Goal: Task Accomplishment & Management: Manage account settings

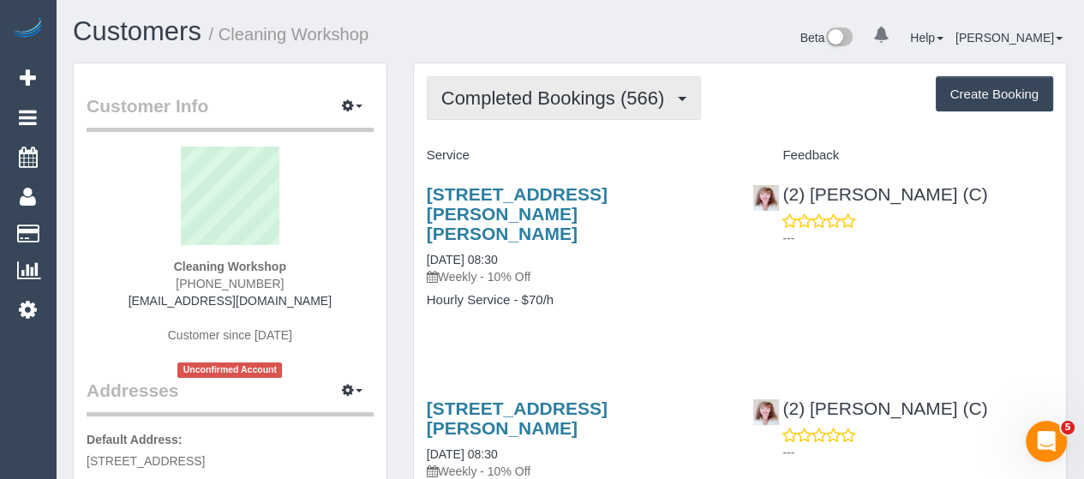
click at [501, 99] on span "Completed Bookings (566)" at bounding box center [556, 97] width 231 height 21
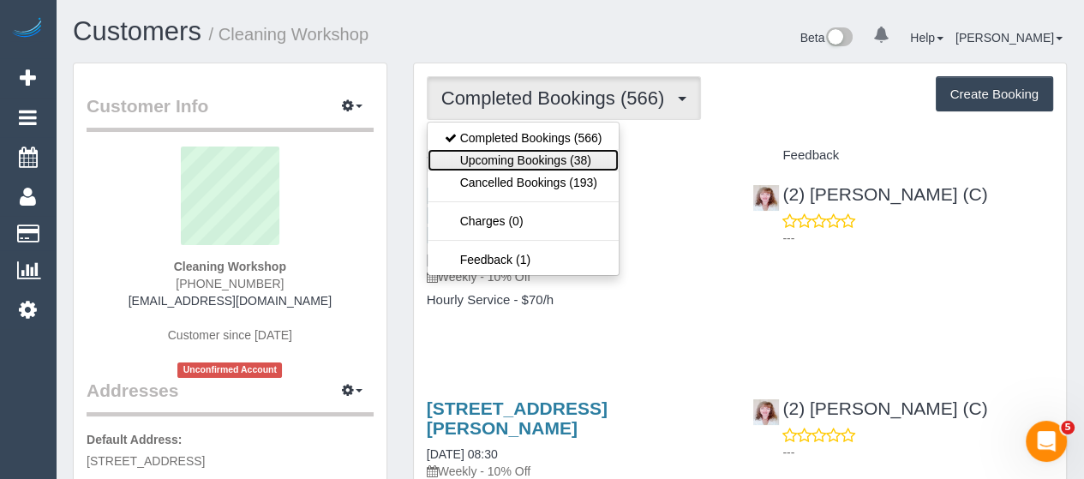
click at [508, 160] on link "Upcoming Bookings (38)" at bounding box center [524, 160] width 192 height 22
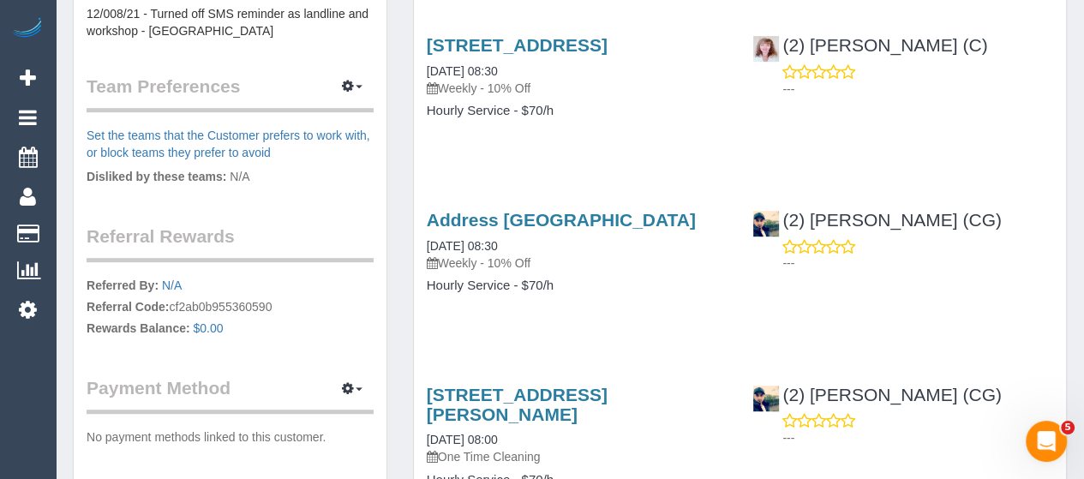
scroll to position [740, 0]
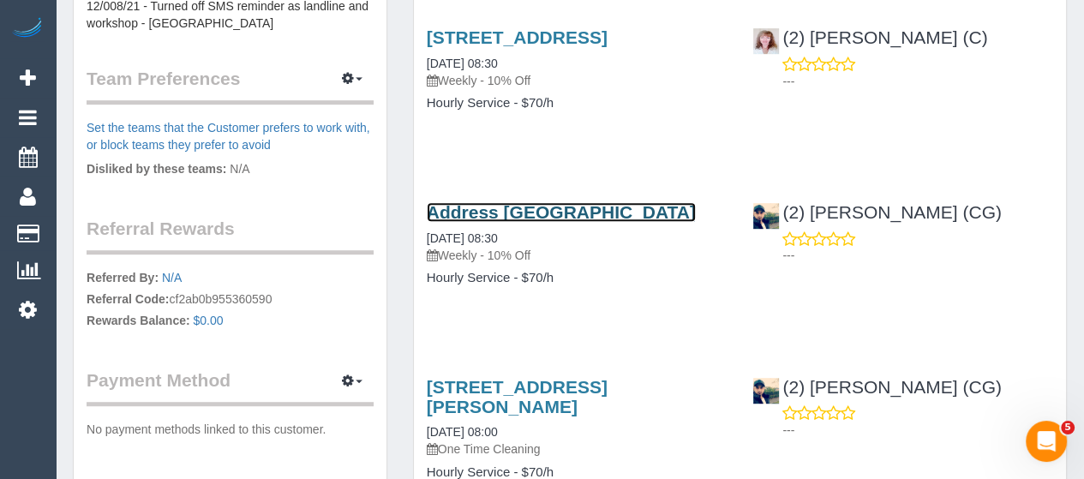
click at [506, 222] on link "Address Pending, Melbourne, VIC 3000" at bounding box center [561, 212] width 269 height 20
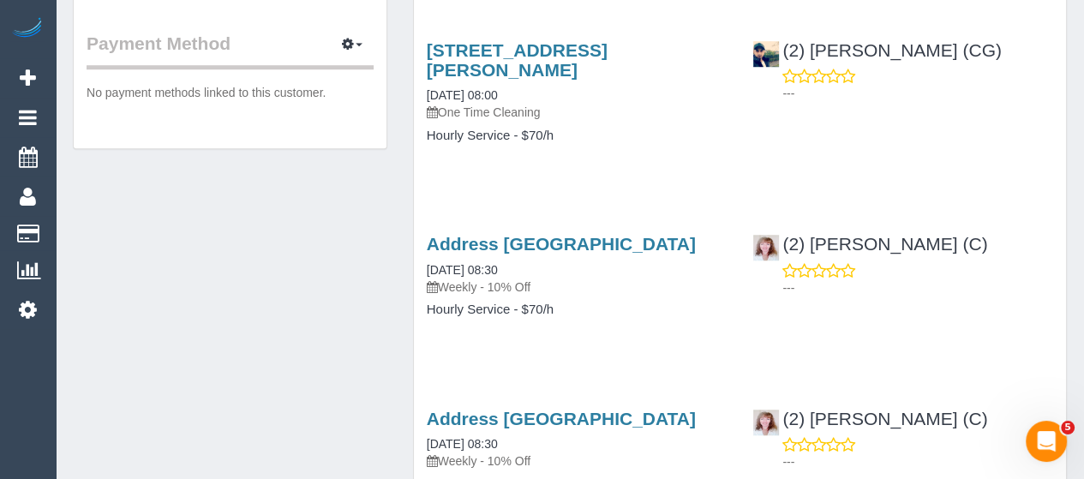
scroll to position [1079, 0]
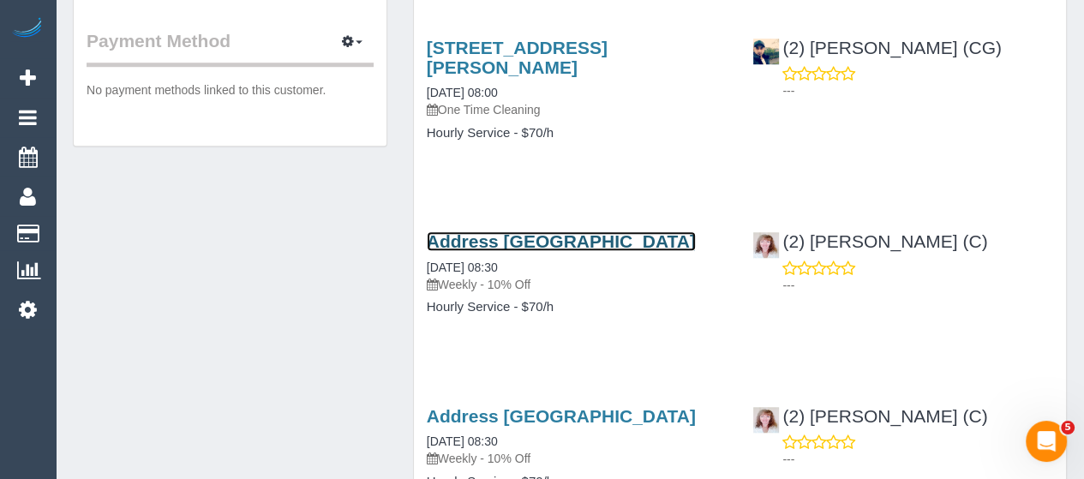
click at [546, 251] on link "Address Pending, Melbourne, VIC 3000" at bounding box center [561, 241] width 269 height 20
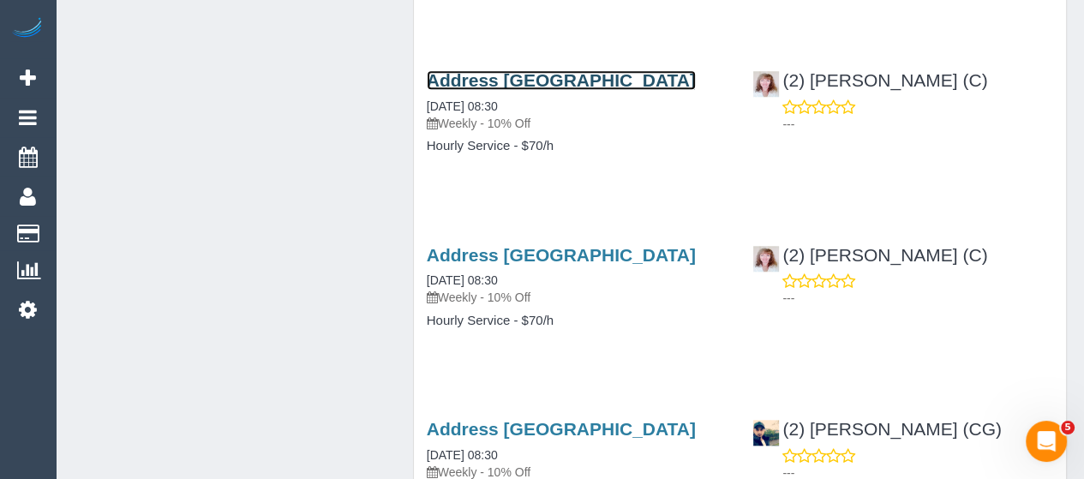
scroll to position [1261, 0]
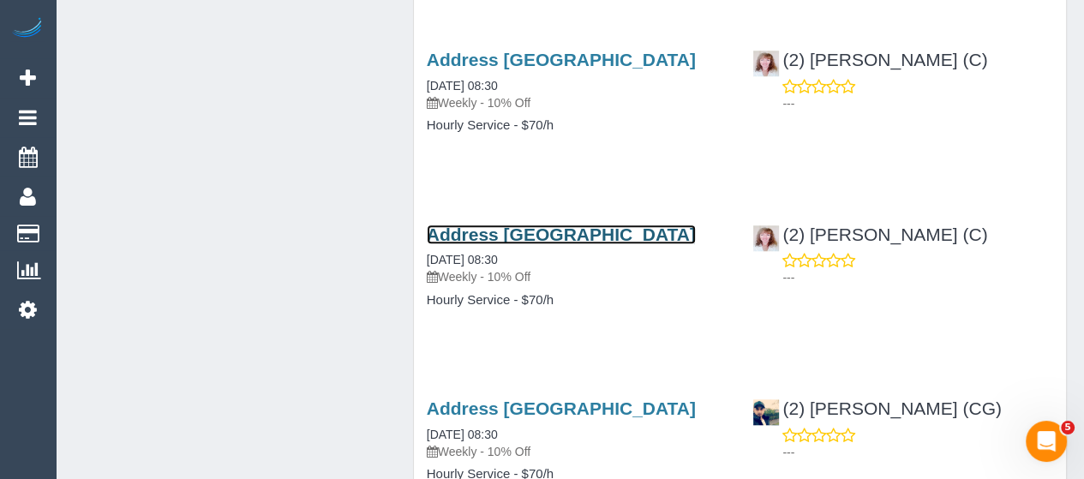
click at [562, 244] on link "Address Pending, Melbourne, VIC 3000" at bounding box center [561, 235] width 269 height 20
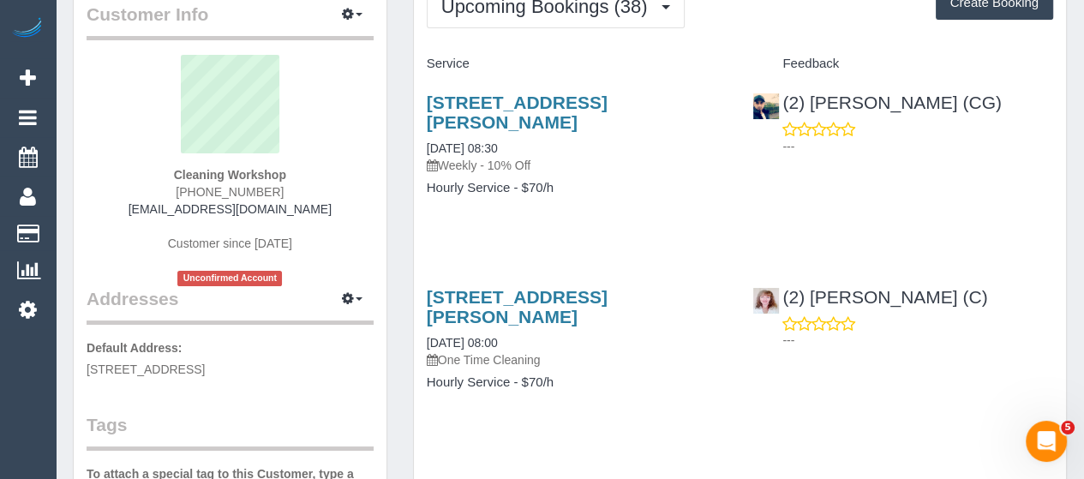
scroll to position [0, 0]
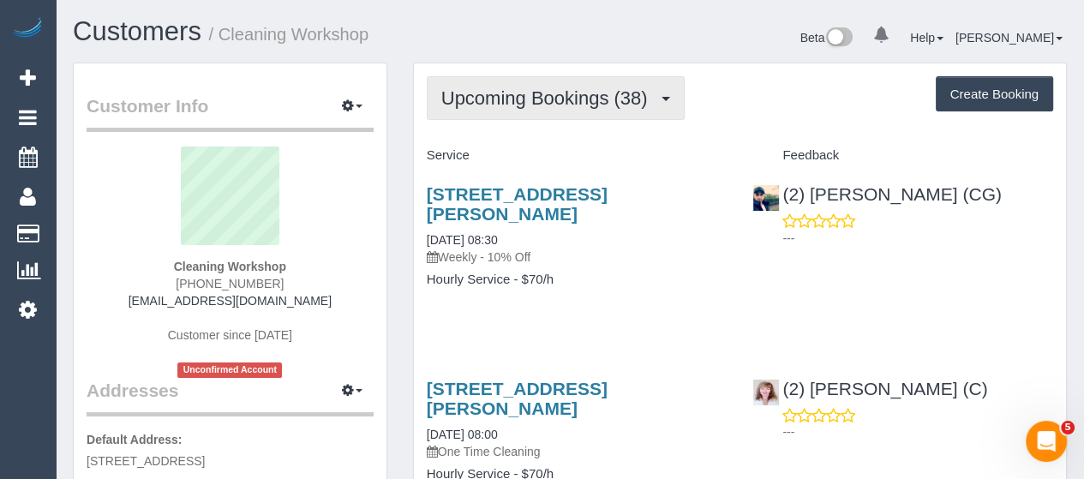
click at [497, 112] on button "Upcoming Bookings (38)" at bounding box center [556, 98] width 258 height 44
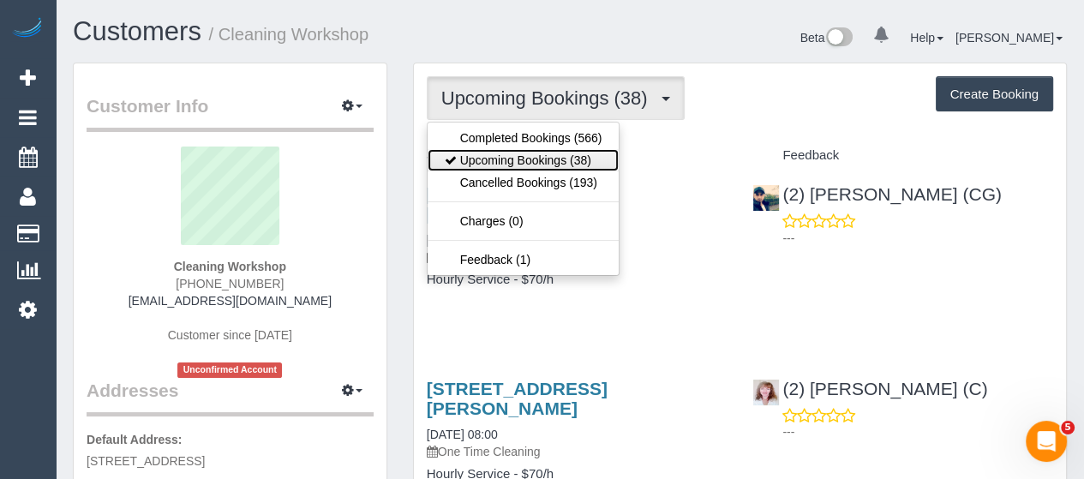
click at [494, 156] on link "Upcoming Bookings (38)" at bounding box center [524, 160] width 192 height 22
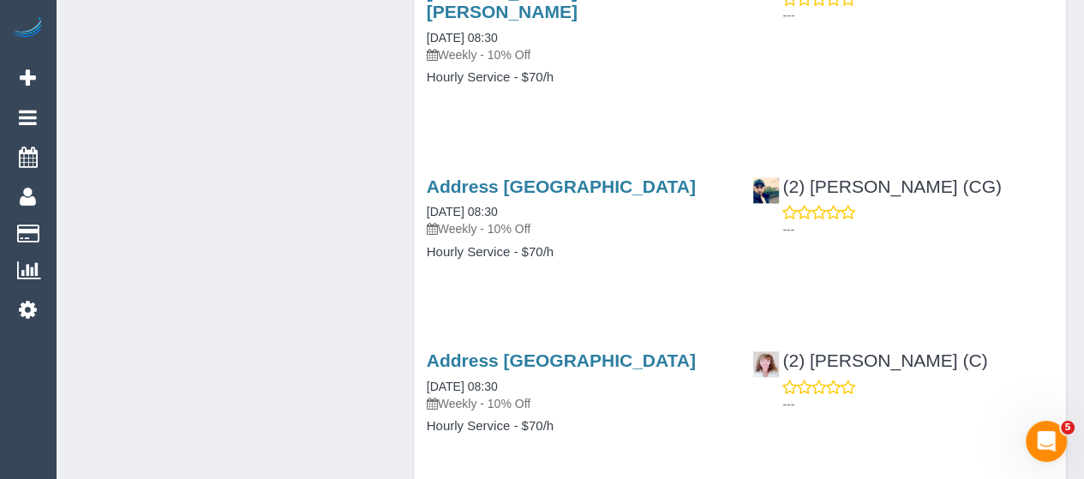
scroll to position [1568, 0]
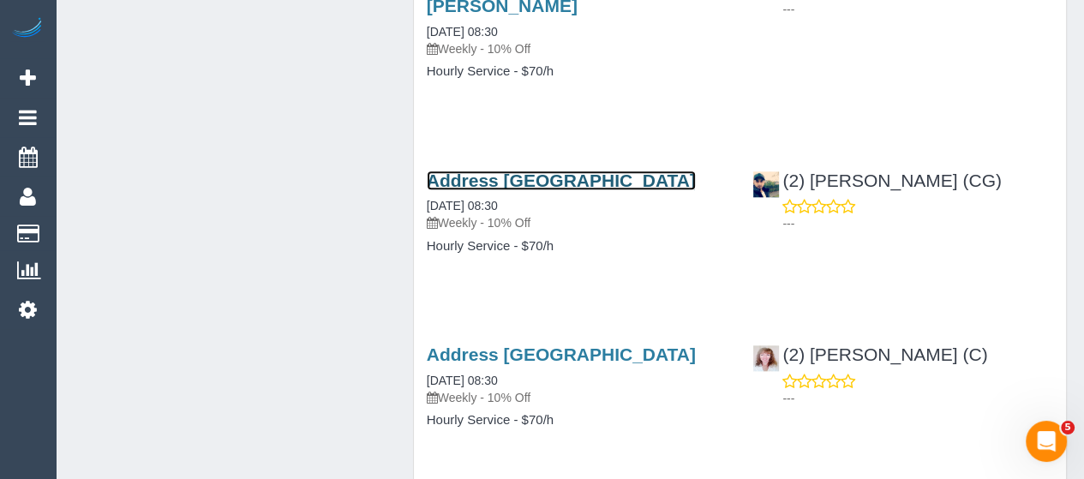
click at [530, 171] on link "Address Pending, Melbourne, VIC 3000" at bounding box center [561, 181] width 269 height 20
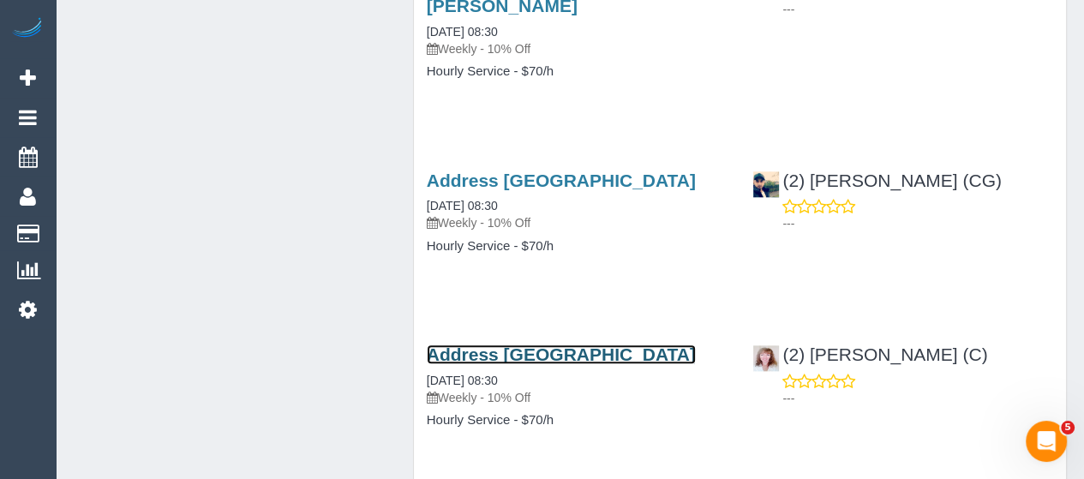
click at [522, 362] on link "Address Pending, Melbourne, VIC 3000" at bounding box center [561, 355] width 269 height 20
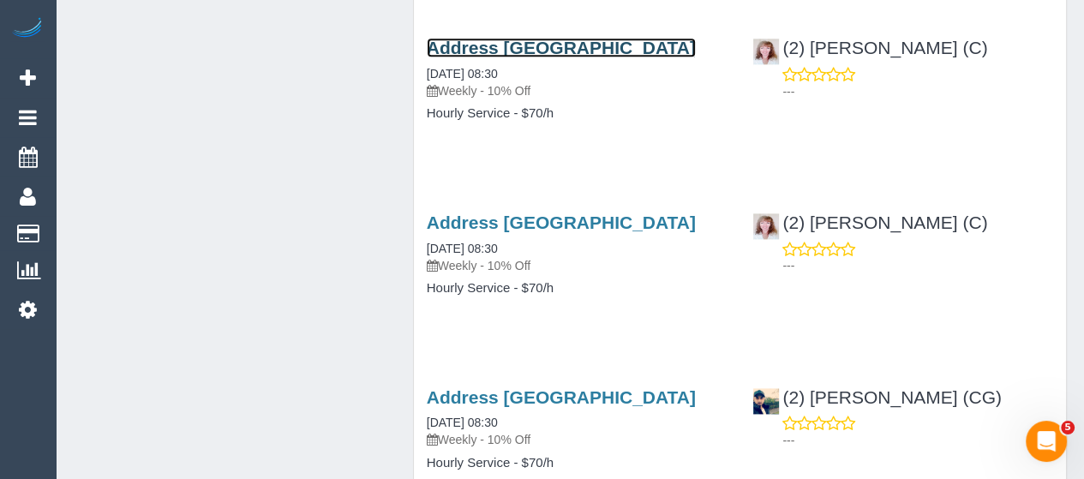
scroll to position [1877, 0]
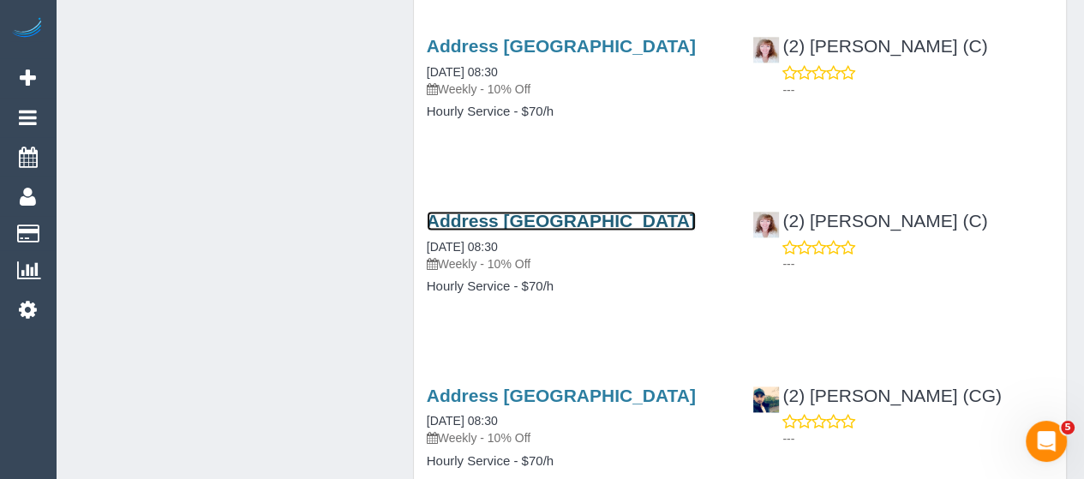
click at [559, 230] on link "Address Pending, Melbourne, VIC 3000" at bounding box center [561, 221] width 269 height 20
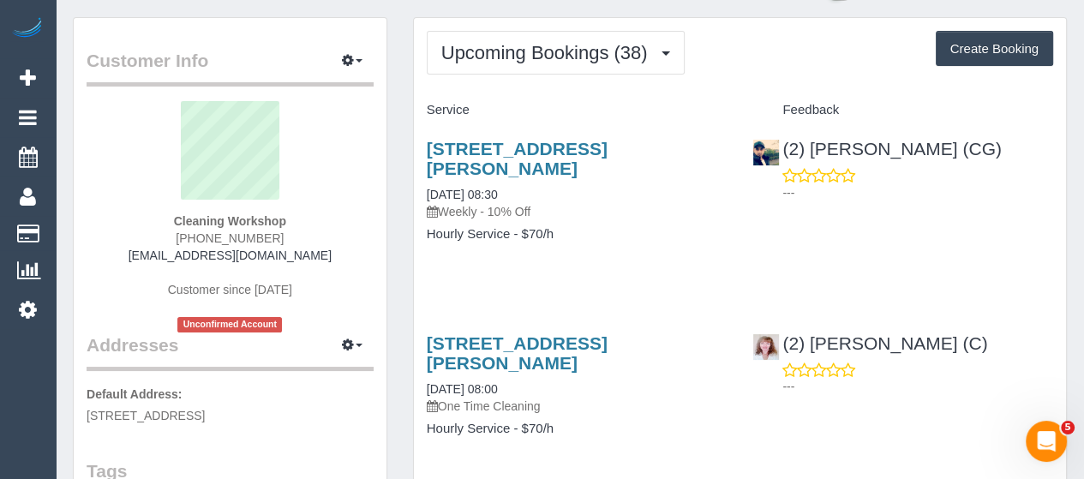
scroll to position [0, 0]
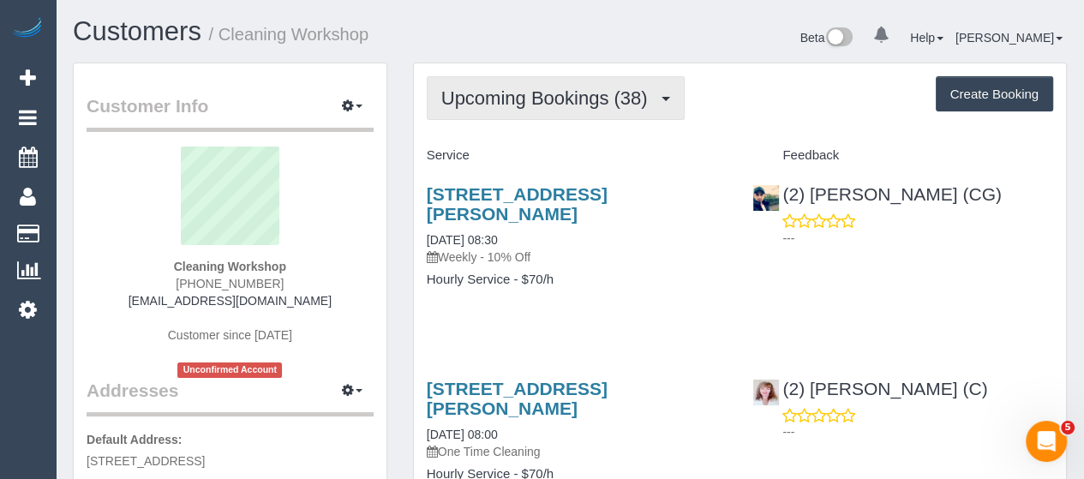
click at [476, 90] on span "Upcoming Bookings (38)" at bounding box center [548, 97] width 215 height 21
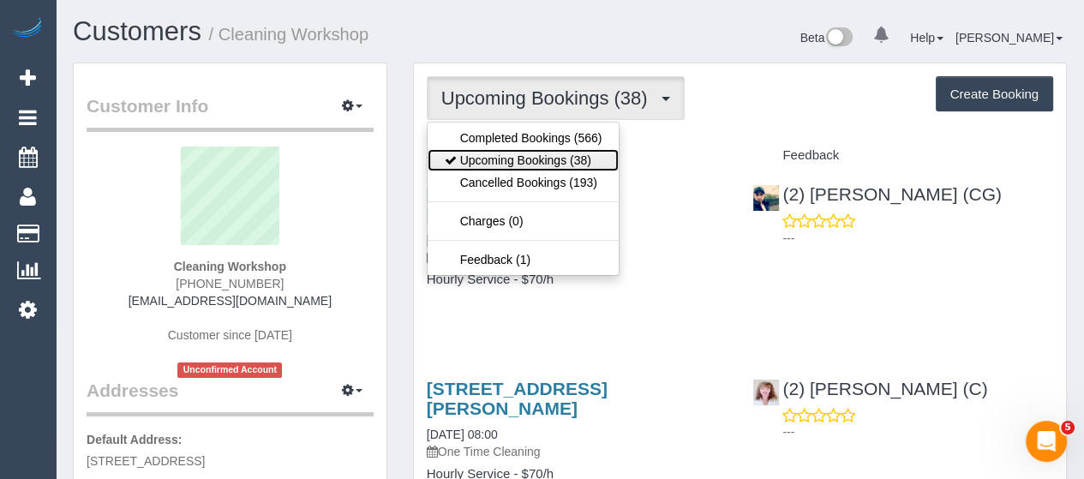
click at [480, 158] on link "Upcoming Bookings (38)" at bounding box center [524, 160] width 192 height 22
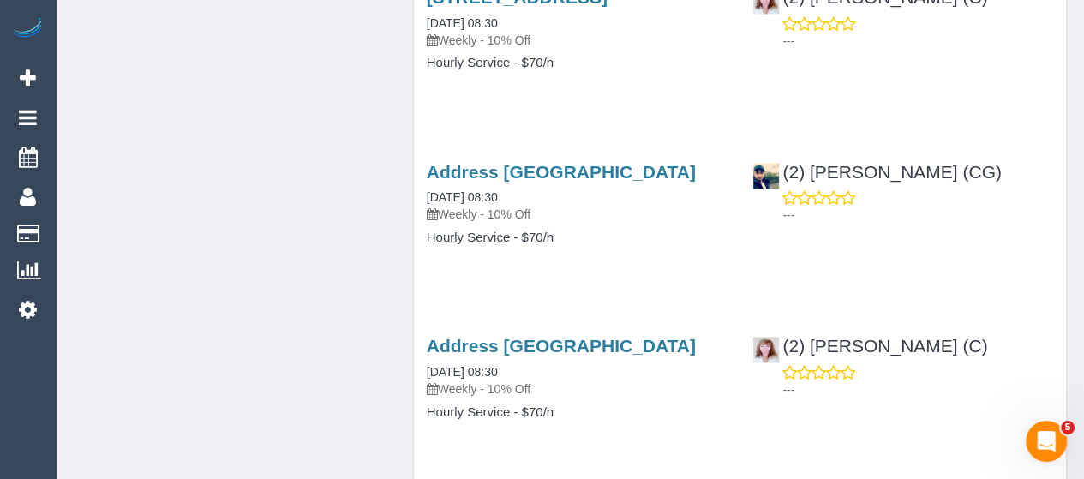
scroll to position [2160, 0]
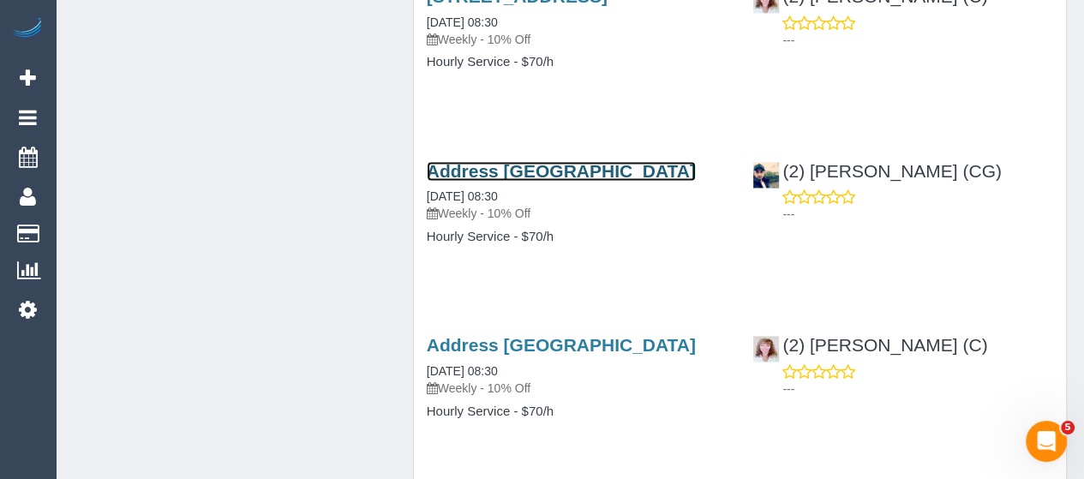
click at [452, 161] on link "Address Pending, Melbourne, VIC 3000" at bounding box center [561, 171] width 269 height 20
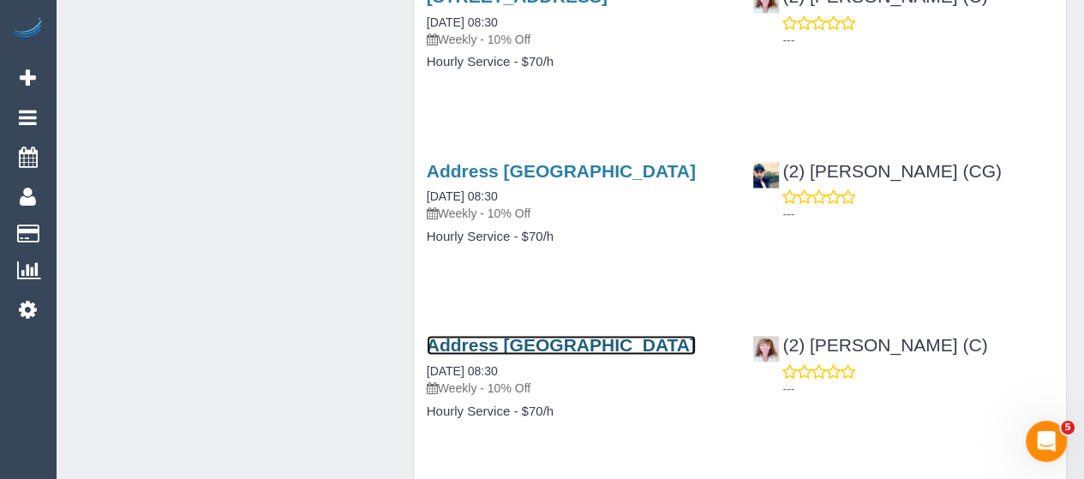
click at [480, 342] on link "Address Pending, Melbourne, VIC 3000" at bounding box center [561, 345] width 269 height 20
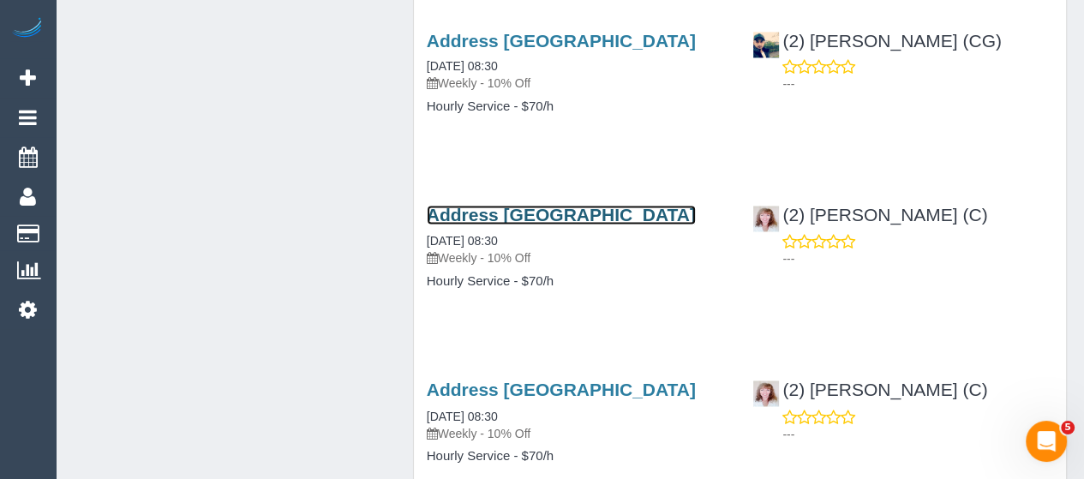
scroll to position [2302, 0]
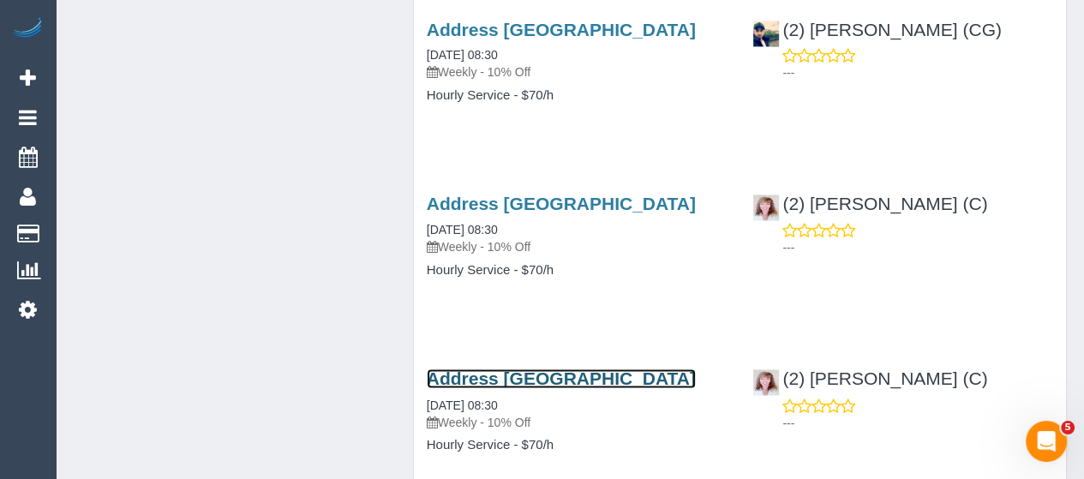
click at [458, 388] on link "Address Pending, Melbourne, VIC 3000" at bounding box center [561, 378] width 269 height 20
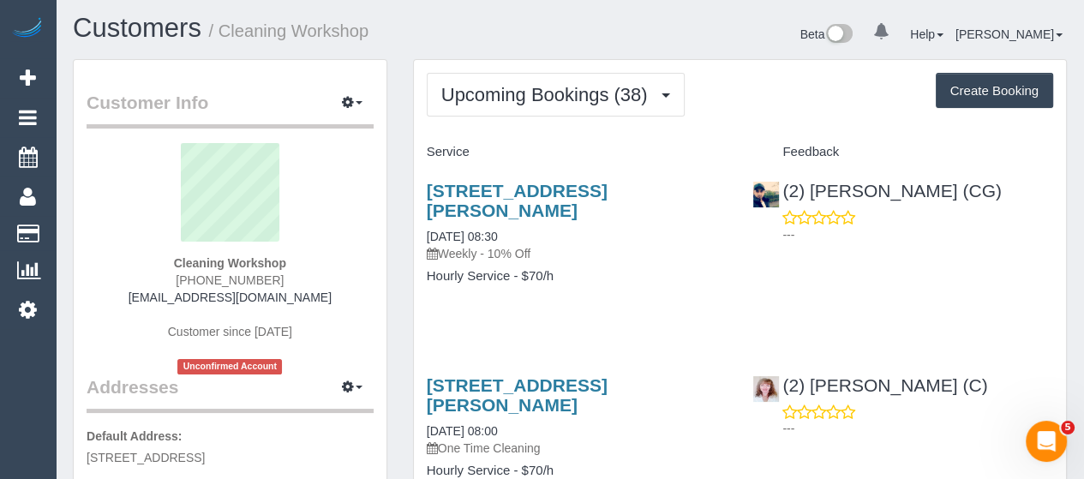
scroll to position [3, 0]
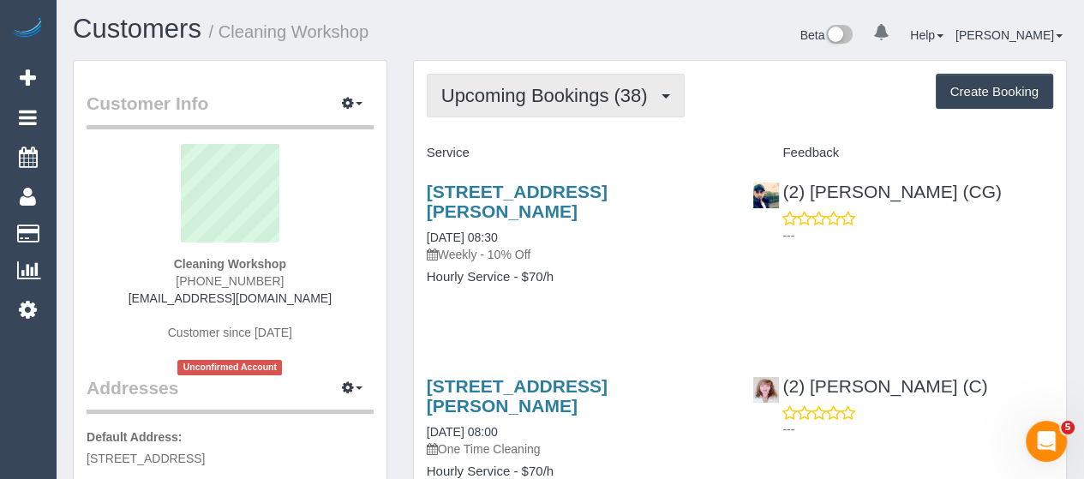
click at [522, 103] on span "Upcoming Bookings (38)" at bounding box center [548, 95] width 215 height 21
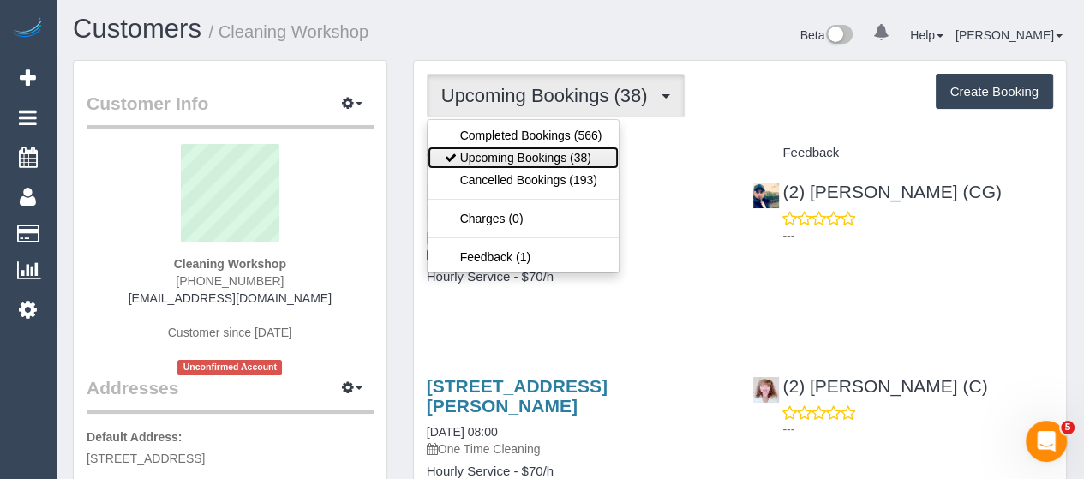
click at [524, 156] on link "Upcoming Bookings (38)" at bounding box center [524, 158] width 192 height 22
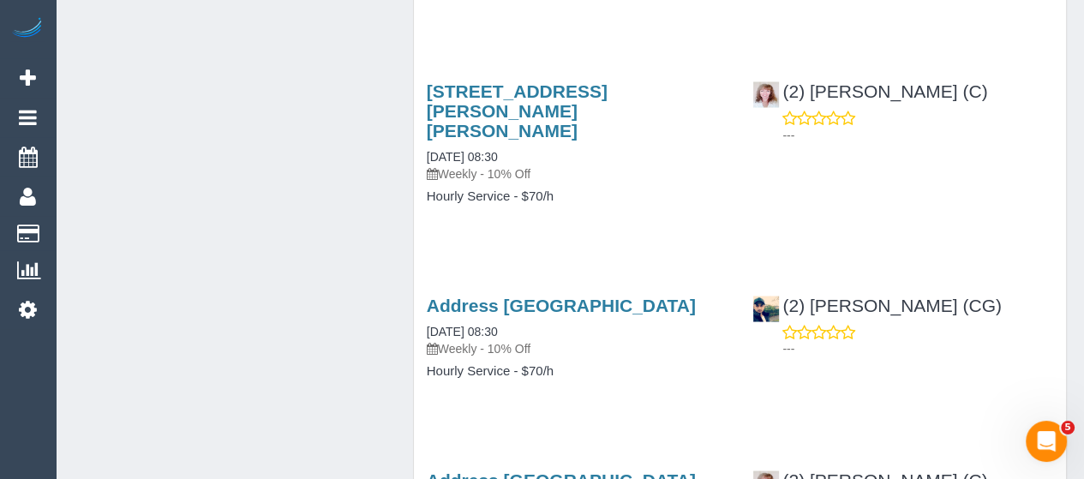
scroll to position [2699, 0]
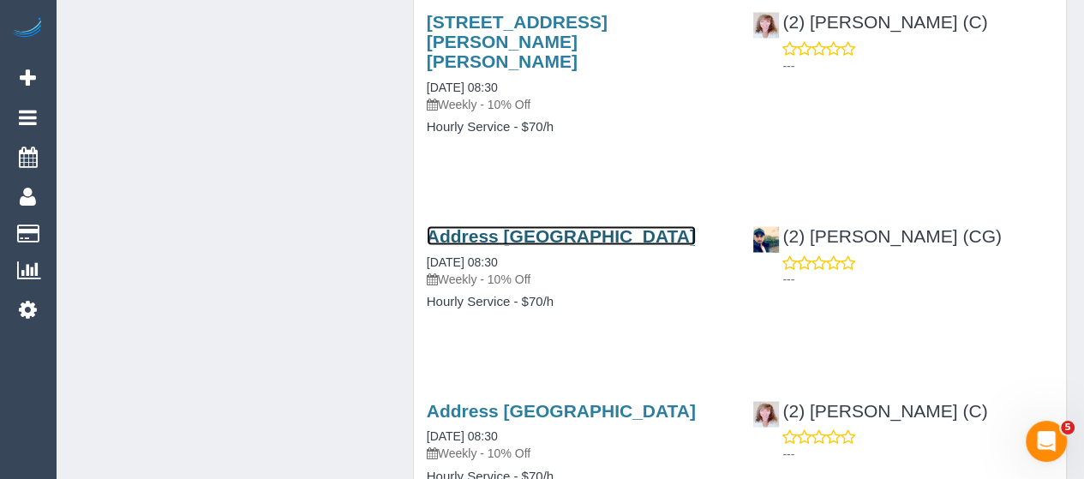
click at [522, 225] on link "Address Pending, Melbourne, VIC 3000" at bounding box center [561, 235] width 269 height 20
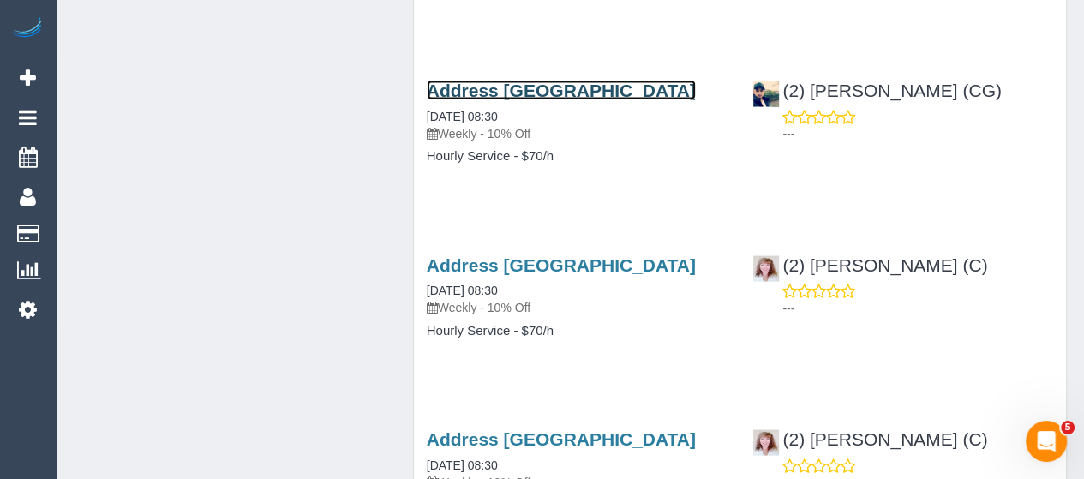
scroll to position [2849, 0]
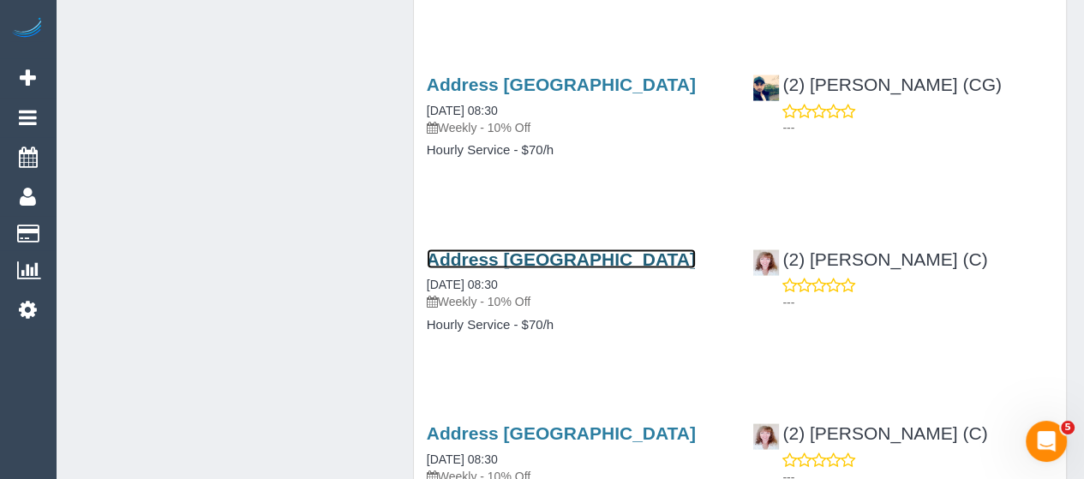
click at [523, 249] on link "Address Pending, Melbourne, VIC 3000" at bounding box center [561, 259] width 269 height 20
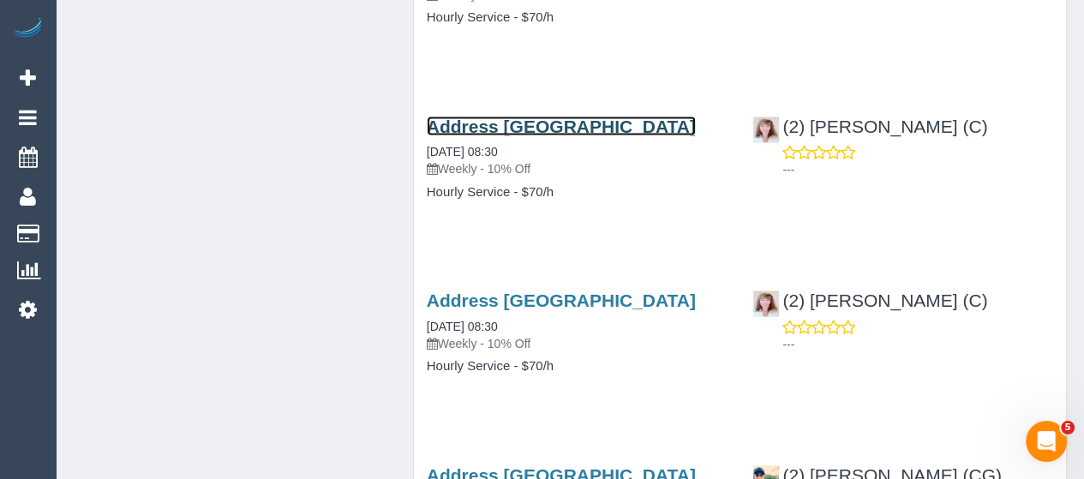
scroll to position [2996, 0]
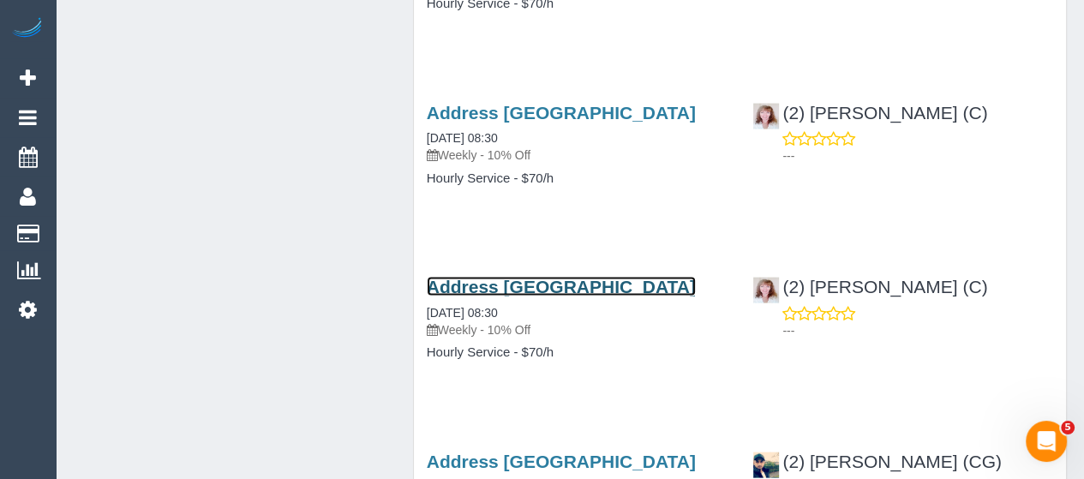
click at [555, 285] on link "Address Pending, Melbourne, VIC 3000" at bounding box center [561, 287] width 269 height 20
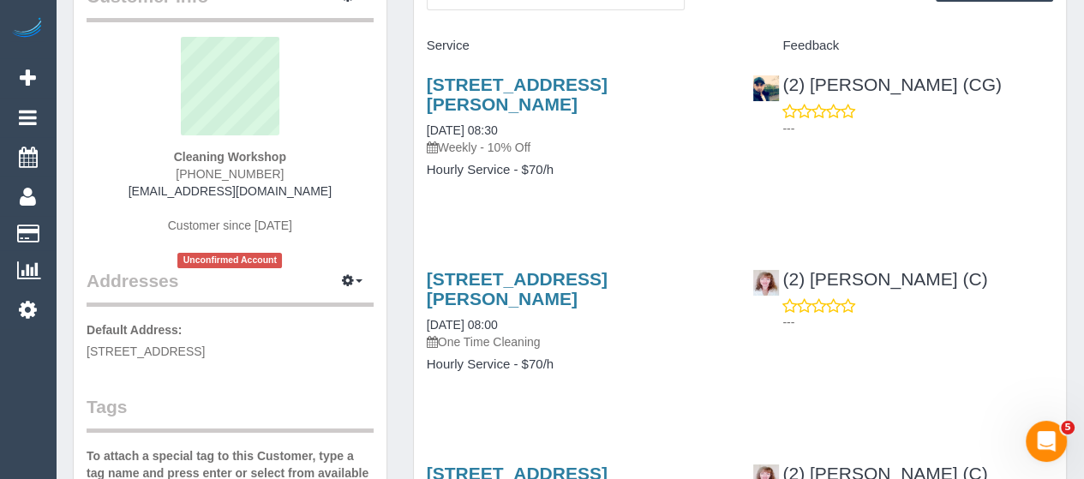
scroll to position [0, 0]
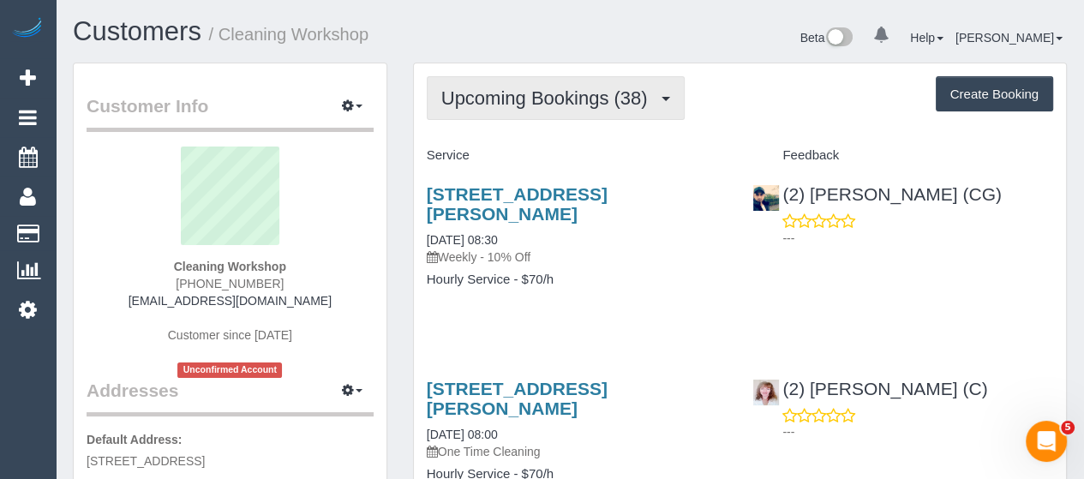
click at [565, 92] on span "Upcoming Bookings (38)" at bounding box center [548, 97] width 215 height 21
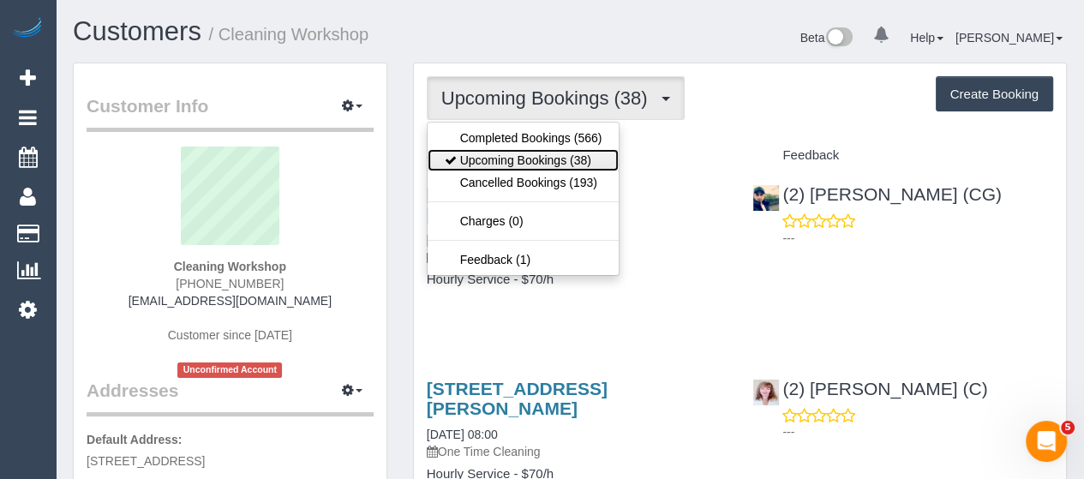
click at [536, 159] on link "Upcoming Bookings (38)" at bounding box center [524, 160] width 192 height 22
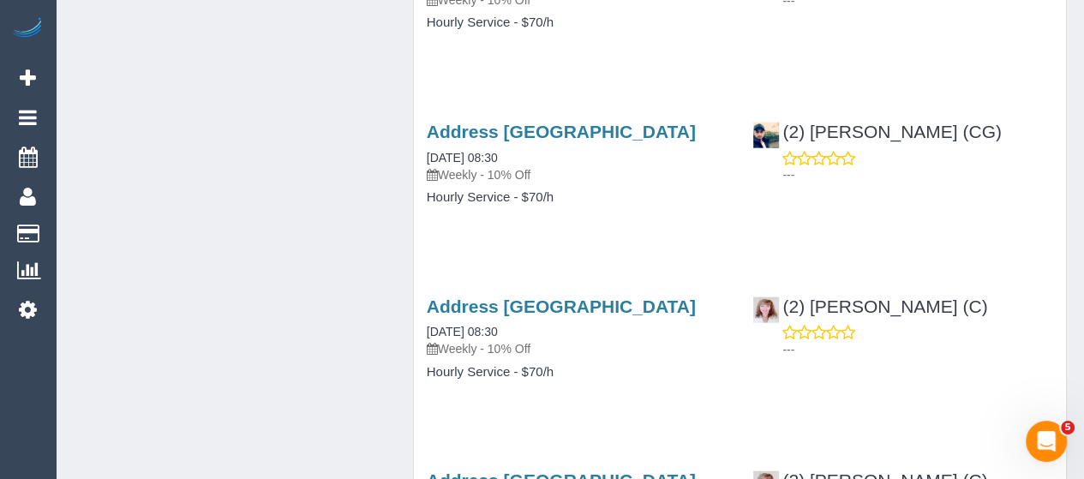
scroll to position [3352, 0]
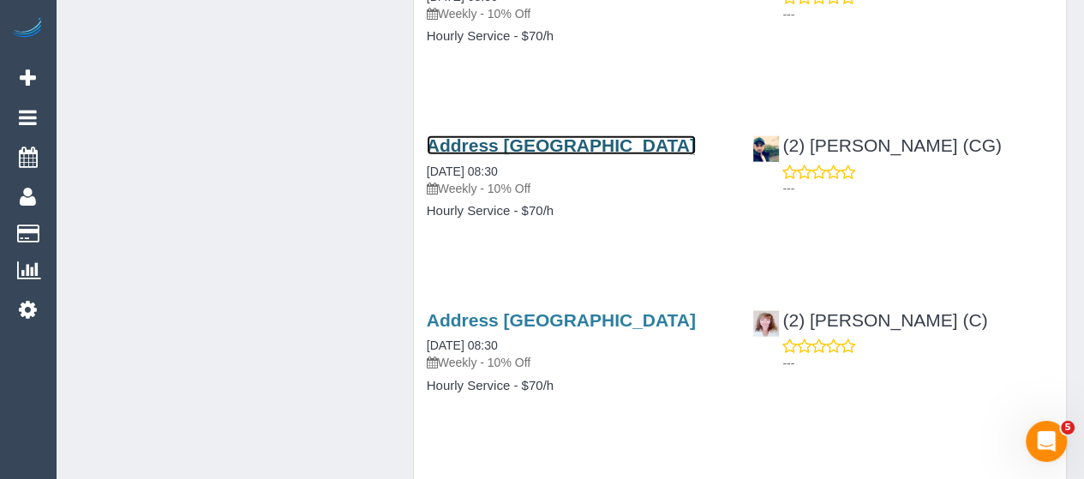
click at [465, 135] on link "Address Pending, Melbourne, VIC 3000" at bounding box center [561, 145] width 269 height 20
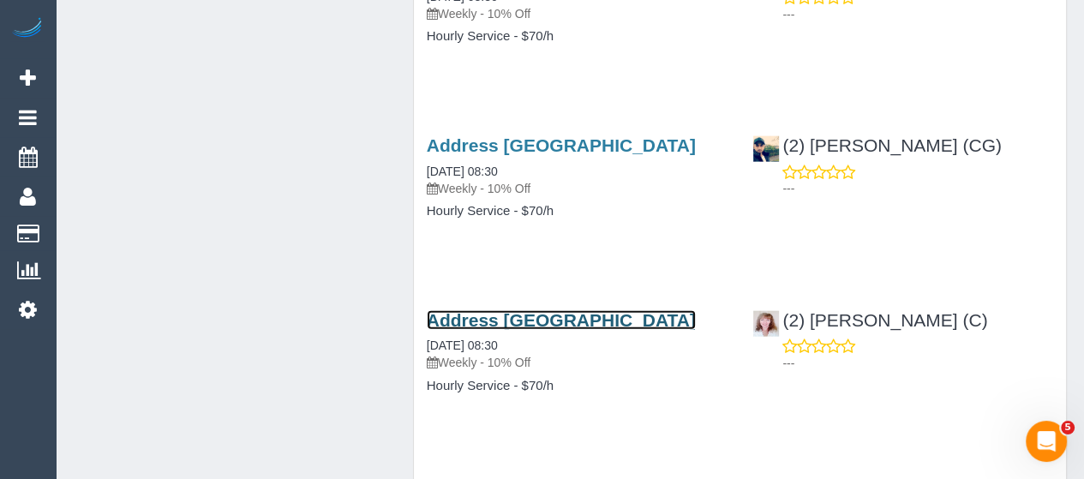
click at [492, 310] on link "Address Pending, Melbourne, VIC 3000" at bounding box center [561, 320] width 269 height 20
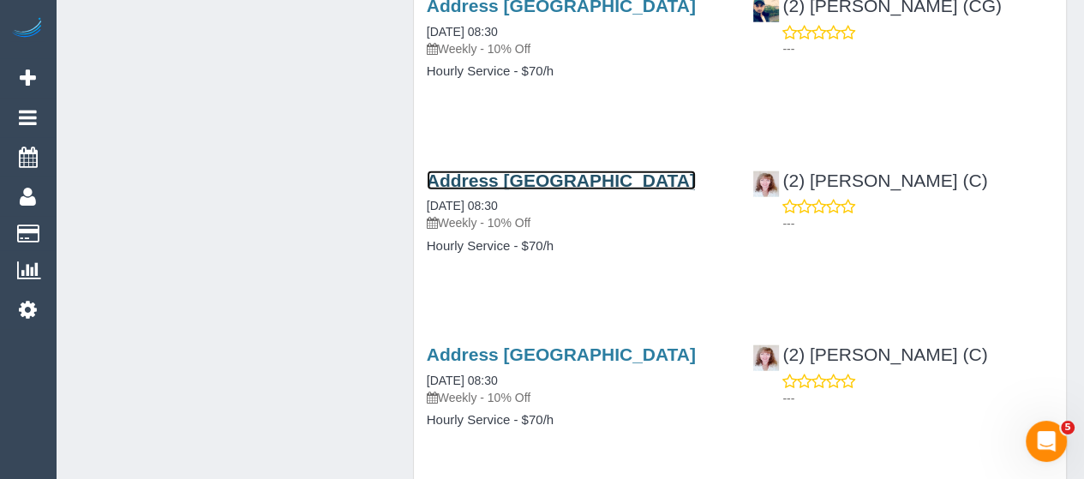
scroll to position [3492, 0]
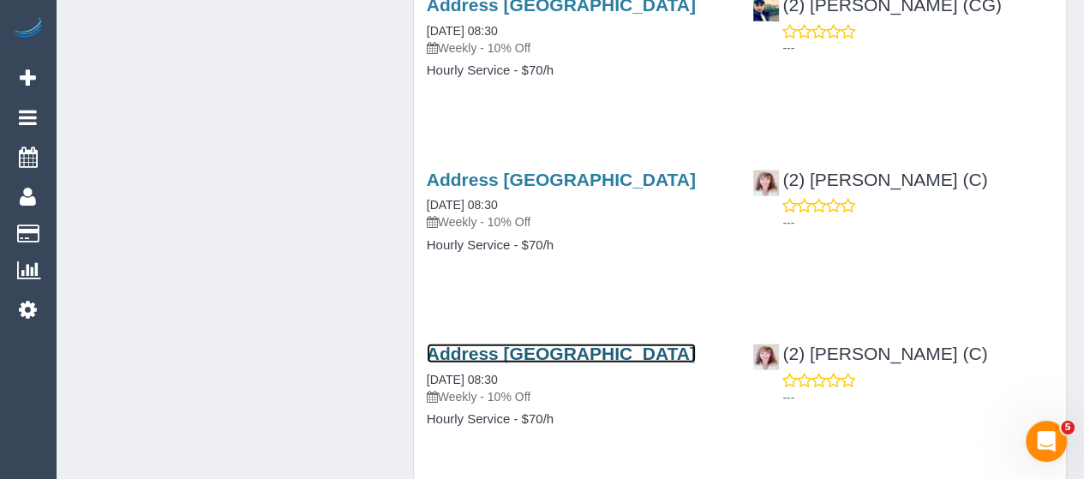
click at [552, 354] on link "Address Pending, Melbourne, VIC 3000" at bounding box center [561, 354] width 269 height 20
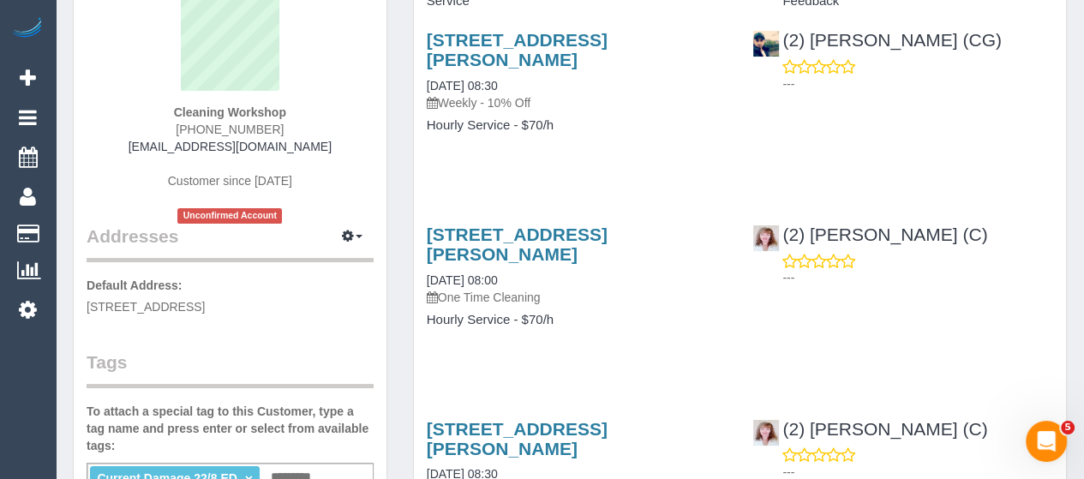
scroll to position [0, 0]
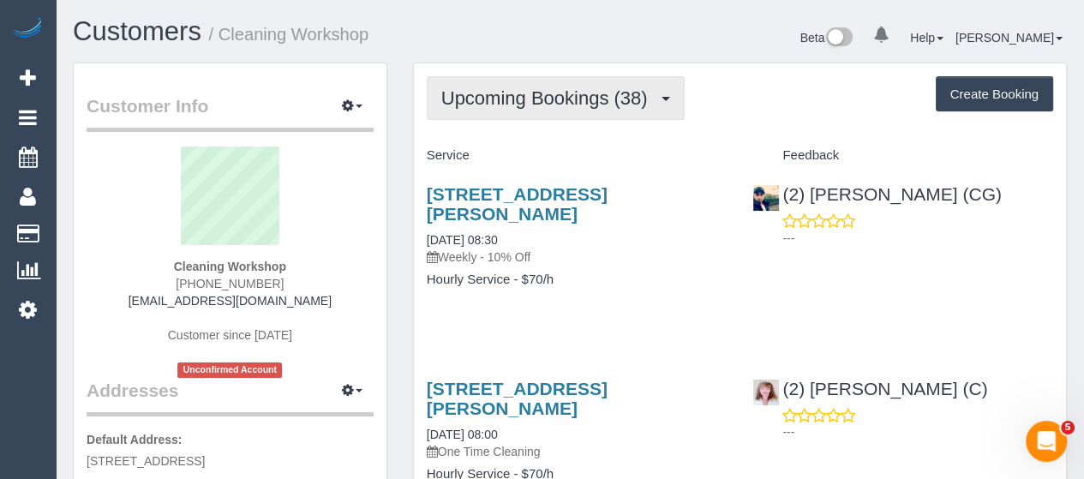
click at [522, 99] on span "Upcoming Bookings (38)" at bounding box center [548, 97] width 215 height 21
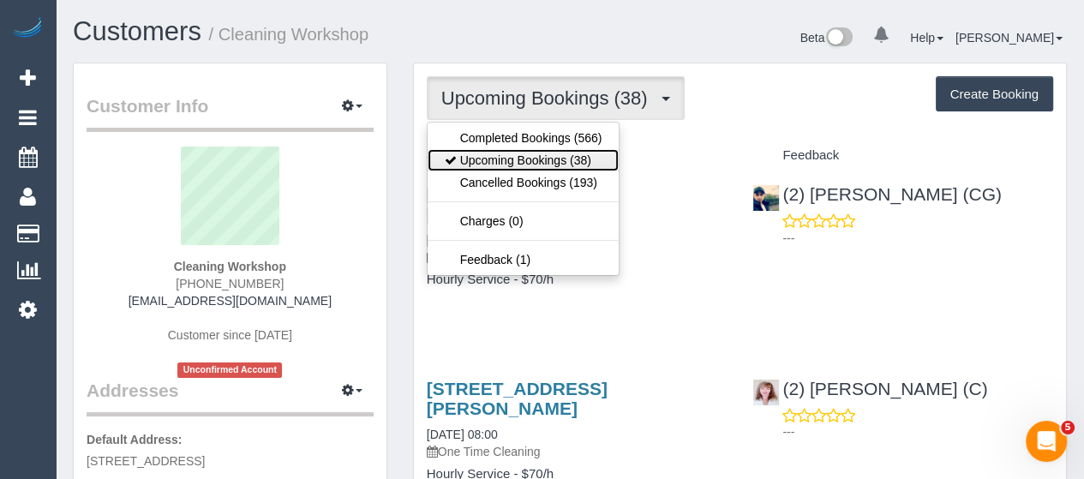
click at [511, 159] on link "Upcoming Bookings (38)" at bounding box center [524, 160] width 192 height 22
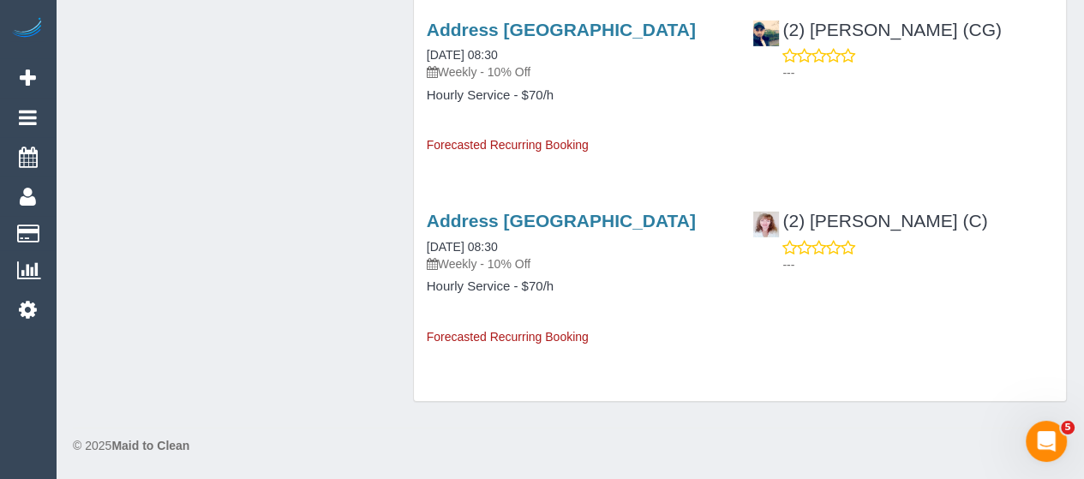
scroll to position [4589, 0]
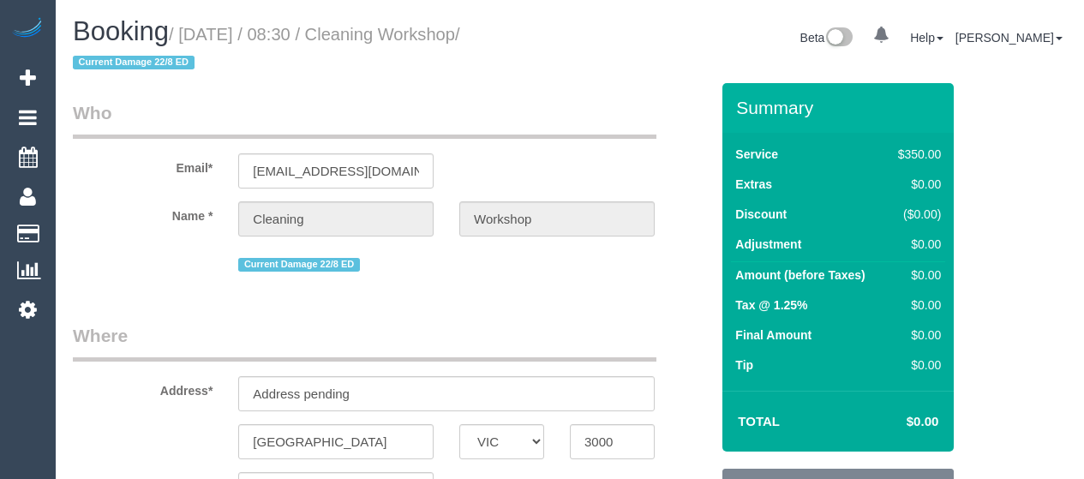
select select "VIC"
select select "300"
select select "number:28"
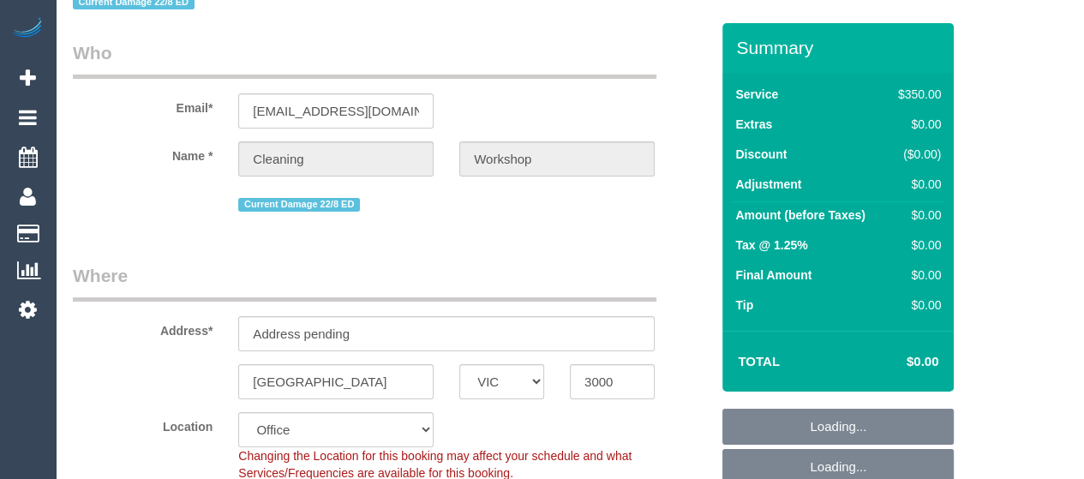
scroll to position [60, 0]
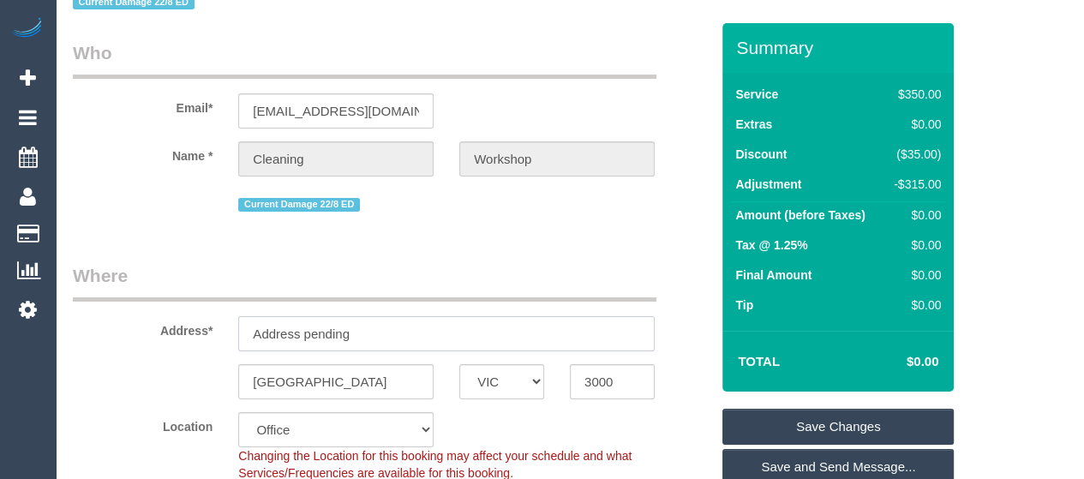
click at [398, 338] on input "Address pending" at bounding box center [446, 333] width 416 height 35
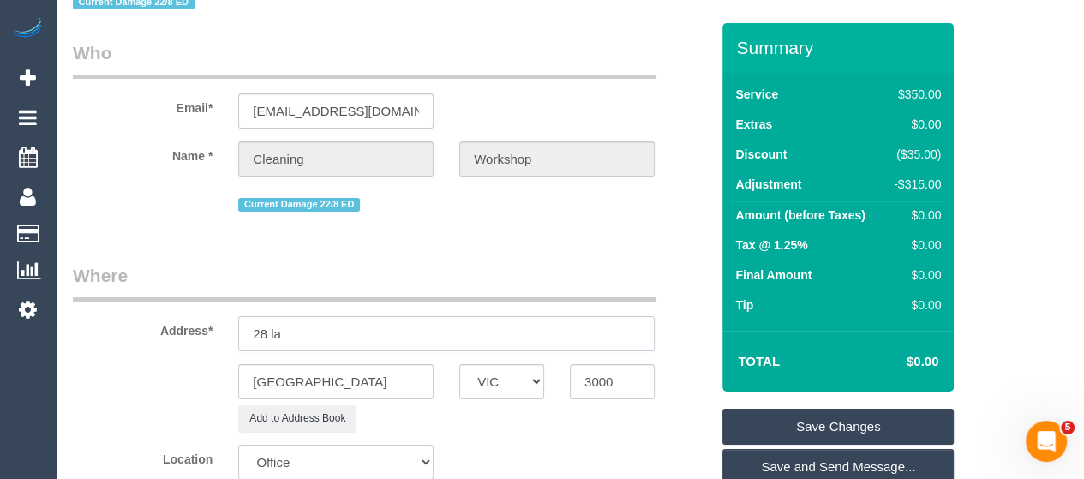
scroll to position [0, 0]
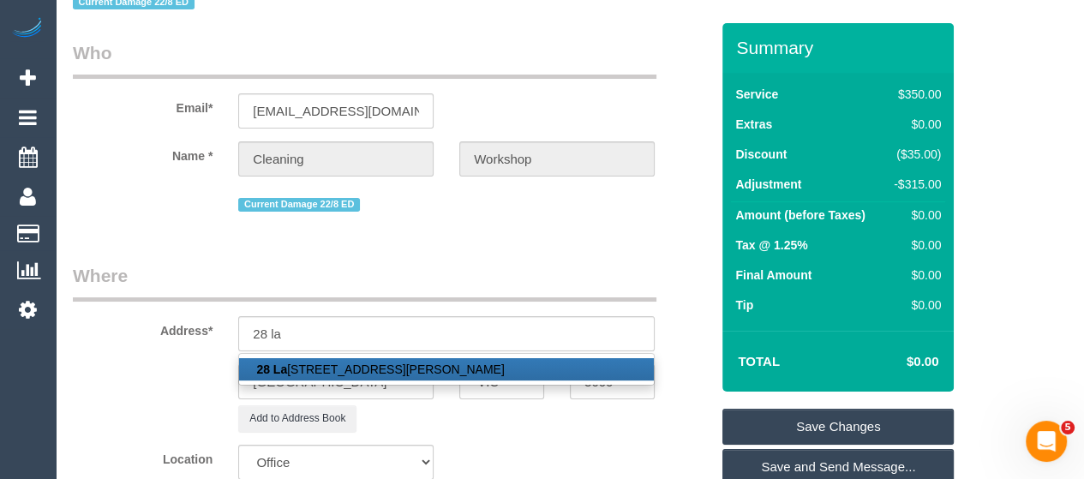
click at [399, 361] on link "[STREET_ADDRESS][PERSON_NAME]" at bounding box center [446, 369] width 415 height 22
type input "[STREET_ADDRESS]"
type input "South [PERSON_NAME]"
type input "3752"
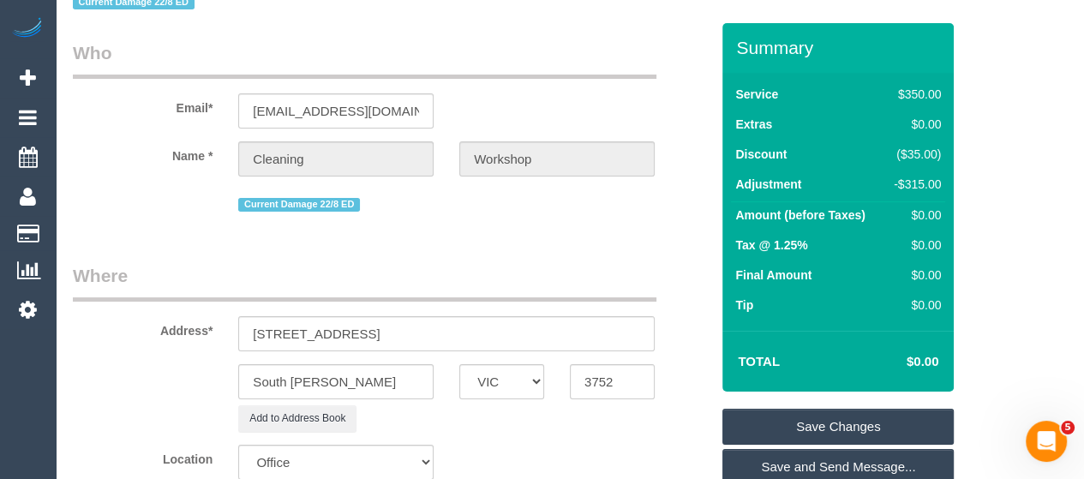
click at [902, 416] on link "Save Changes" at bounding box center [837, 427] width 231 height 36
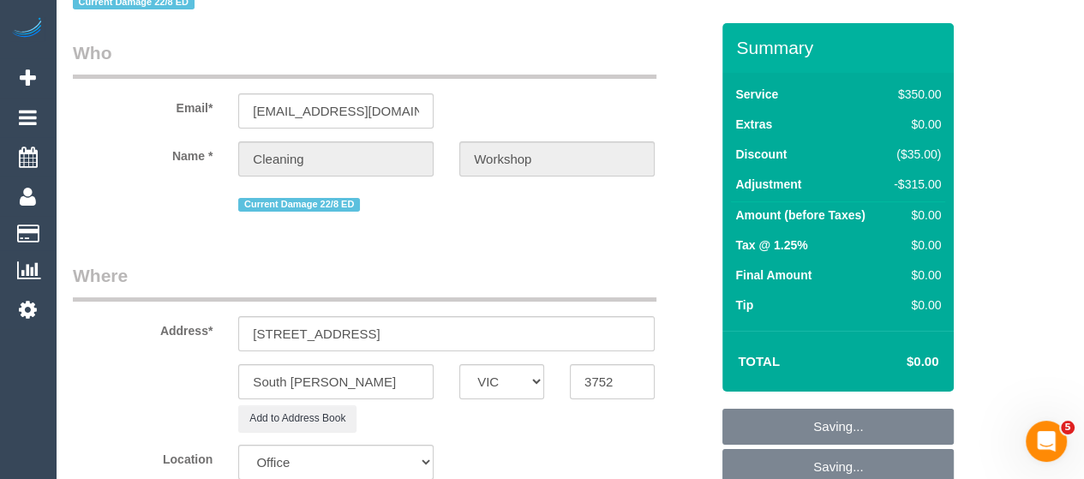
select select "51"
select select "object:3480"
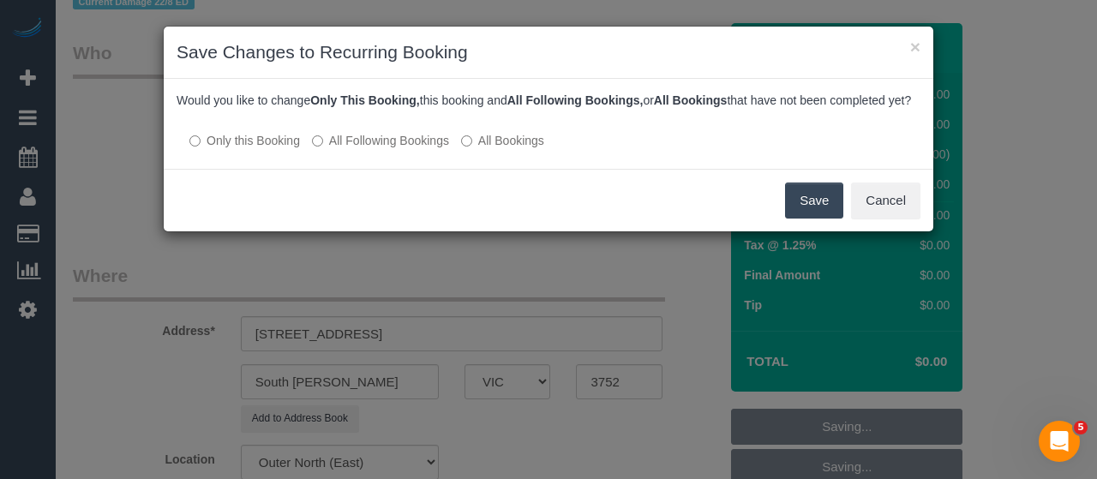
click at [840, 214] on button "Save" at bounding box center [814, 201] width 58 height 36
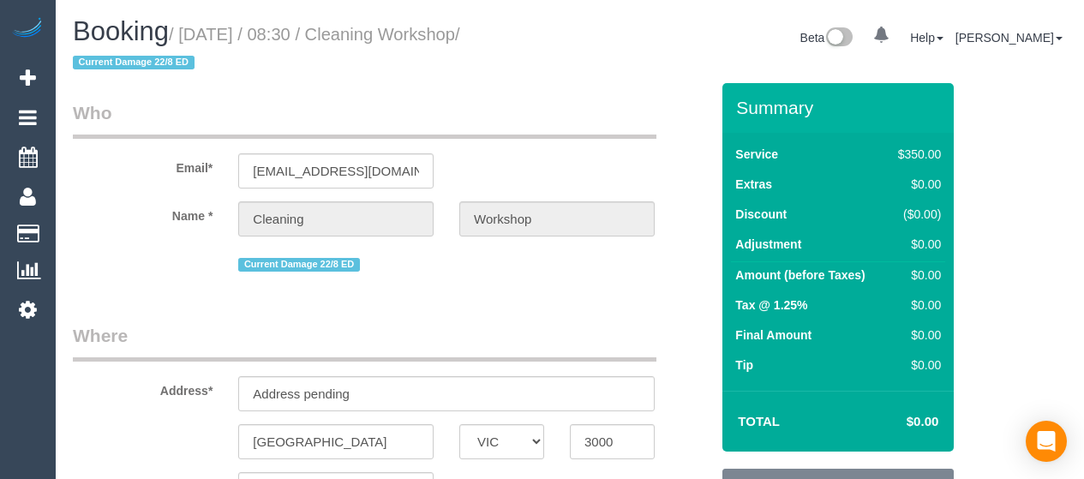
select select "VIC"
select select "300"
select select "number:28"
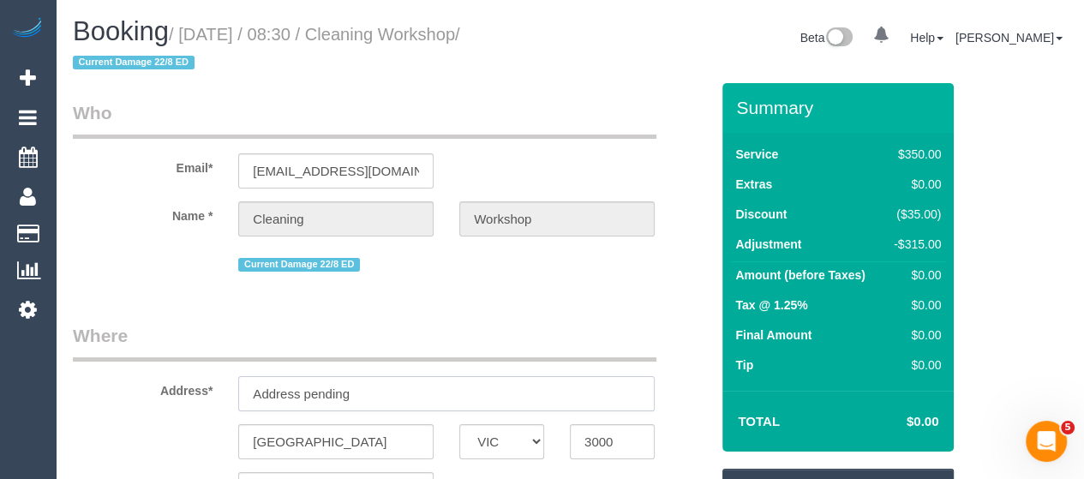
click at [392, 386] on input "Address pending" at bounding box center [446, 393] width 416 height 35
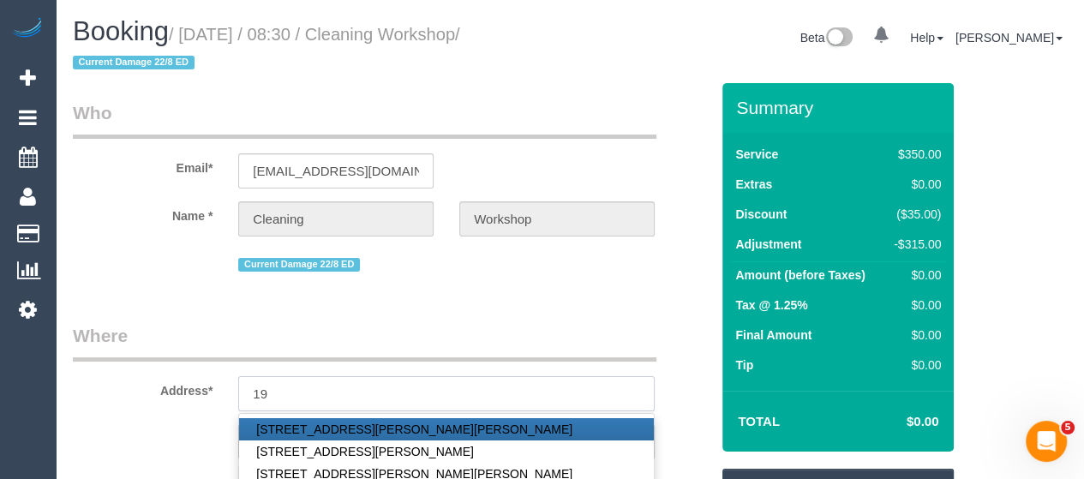
type input "1"
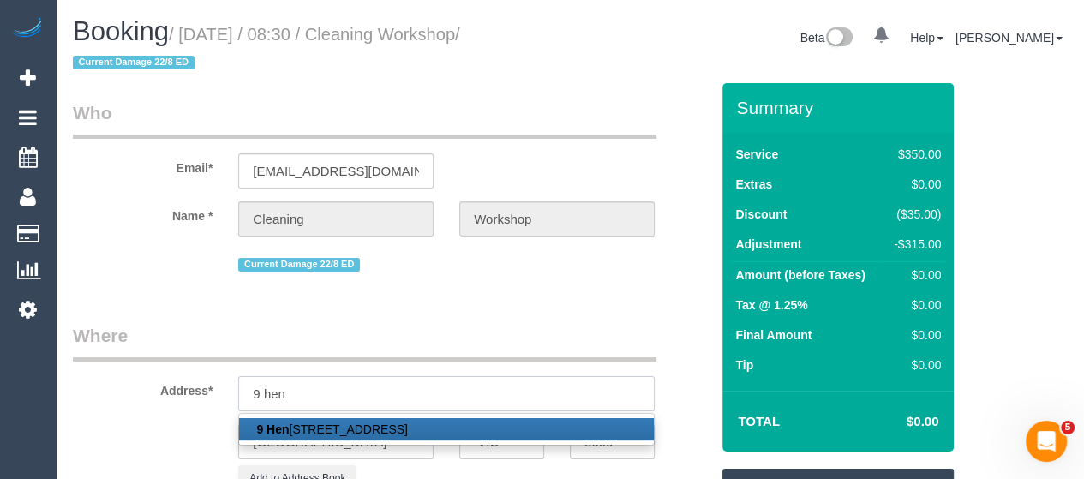
type input "9 Henderson St"
type input "Laverton"
type input "3028"
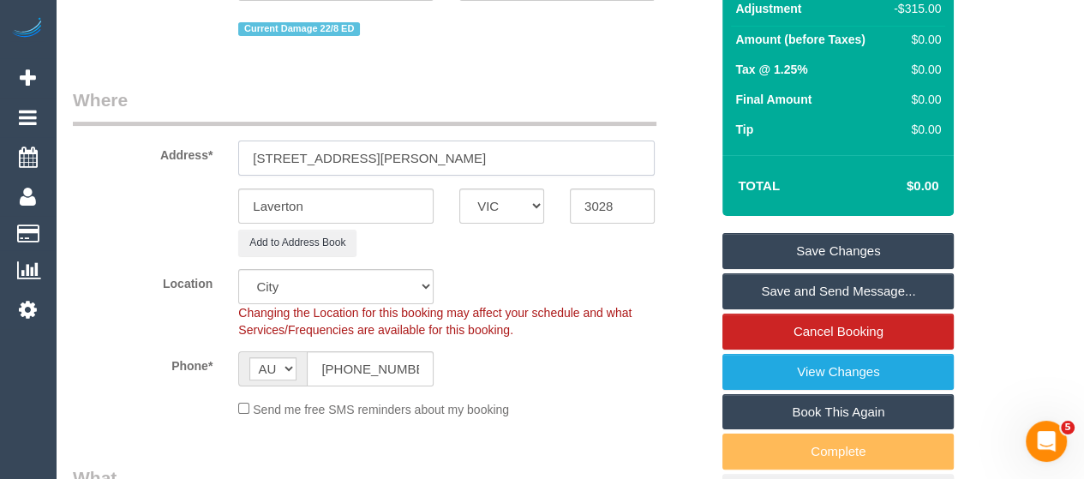
scroll to position [237, 0]
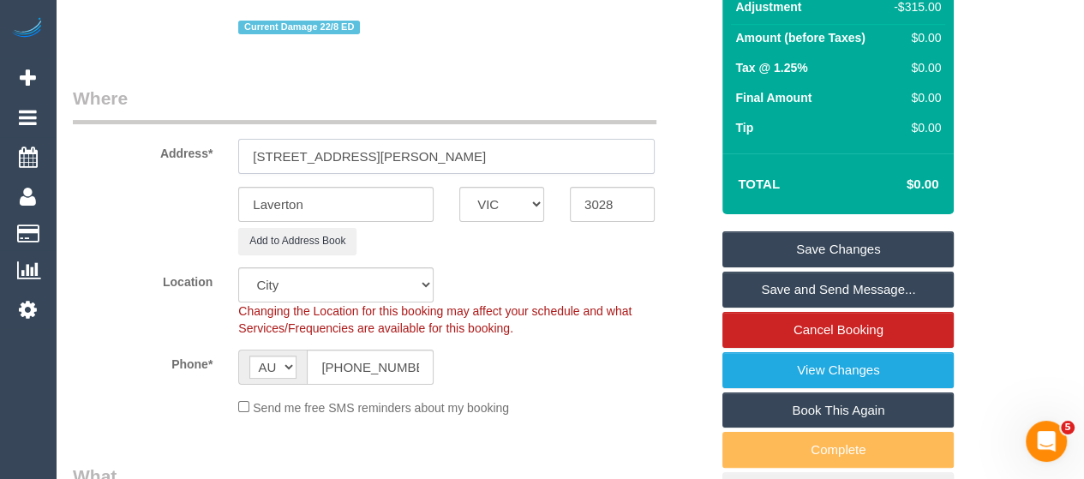
select select "65"
select select "object:1710"
type input "9 Henderson St"
click at [802, 240] on link "Save Changes" at bounding box center [837, 249] width 231 height 36
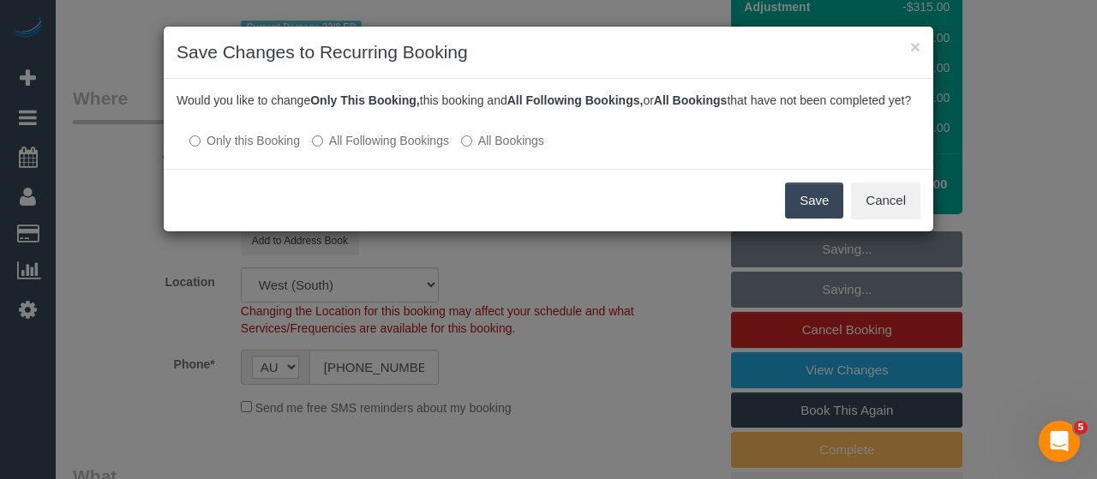
click at [814, 212] on button "Save" at bounding box center [814, 201] width 58 height 36
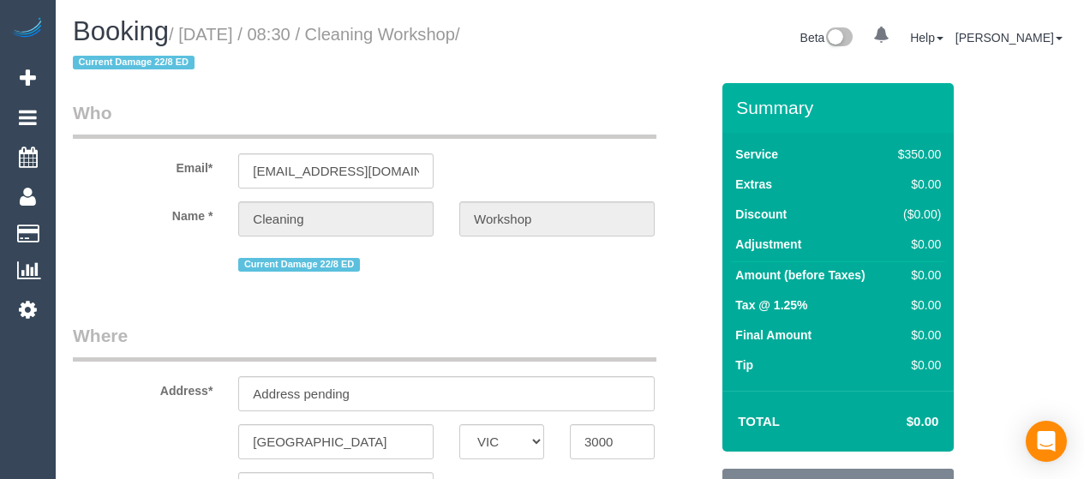
select select "VIC"
select select "300"
select select "number:28"
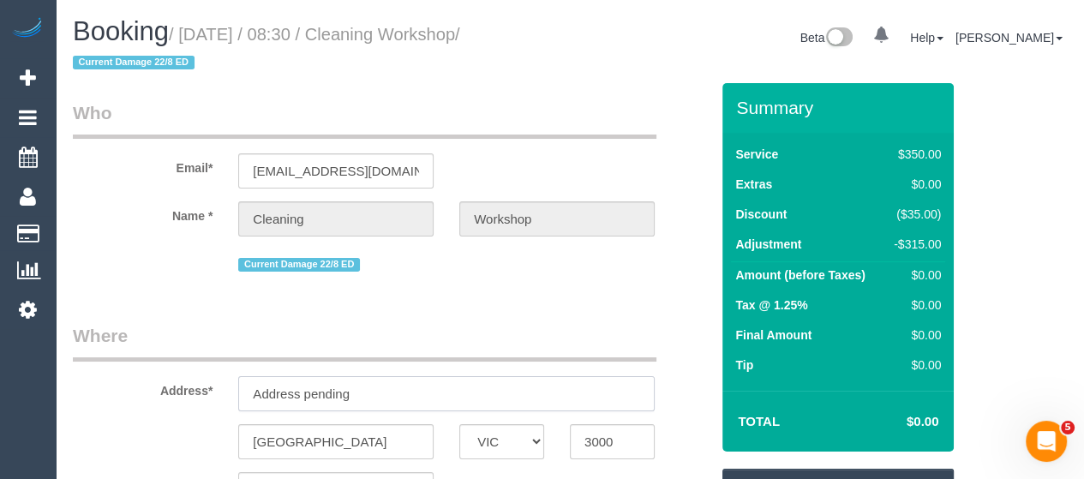
click at [396, 392] on input "Address pending" at bounding box center [446, 393] width 416 height 35
type input "3"
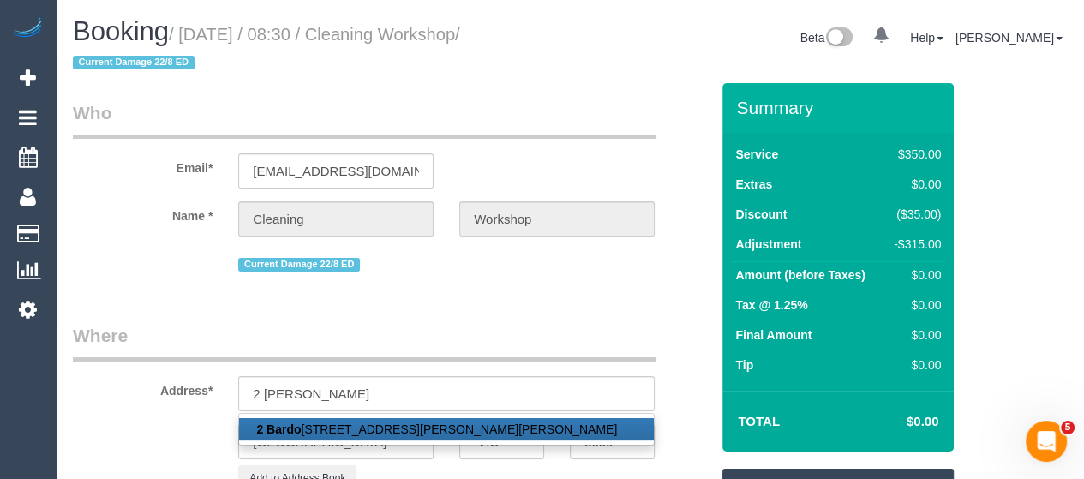
click at [398, 425] on link "2 Bardo lph Street, Glen Iris, VIC 3146" at bounding box center [446, 429] width 415 height 22
type input "2 Bardolph Street"
type input "Glen Iris"
type input "3146"
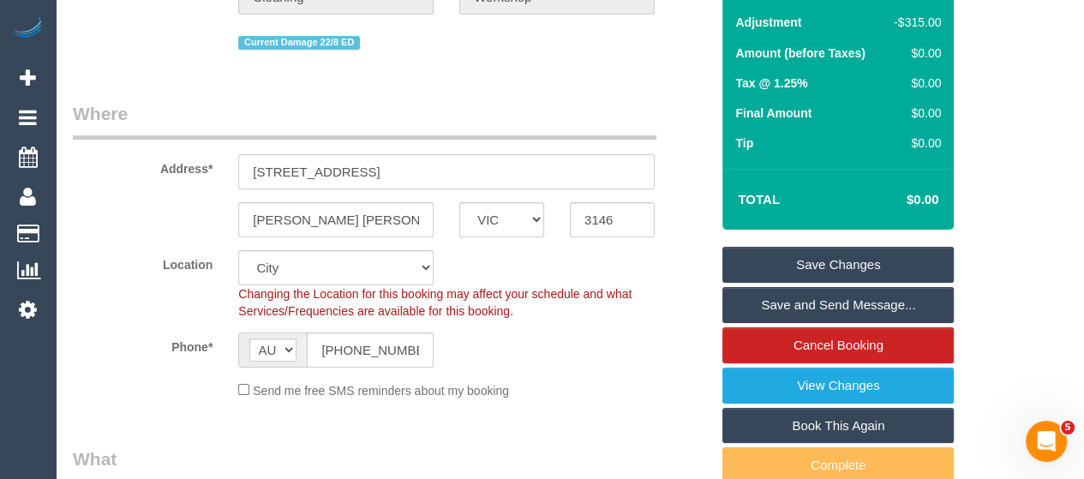
select select "55"
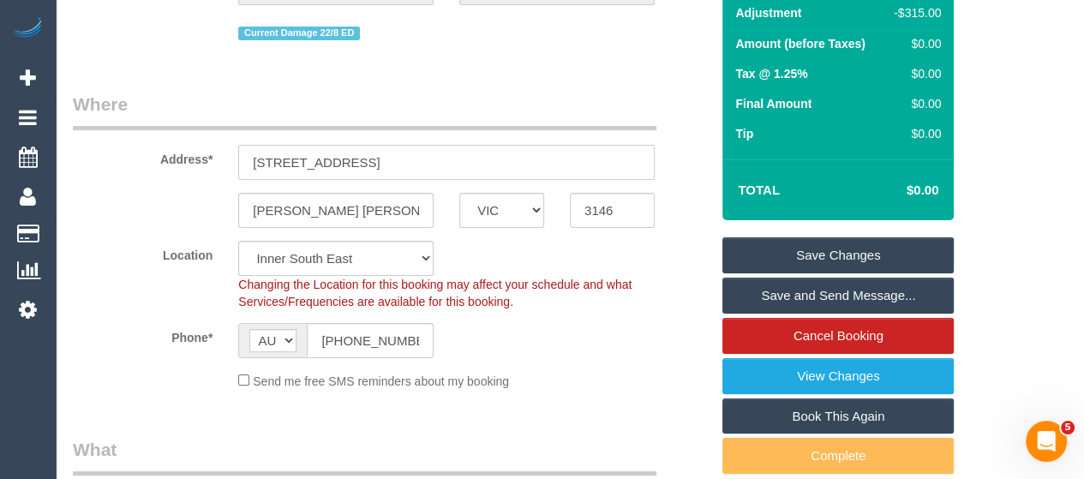
scroll to position [232, 0]
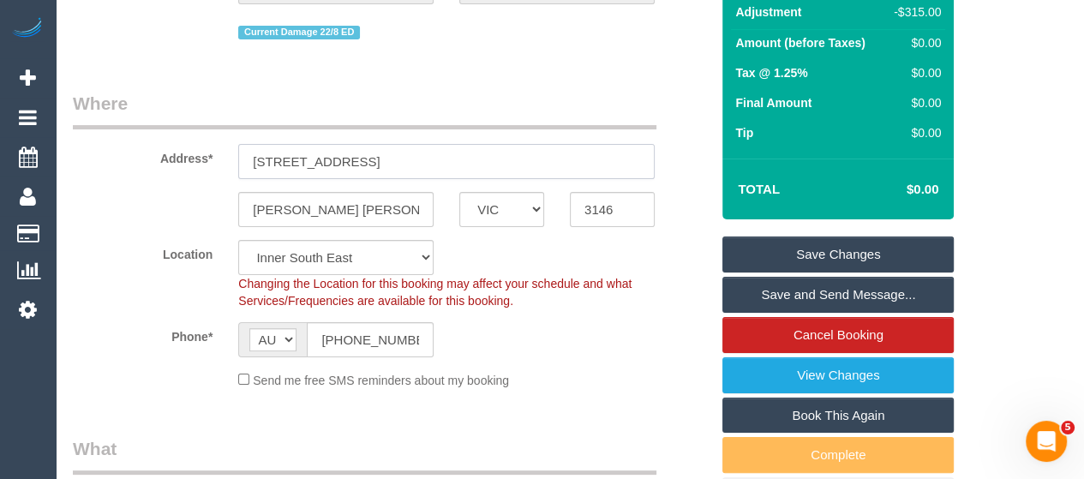
select select "object:1665"
click at [764, 248] on link "Save Changes" at bounding box center [837, 255] width 231 height 36
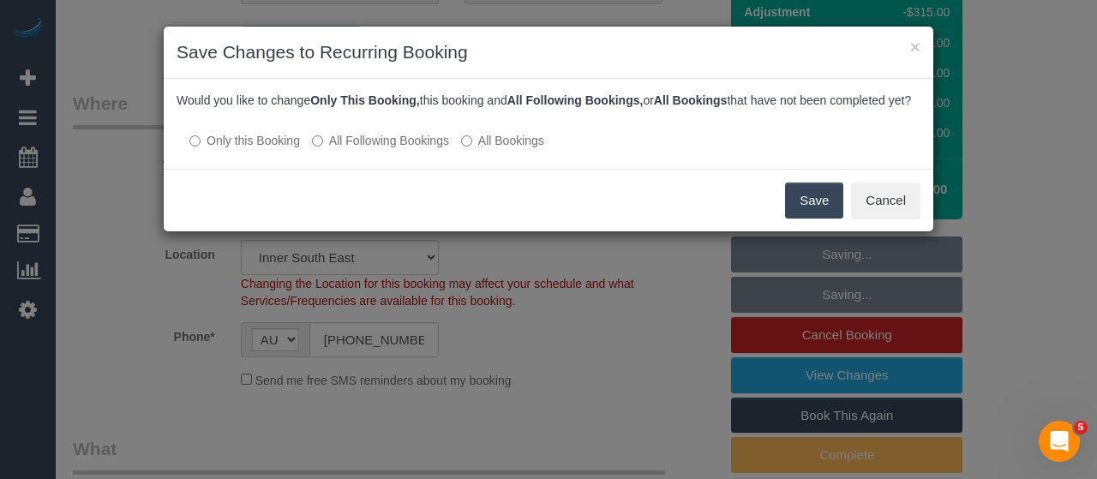
click at [832, 217] on button "Save" at bounding box center [814, 201] width 58 height 36
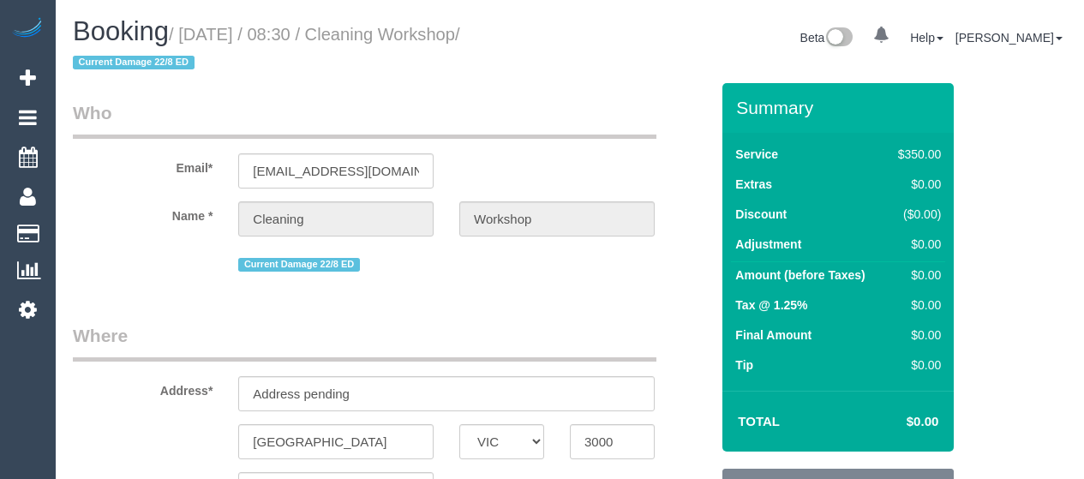
select select "VIC"
select select "300"
select select "number:28"
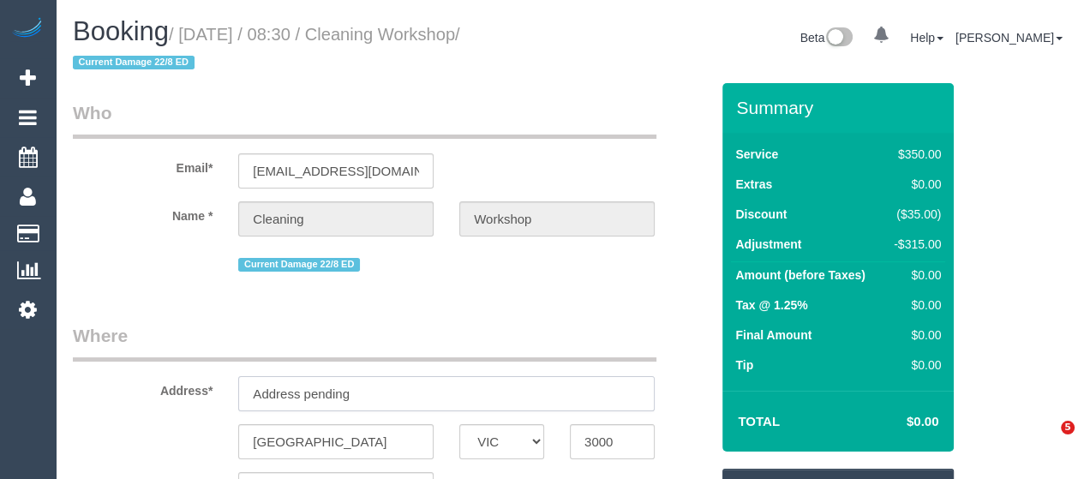
click at [370, 393] on input "Address pending" at bounding box center [446, 393] width 416 height 35
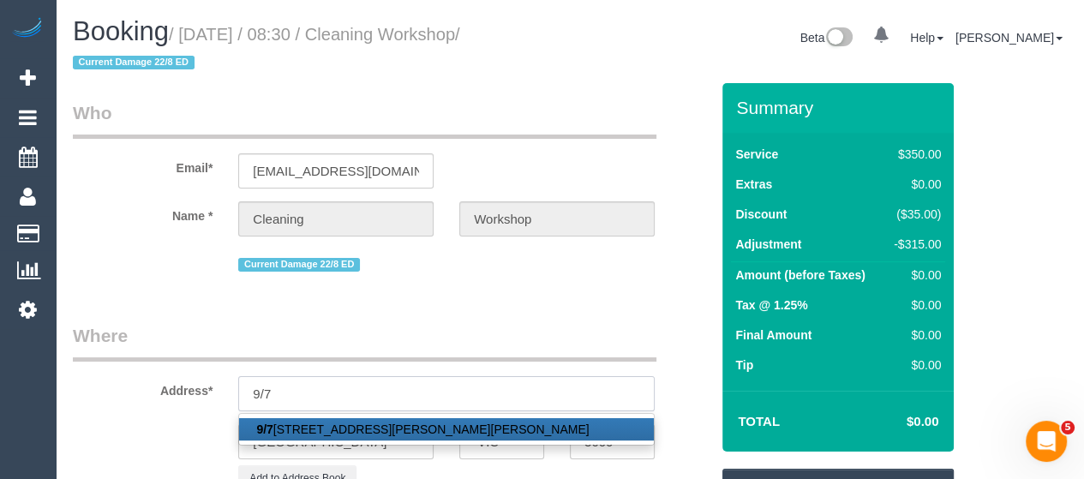
type input "9/74-76 Cramer Street"
type input "Preston"
type input "3072"
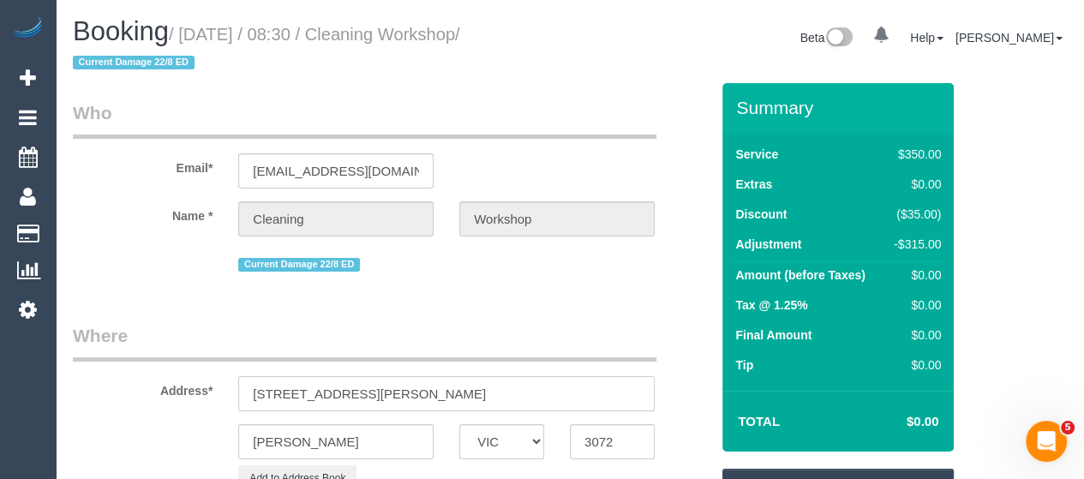
select select "60"
select select "object:3480"
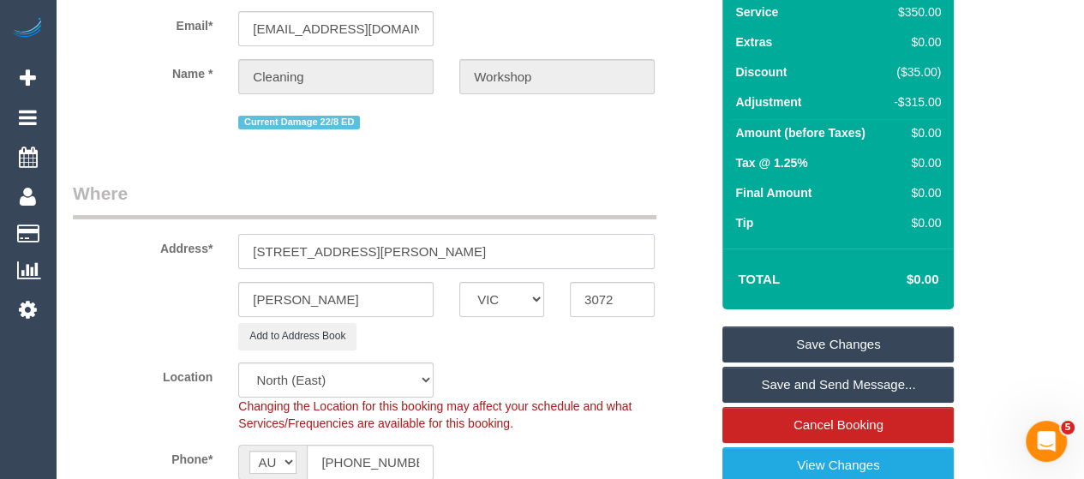
scroll to position [148, 0]
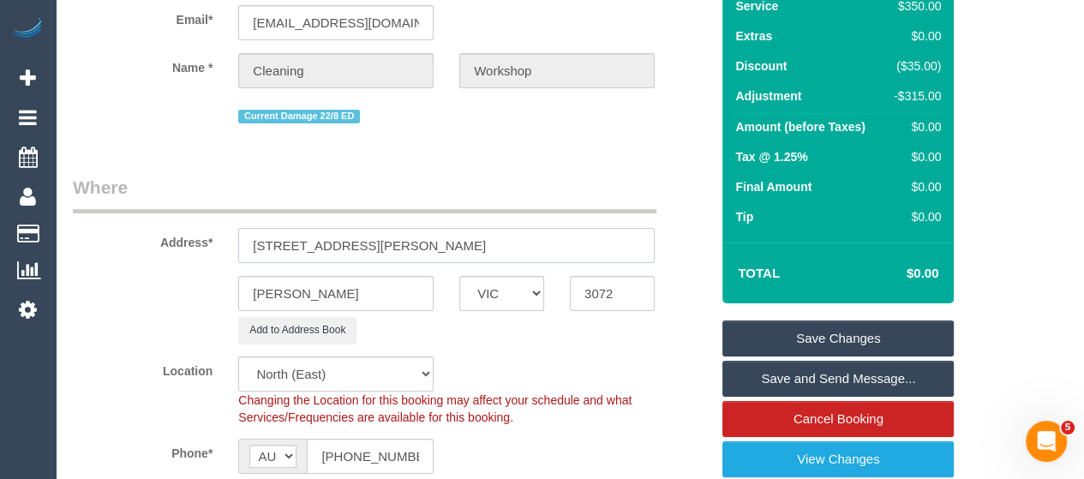
type input "9/74-76 Cramer Street"
click at [757, 345] on link "Save Changes" at bounding box center [837, 339] width 231 height 36
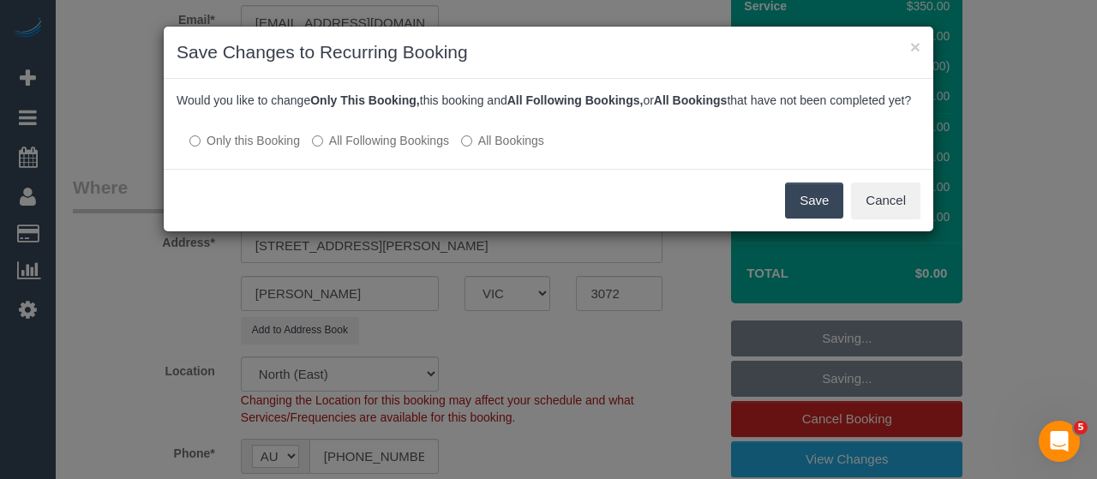
click at [803, 217] on button "Save" at bounding box center [814, 201] width 58 height 36
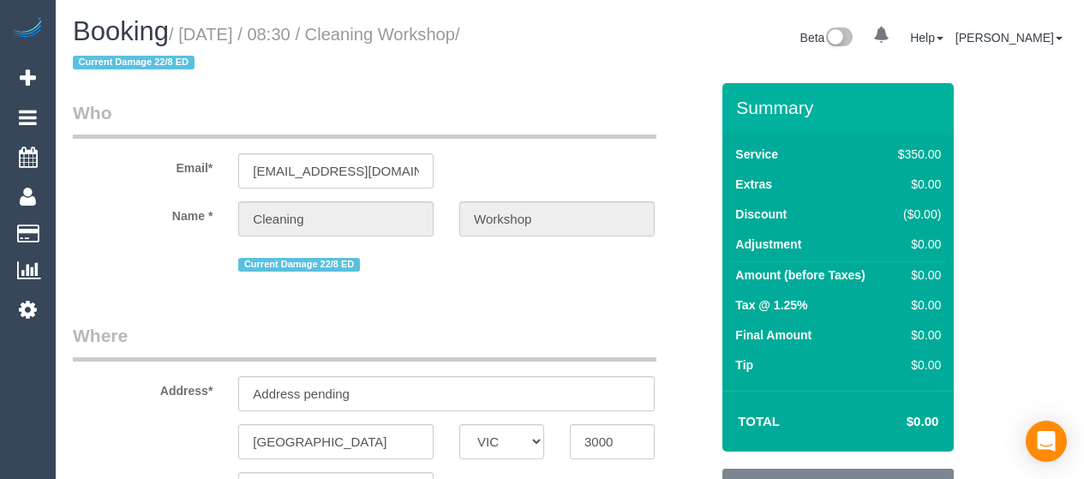
select select "VIC"
select select "300"
select select "number:28"
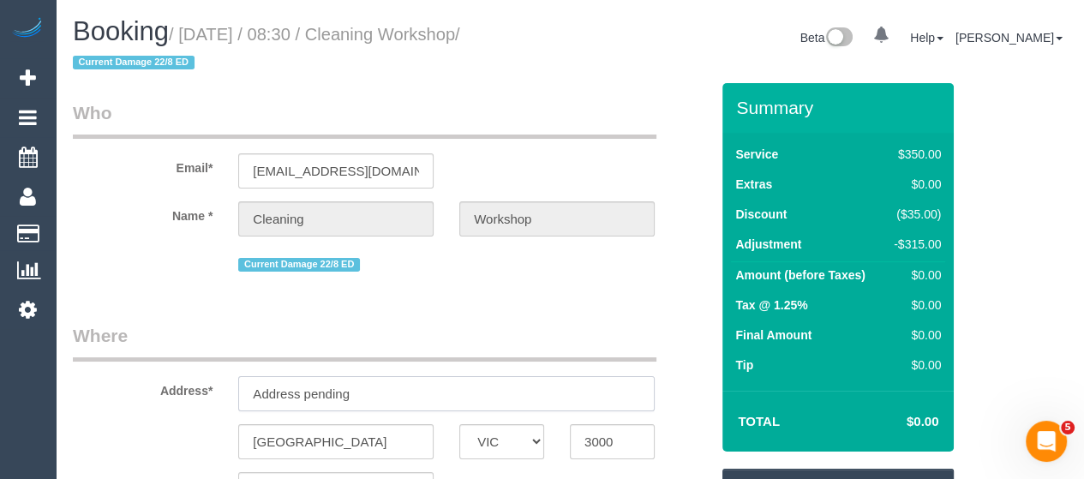
click at [351, 401] on input "Address pending" at bounding box center [446, 393] width 416 height 35
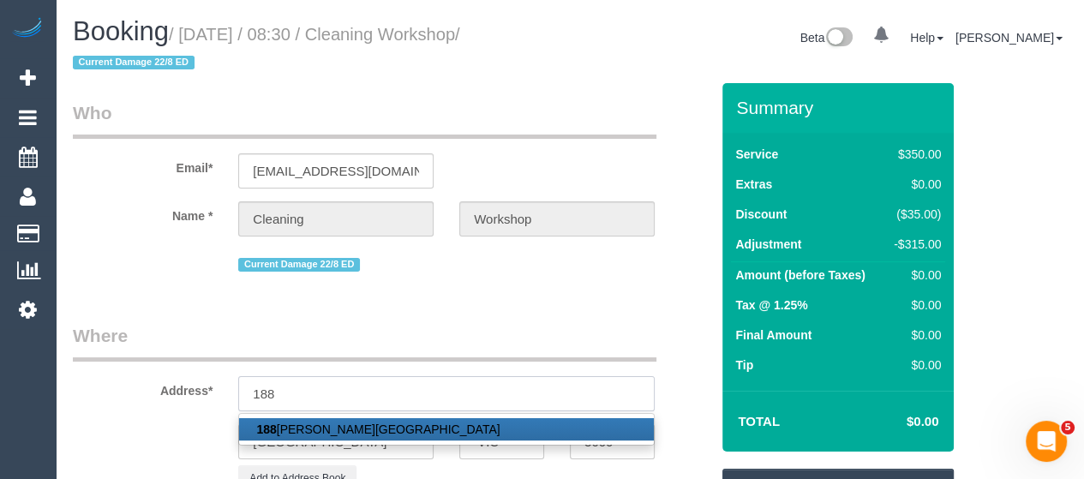
type input "188 Buckley Street"
type input "Essendon"
type input "3040"
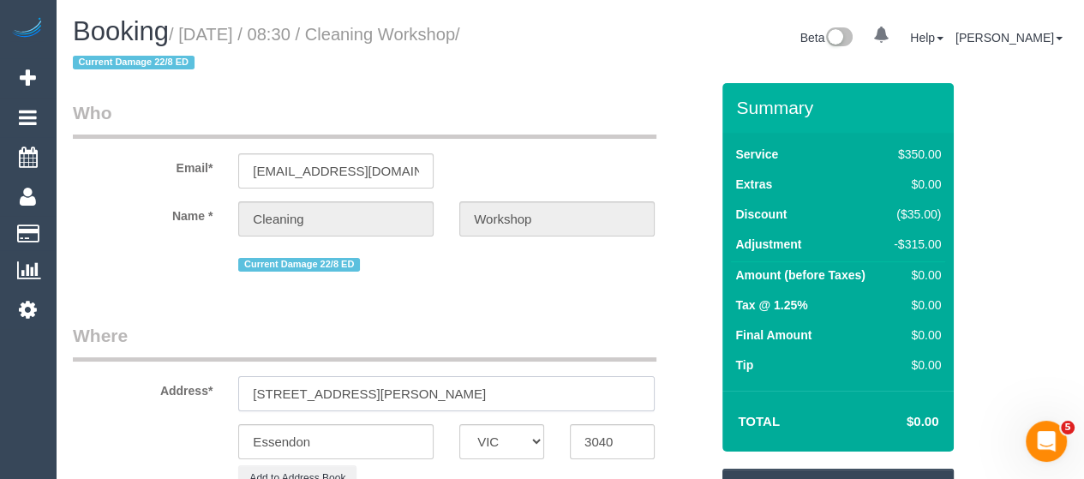
select select "59"
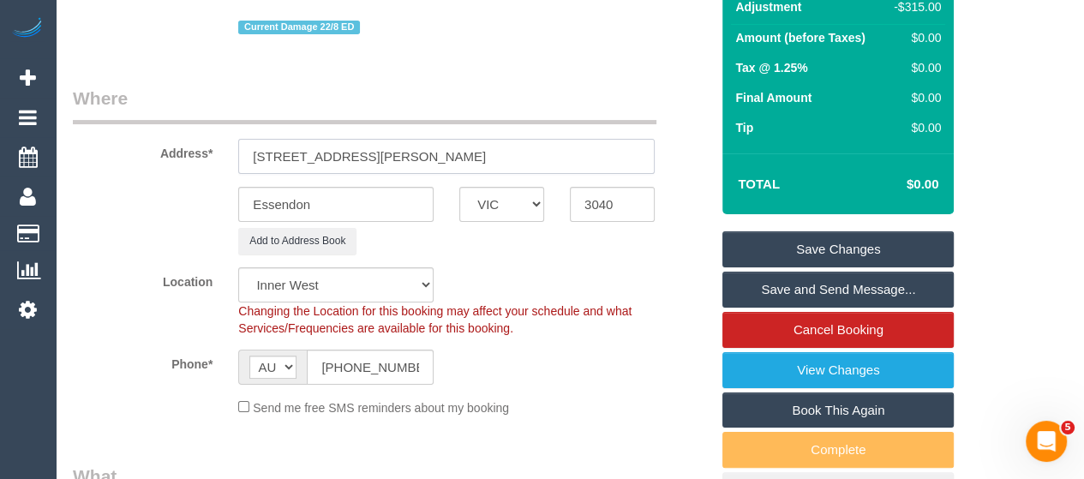
scroll to position [238, 0]
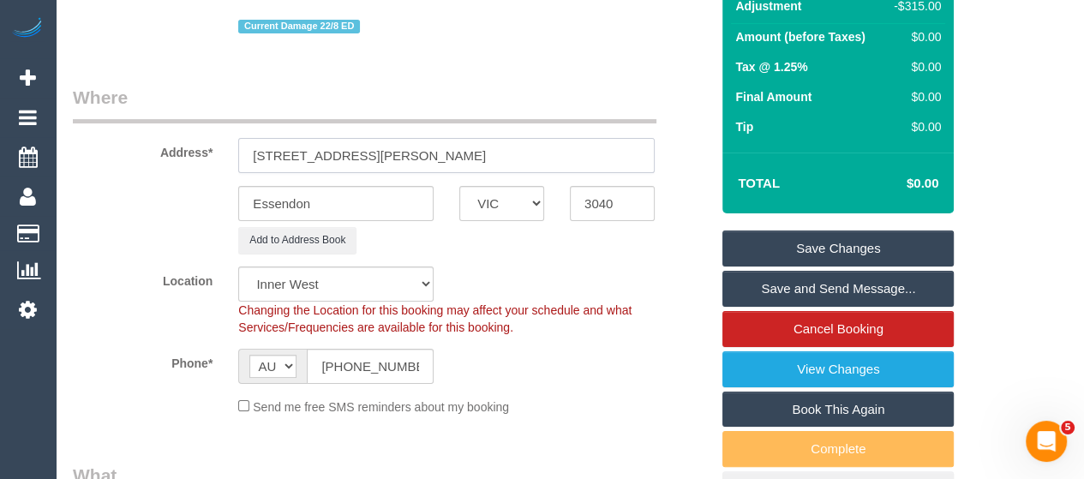
select select "object:1660"
type input "188 Buckley Street"
click at [795, 244] on link "Save Changes" at bounding box center [837, 249] width 231 height 36
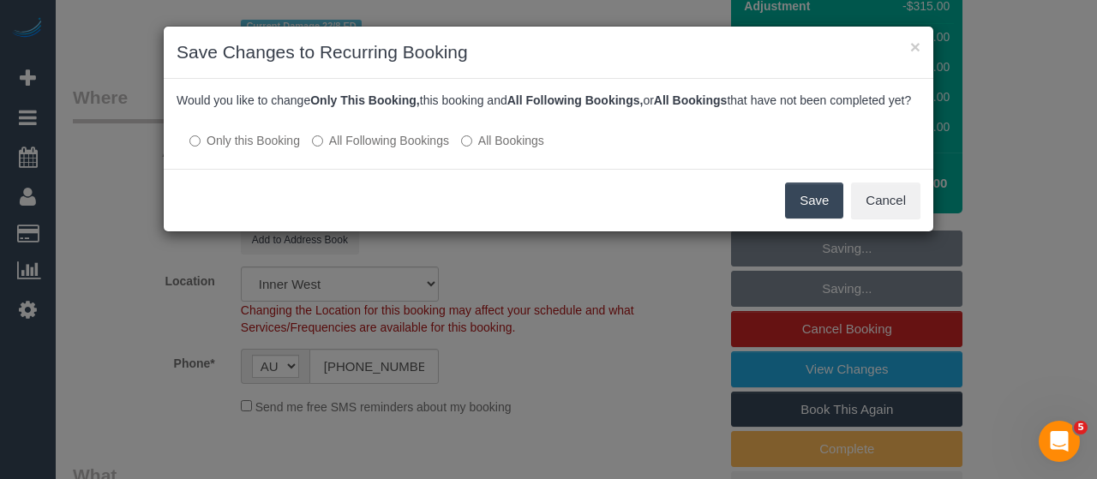
click at [812, 205] on button "Save" at bounding box center [814, 201] width 58 height 36
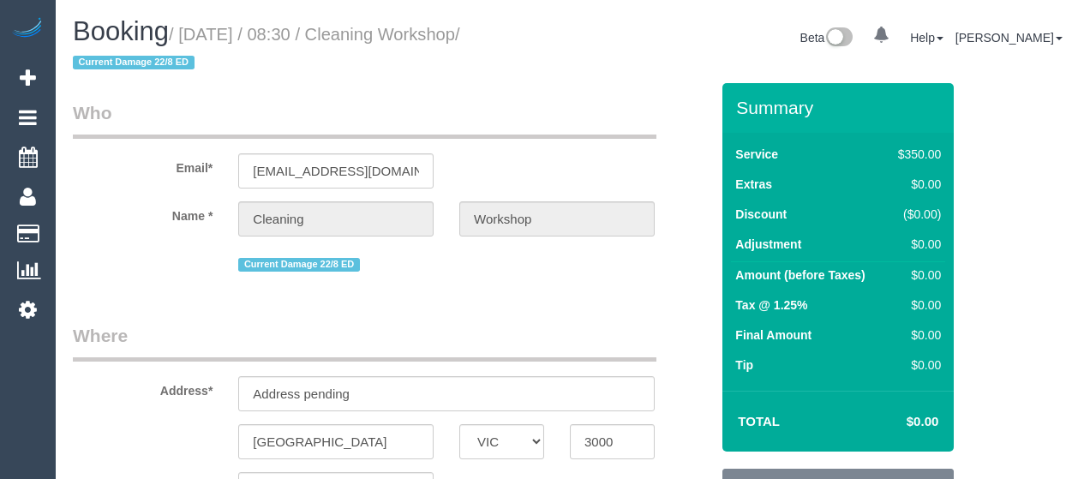
select select "VIC"
select select "number:28"
select select "object:1255"
select select "300"
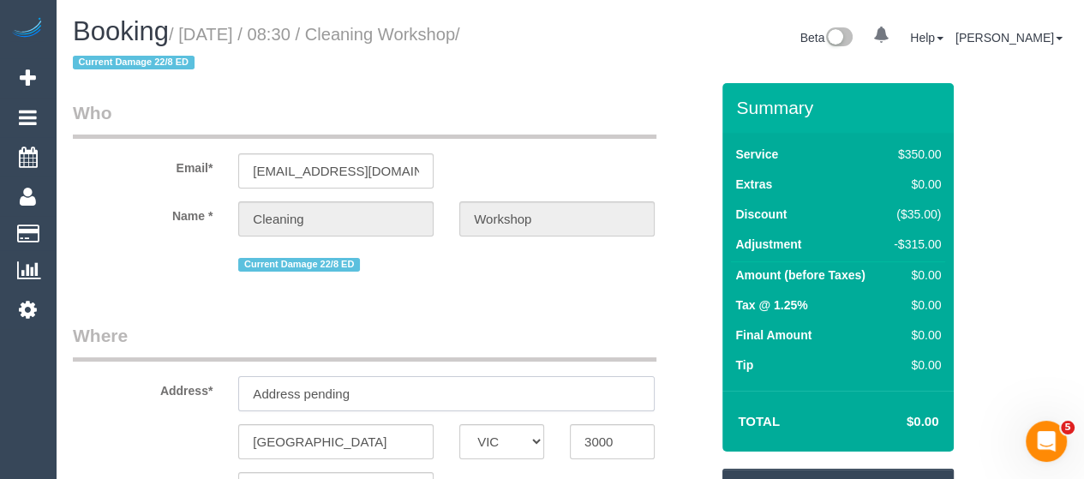
click at [427, 392] on input "Address pending" at bounding box center [446, 393] width 416 height 35
click at [427, 392] on input "2" at bounding box center [446, 393] width 416 height 35
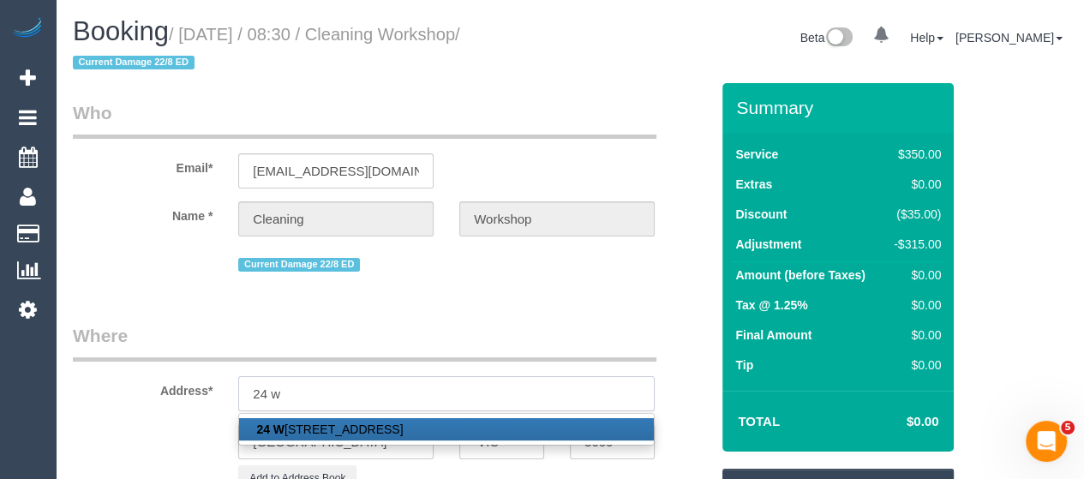
type input "[STREET_ADDRESS]"
type input "Balwyn North"
type input "3104"
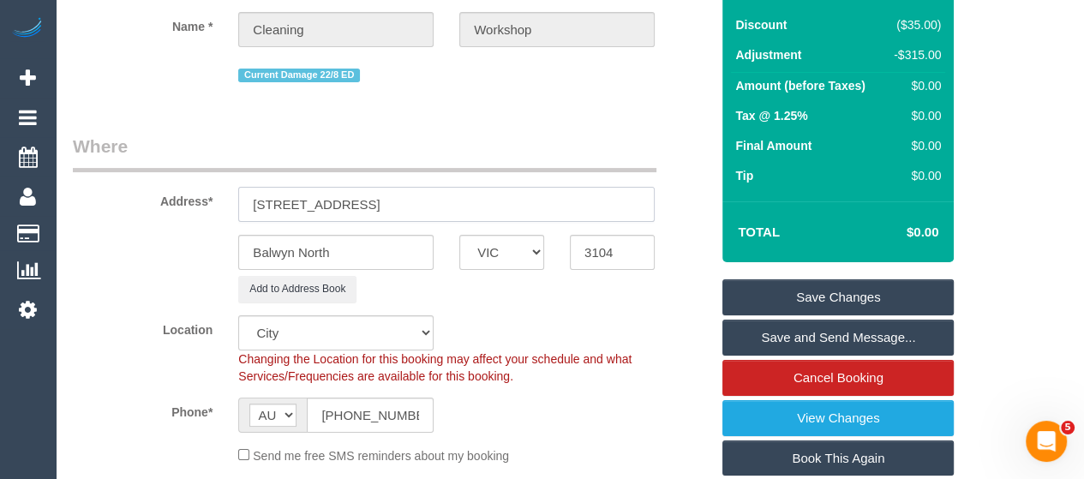
scroll to position [196, 0]
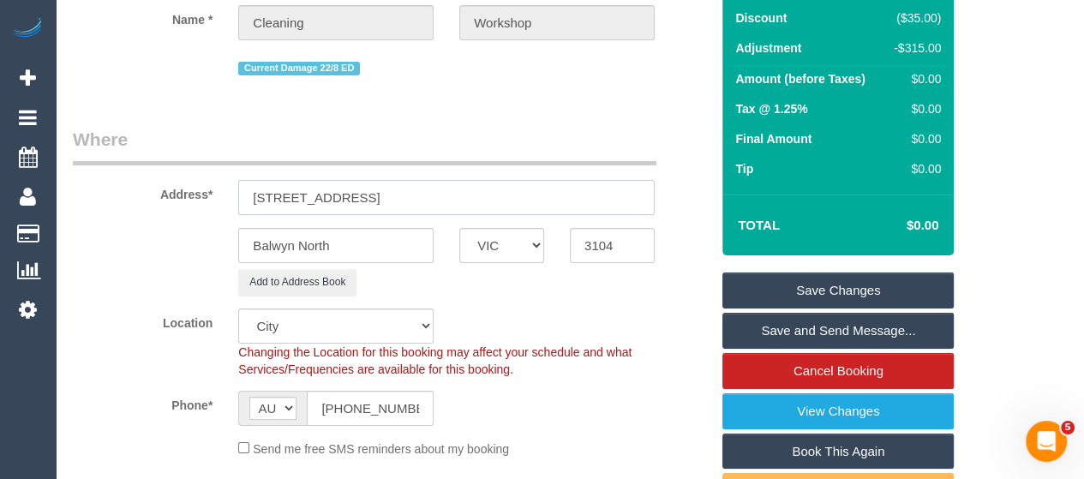
select select "58"
select select "object:1660"
type input "[STREET_ADDRESS]"
click at [768, 298] on link "Save Changes" at bounding box center [837, 291] width 231 height 36
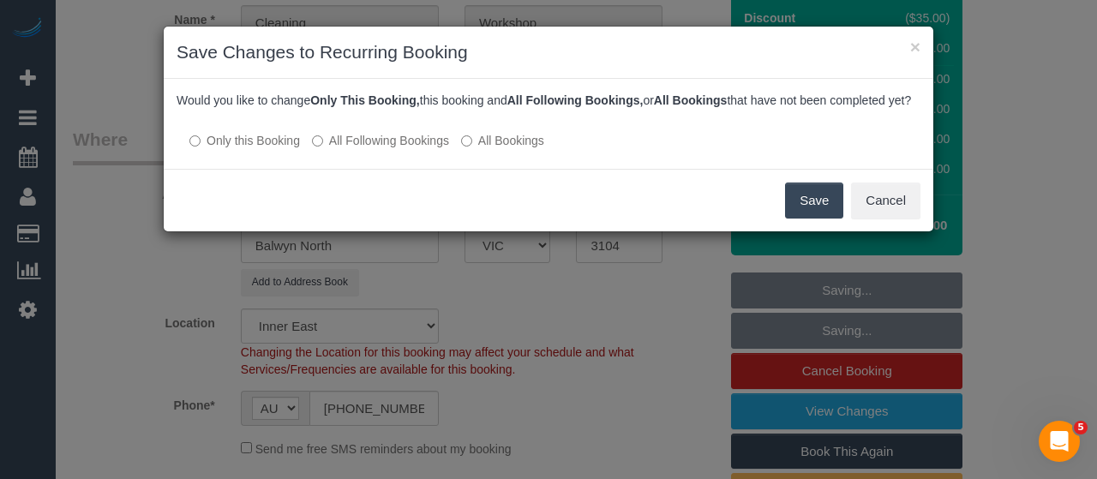
click at [797, 204] on button "Save" at bounding box center [814, 201] width 58 height 36
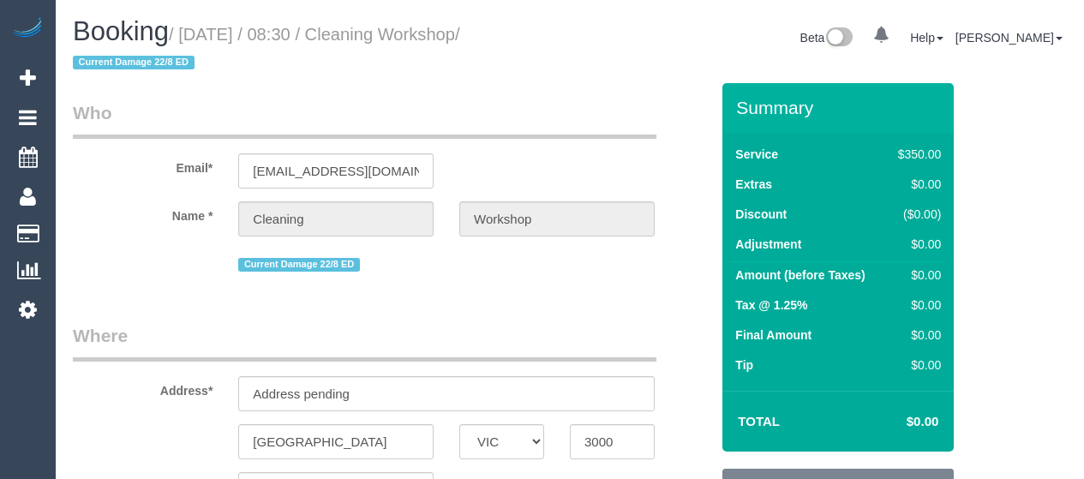
select select "VIC"
select select "300"
select select "number:28"
select select "object:1241"
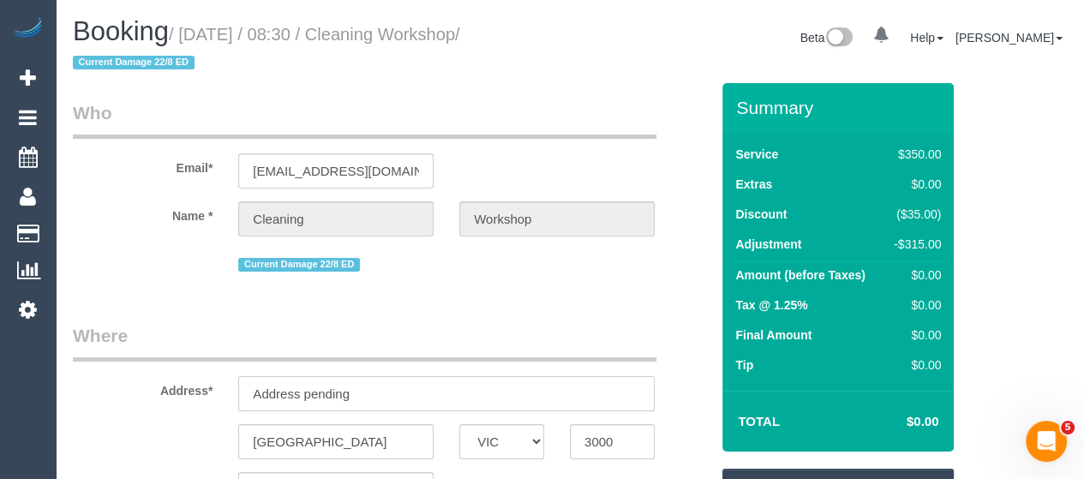
click at [392, 395] on input "Address pending" at bounding box center [446, 393] width 416 height 35
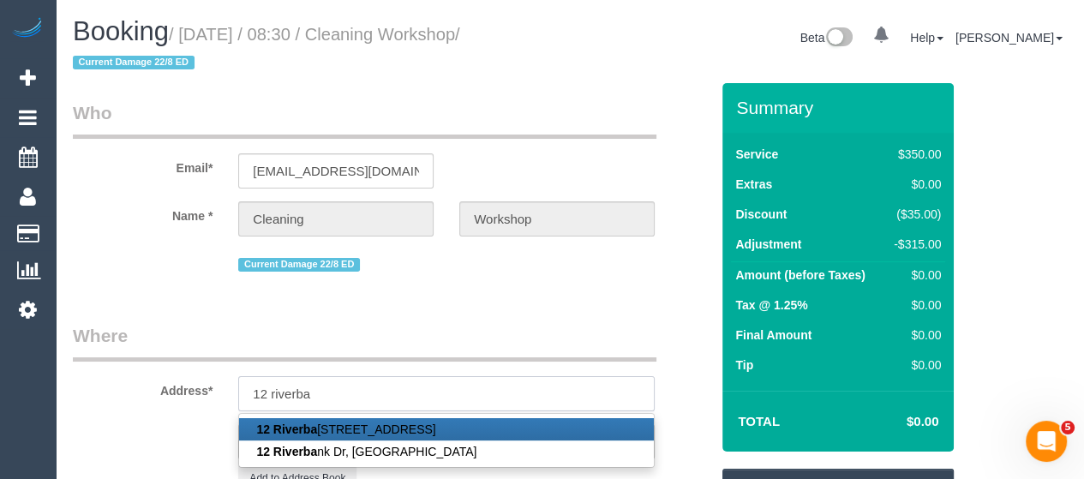
type input "12 Riverbank Drive"
type input "Maribyrnong"
type input "3032"
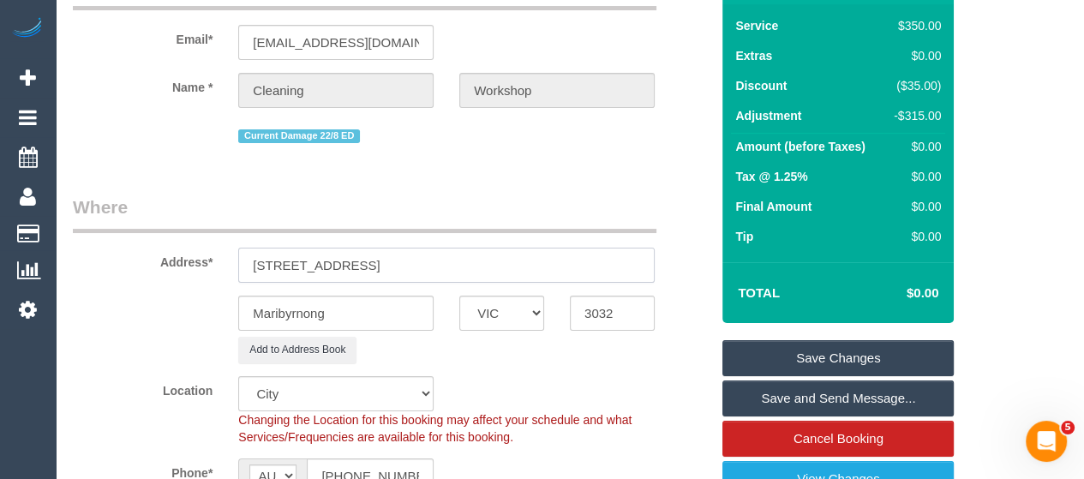
select select "59"
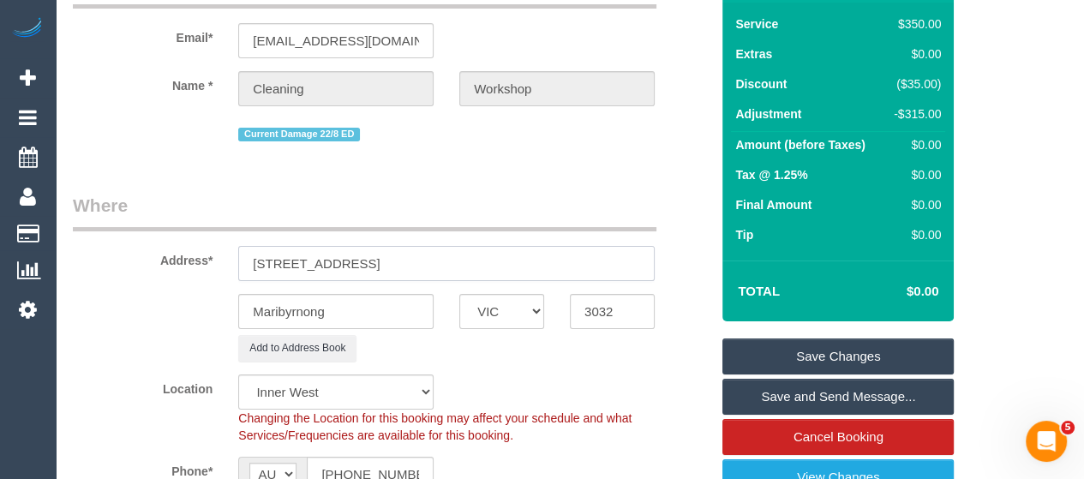
scroll to position [134, 0]
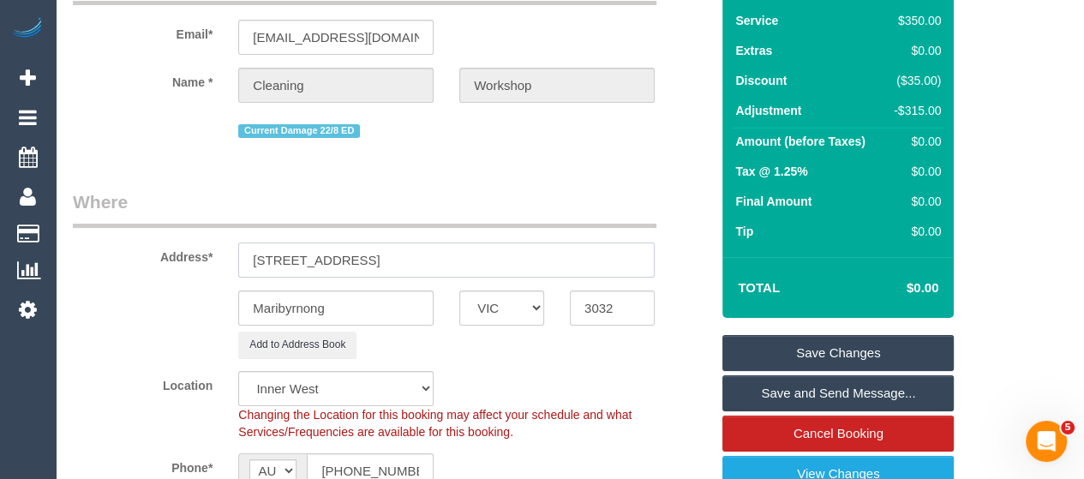
select select "object:1663"
type input "12 Riverbank Drive"
click at [770, 345] on link "Save Changes" at bounding box center [837, 353] width 231 height 36
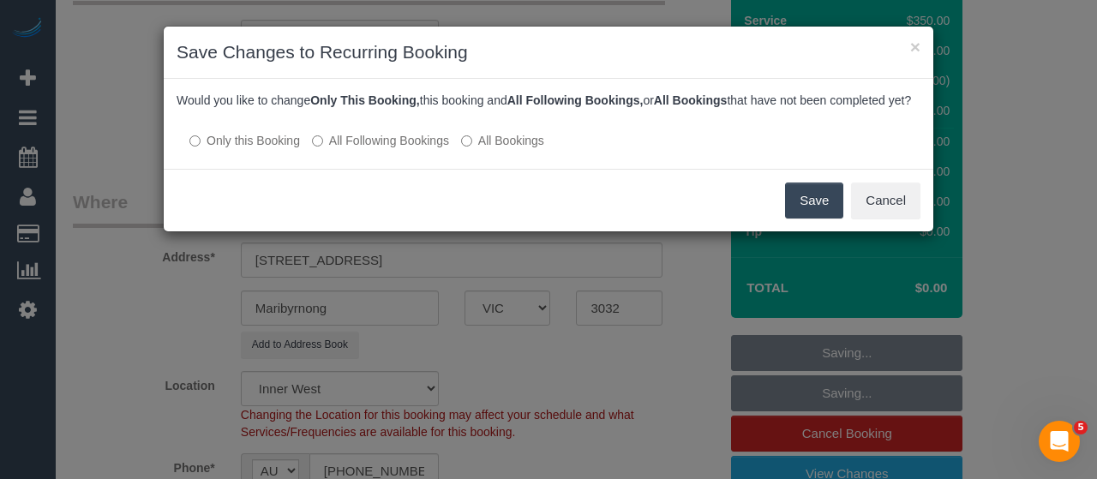
click at [820, 219] on button "Save" at bounding box center [814, 201] width 58 height 36
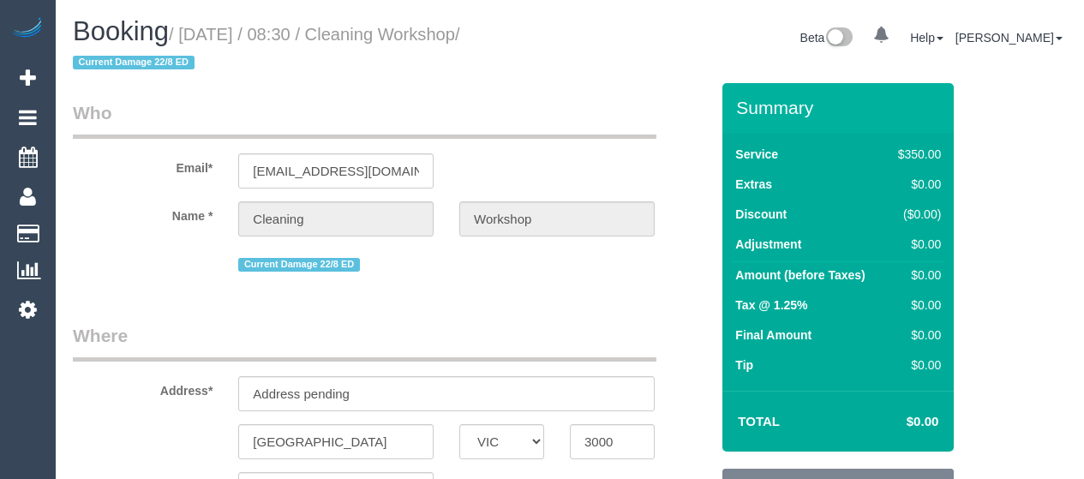
select select "VIC"
select select "300"
select select "number:28"
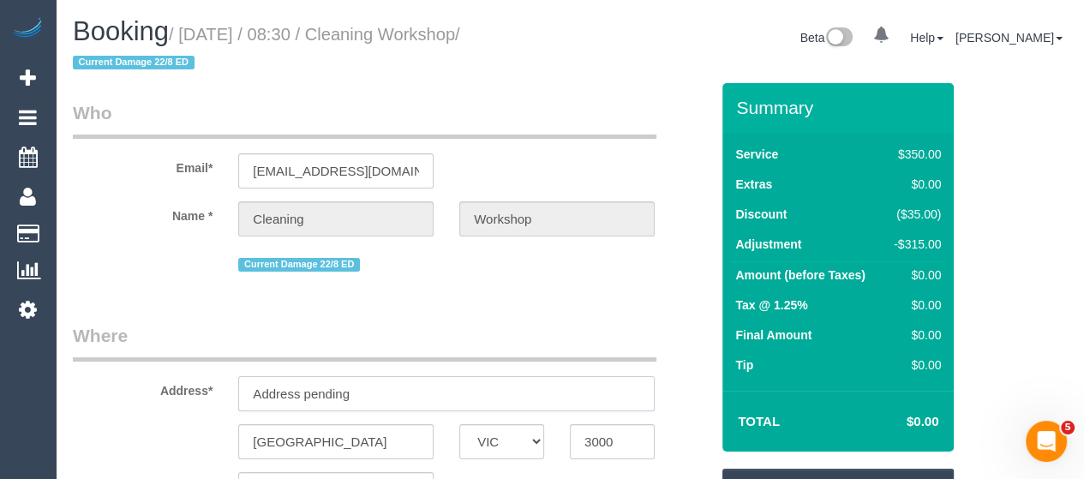
click at [428, 386] on input "Address pending" at bounding box center [446, 393] width 416 height 35
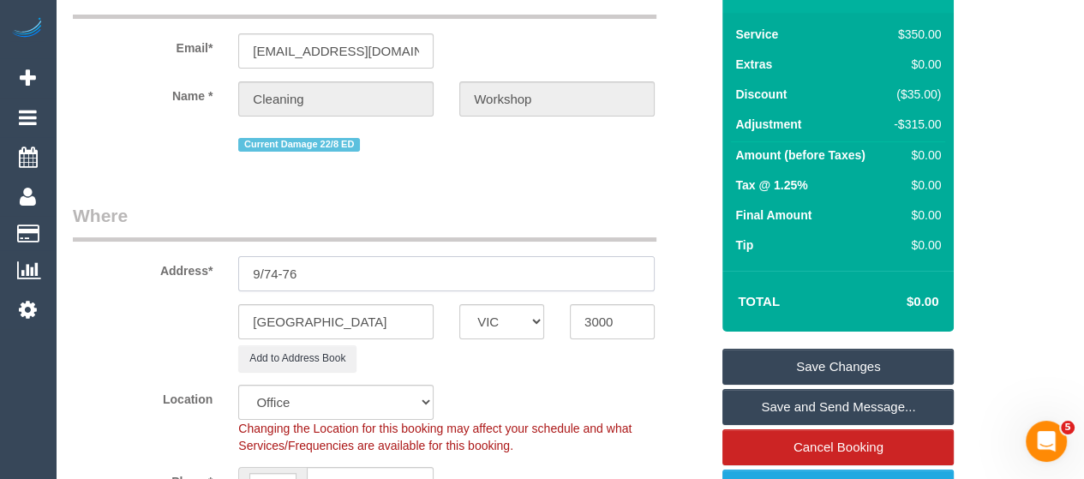
scroll to position [124, 0]
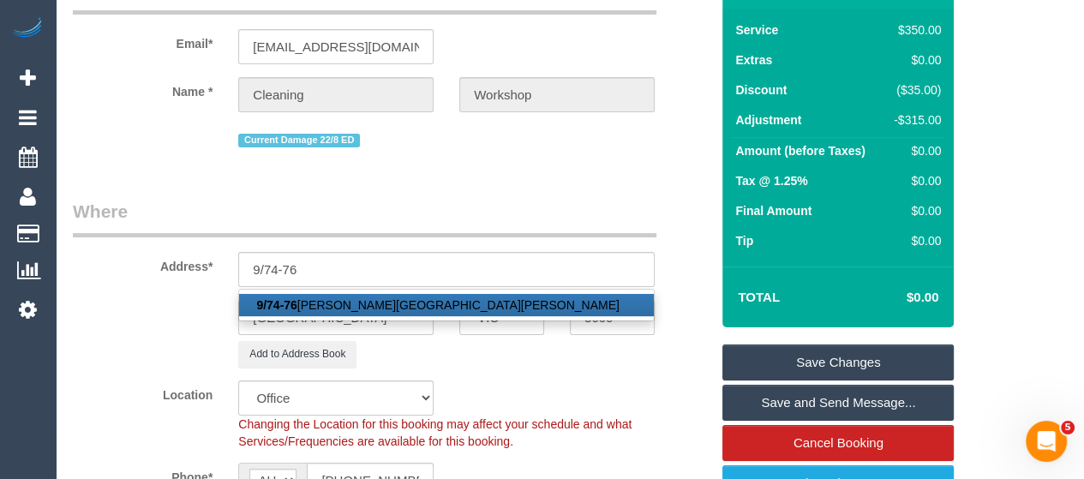
click at [430, 309] on link "9/74-76 Cramer Street, Preston, VIC 3072" at bounding box center [446, 305] width 415 height 22
type input "9/74-76 Cramer Street"
type input "Preston"
type input "3072"
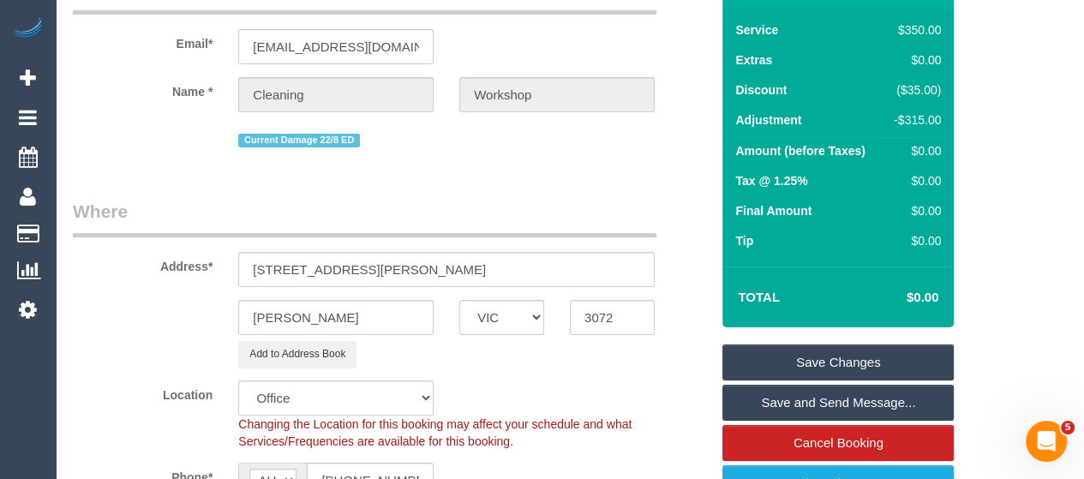
click at [742, 361] on link "Save Changes" at bounding box center [837, 363] width 231 height 36
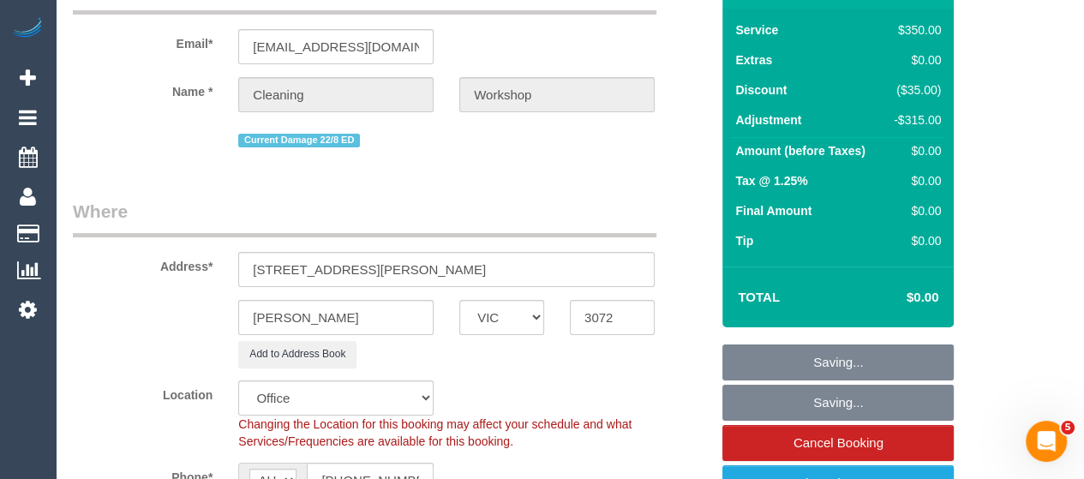
select select "60"
select select "object:3480"
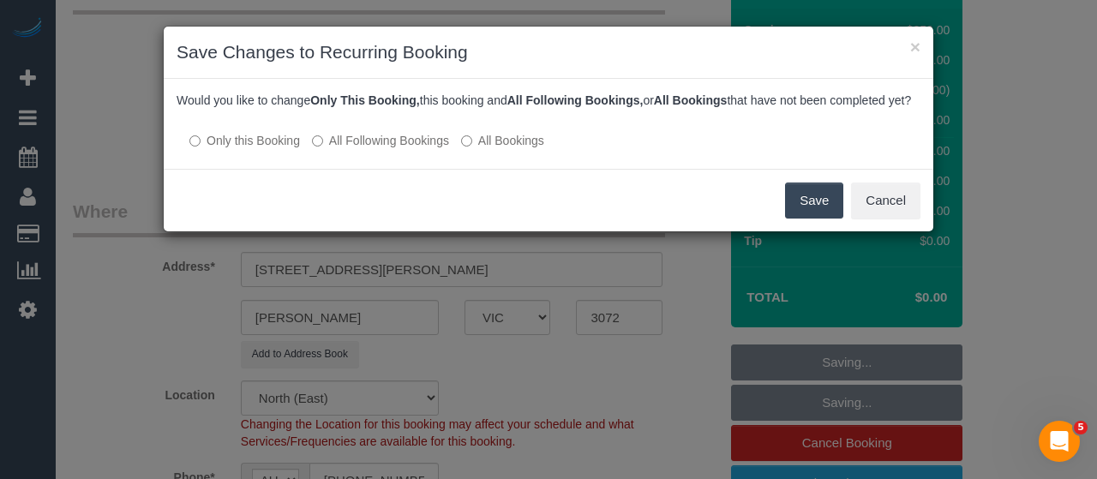
click at [802, 218] on button "Save" at bounding box center [814, 201] width 58 height 36
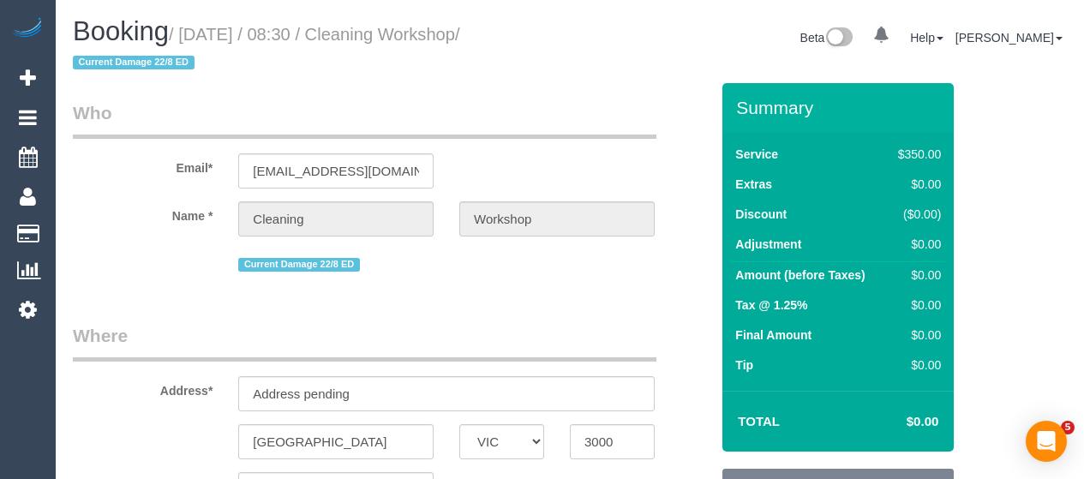
select select "VIC"
select select "300"
select select "number:28"
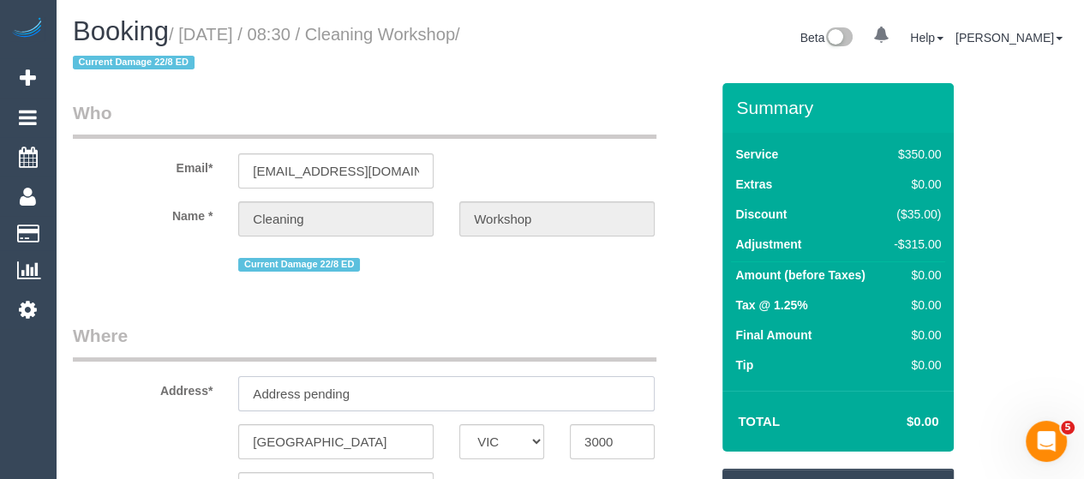
click at [482, 390] on input "Address pending" at bounding box center [446, 393] width 416 height 35
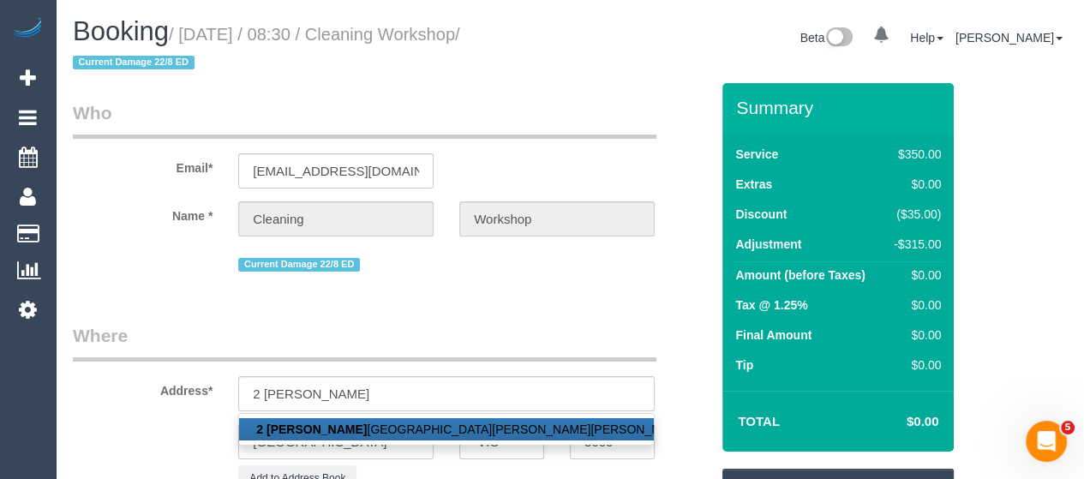
click at [470, 425] on link "[STREET_ADDRESS][PERSON_NAME][PERSON_NAME][PERSON_NAME]" at bounding box center [446, 429] width 415 height 22
type input "2 Bardolph Street"
type input "Glen Iris"
type input "3146"
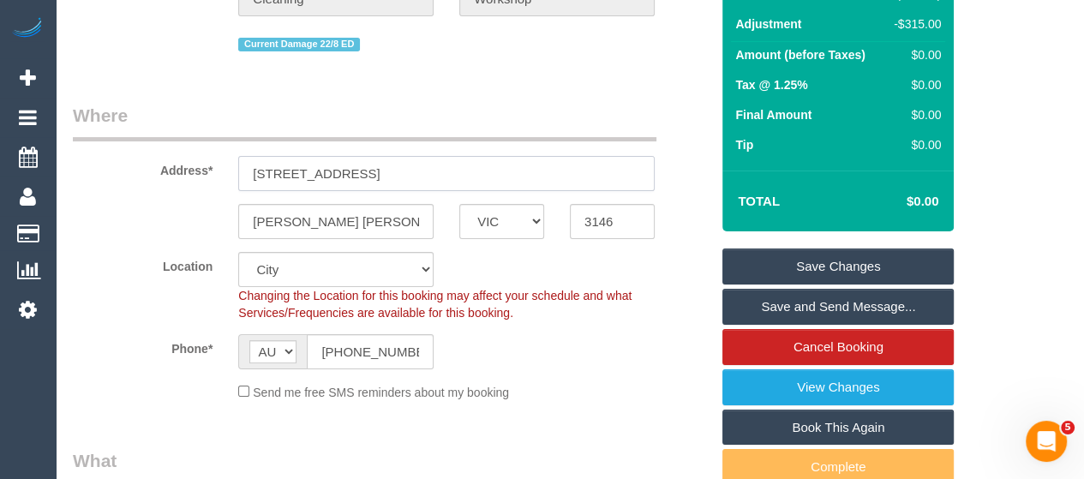
select select "55"
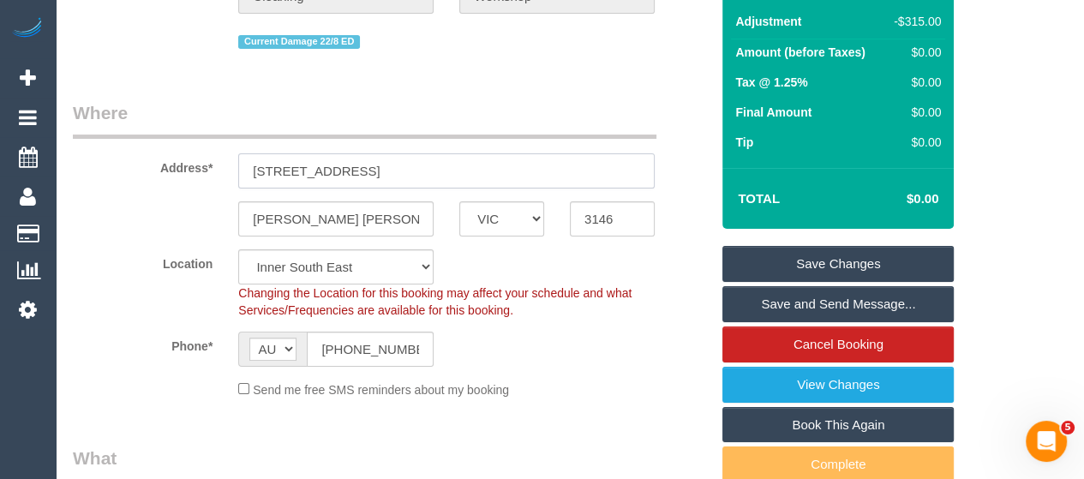
scroll to position [224, 0]
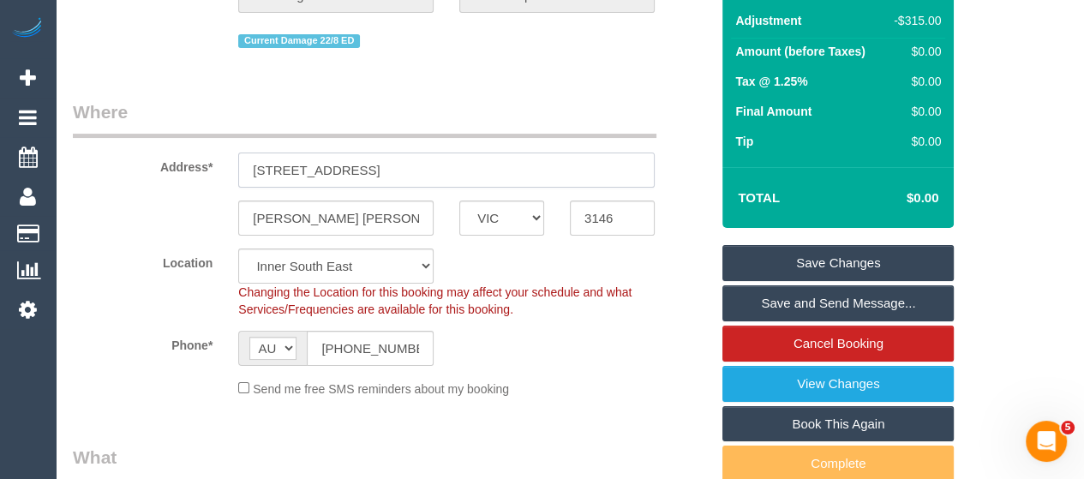
select select "object:1660"
click at [778, 256] on link "Save Changes" at bounding box center [837, 263] width 231 height 36
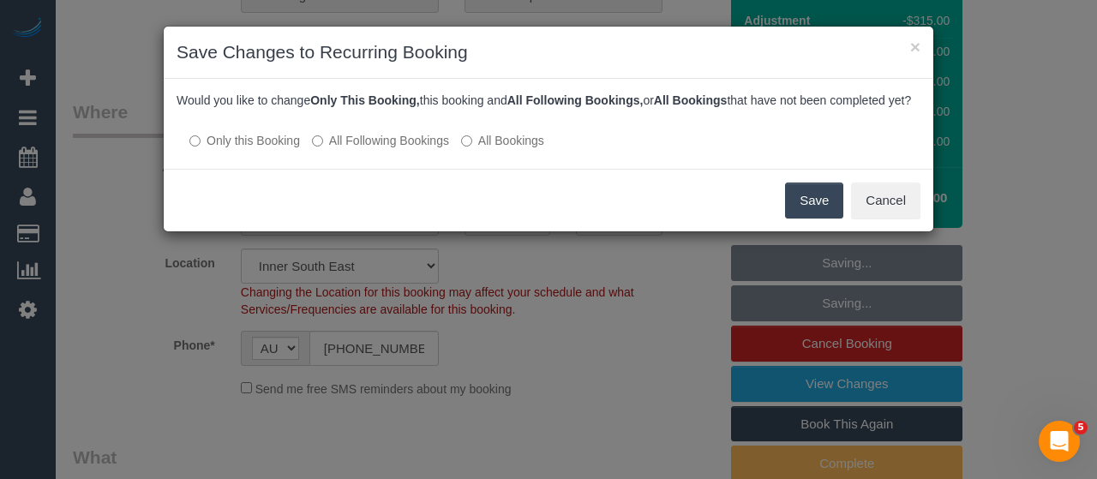
click at [795, 219] on button "Save" at bounding box center [814, 201] width 58 height 36
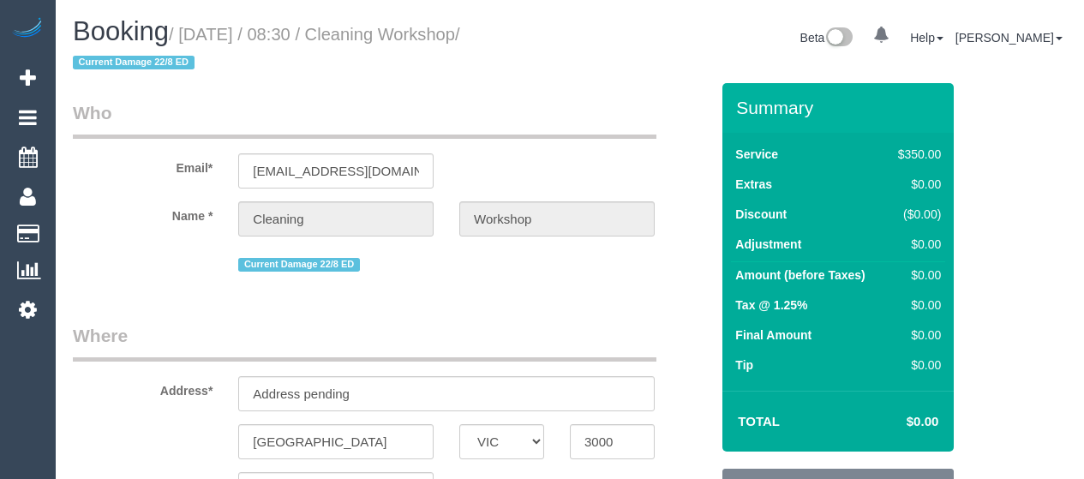
select select "VIC"
select select "300"
select select "number:28"
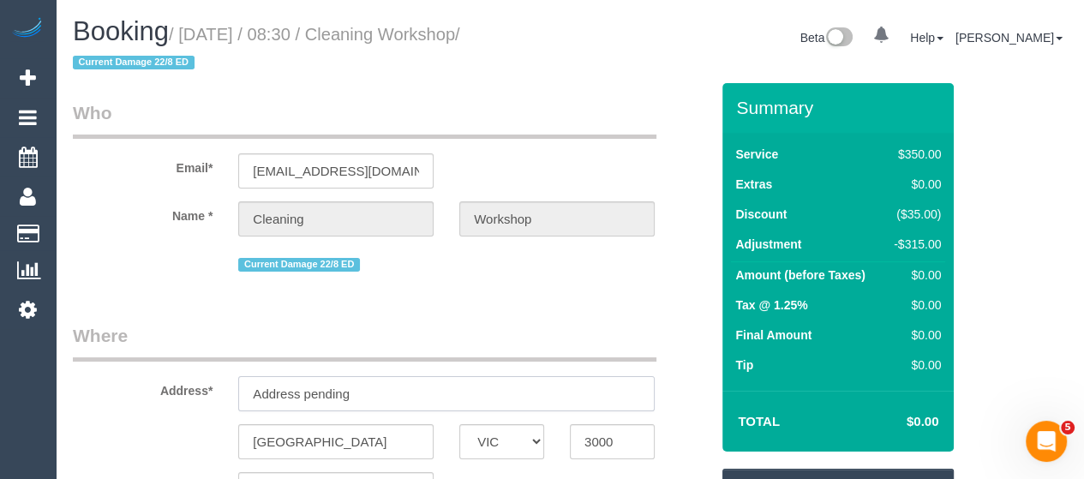
click at [364, 381] on input "Address pending" at bounding box center [446, 393] width 416 height 35
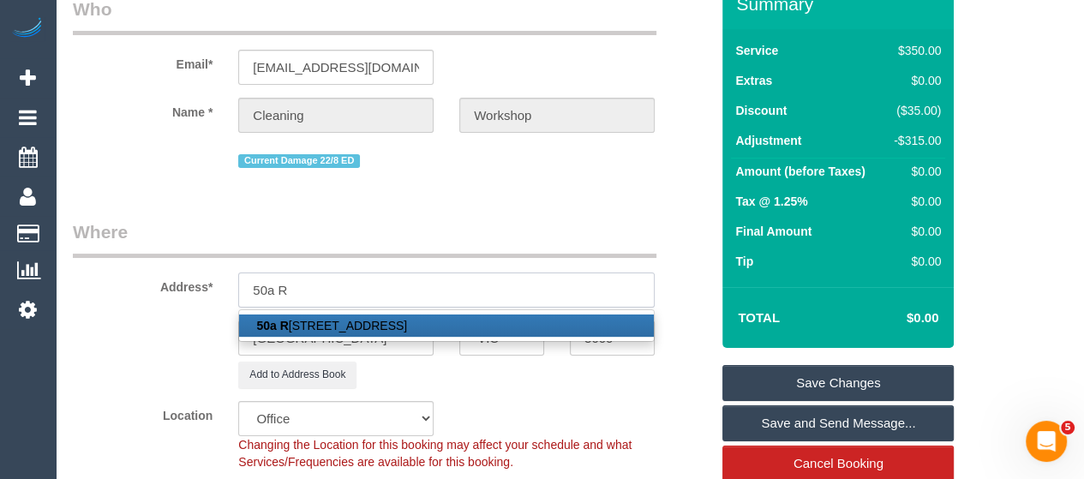
scroll to position [105, 0]
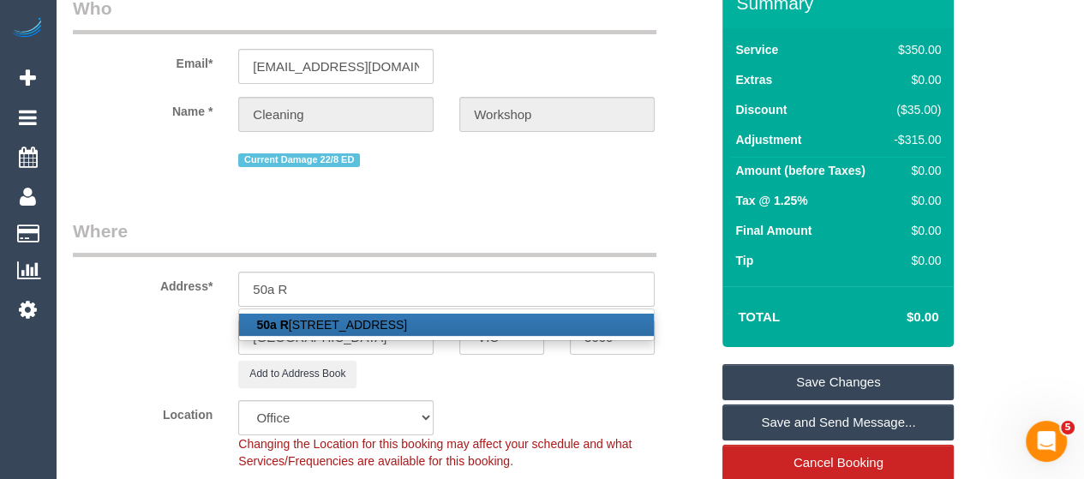
click at [376, 327] on link "50a R ennie St, Coburg, VIC 3058" at bounding box center [446, 325] width 415 height 22
type input "50a Rennie St"
type input "Coburg"
type input "3058"
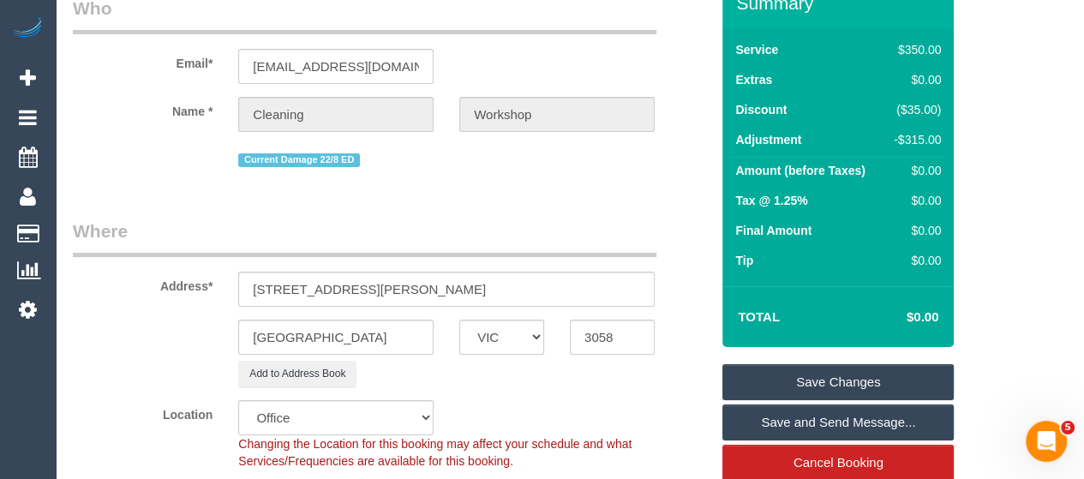
click at [761, 377] on link "Save Changes" at bounding box center [837, 382] width 231 height 36
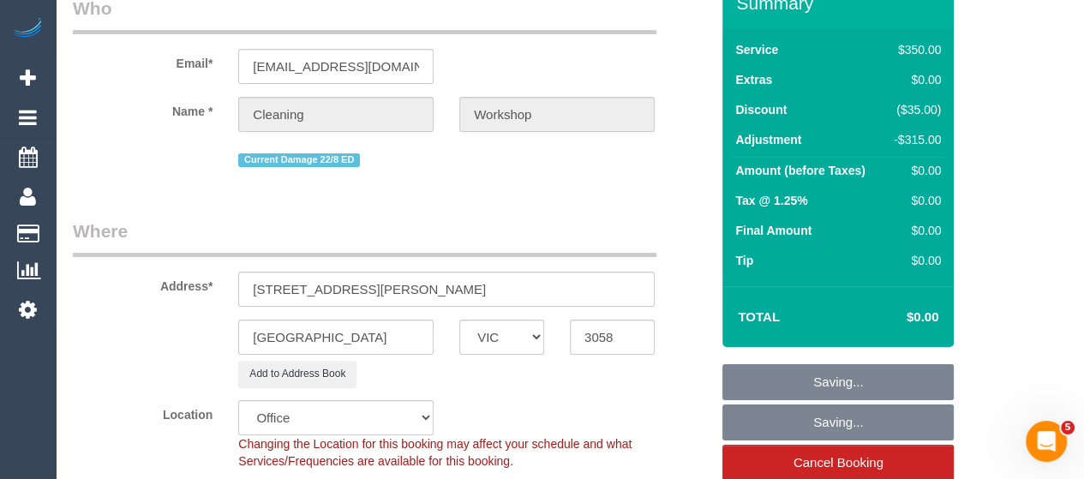
select select "61"
select select "object:3480"
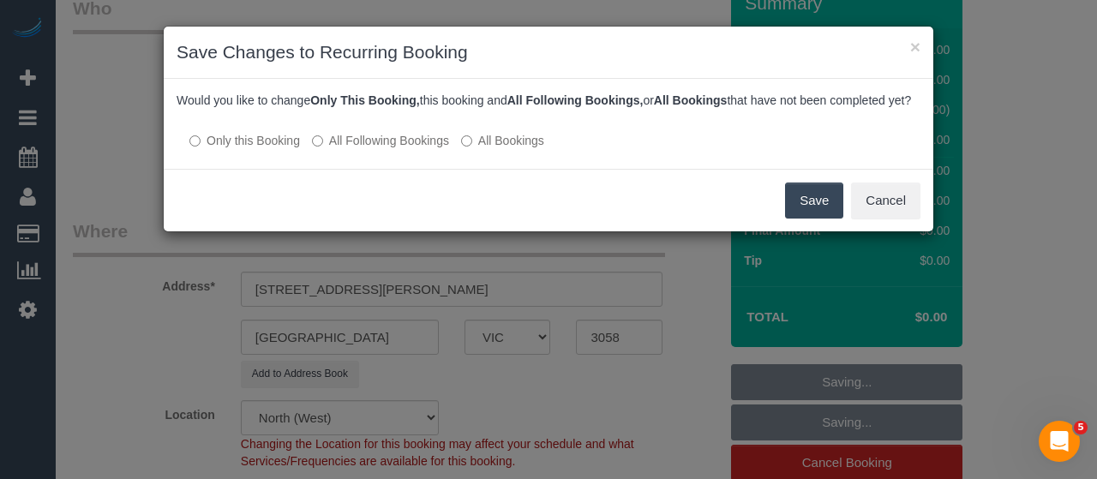
click at [808, 219] on button "Save" at bounding box center [814, 201] width 58 height 36
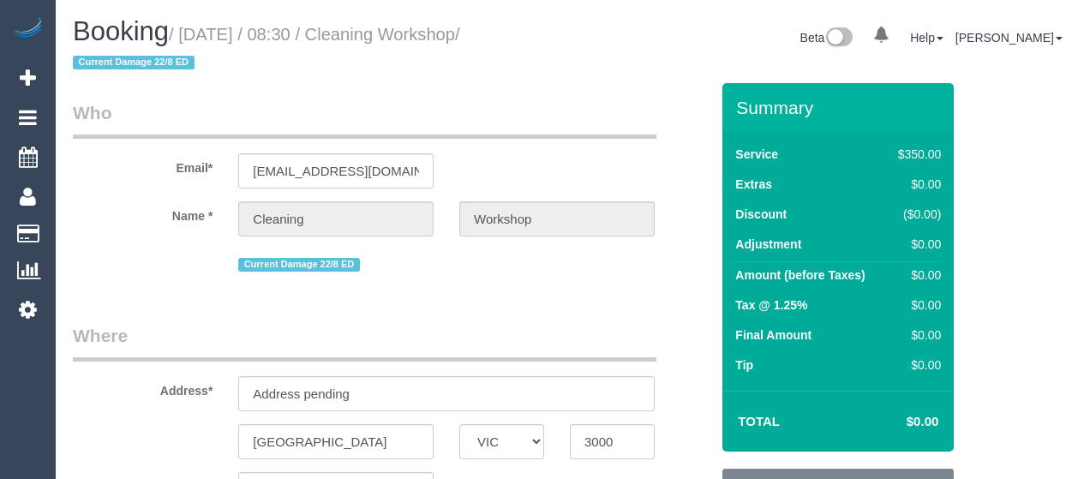
select select "VIC"
select select "300"
select select "number:28"
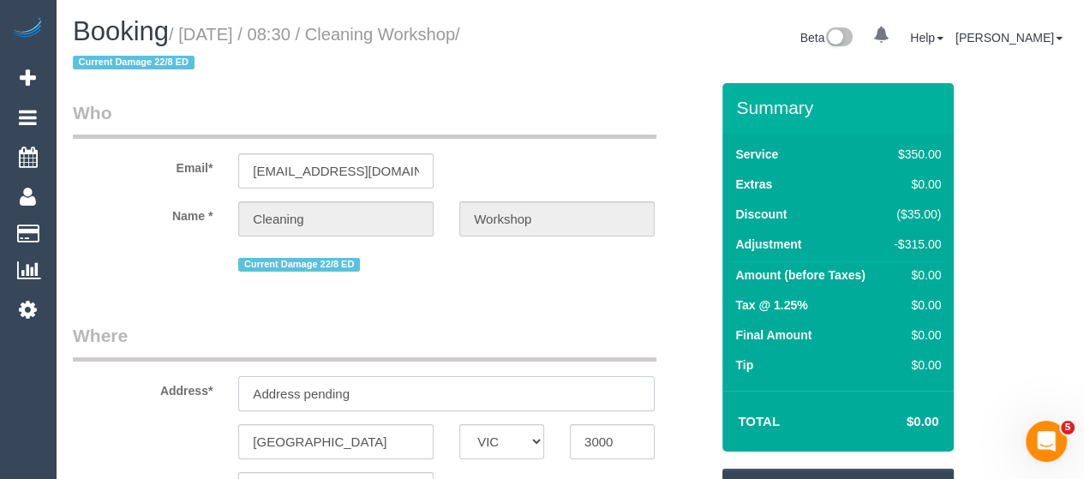
click at [364, 393] on input "Address pending" at bounding box center [446, 393] width 416 height 35
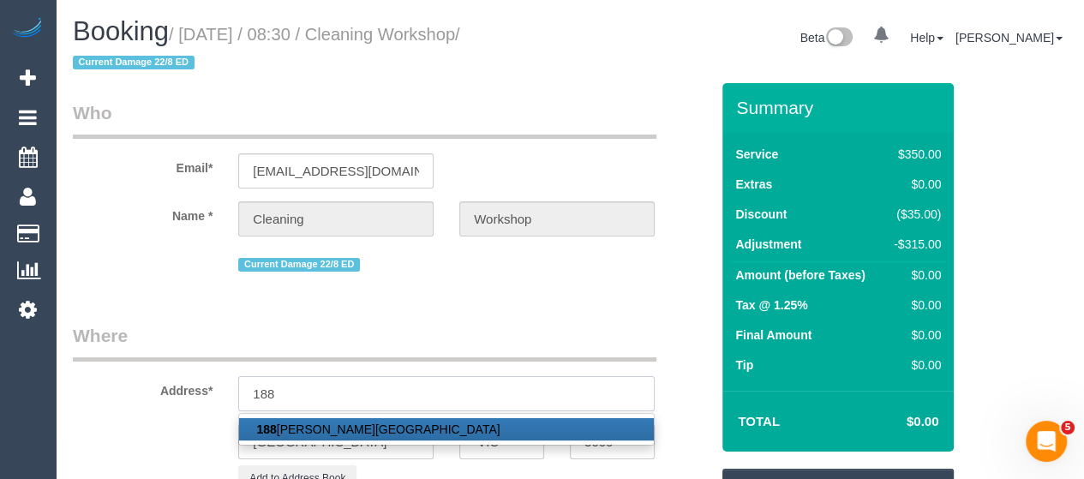
type input "[STREET_ADDRESS][PERSON_NAME]"
type input "Essendon"
type input "3040"
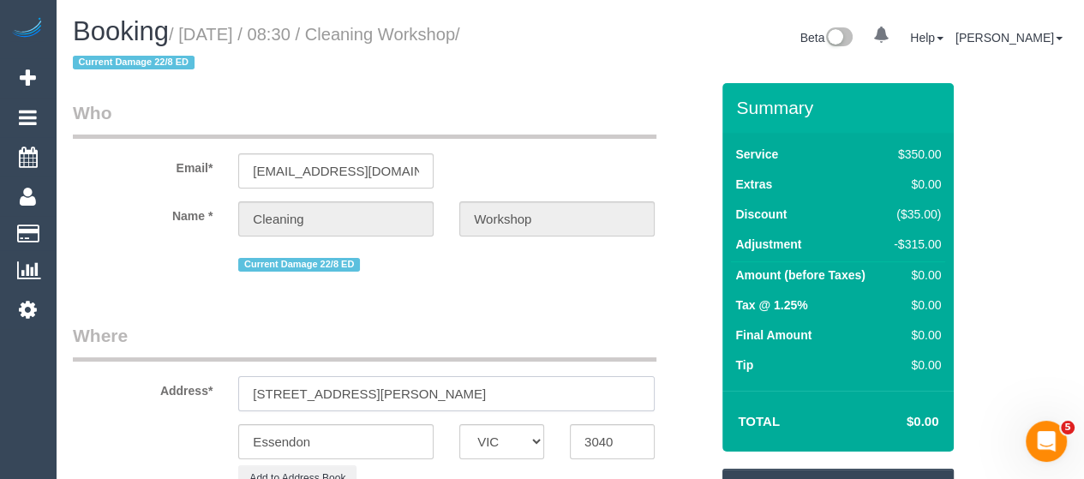
select select "59"
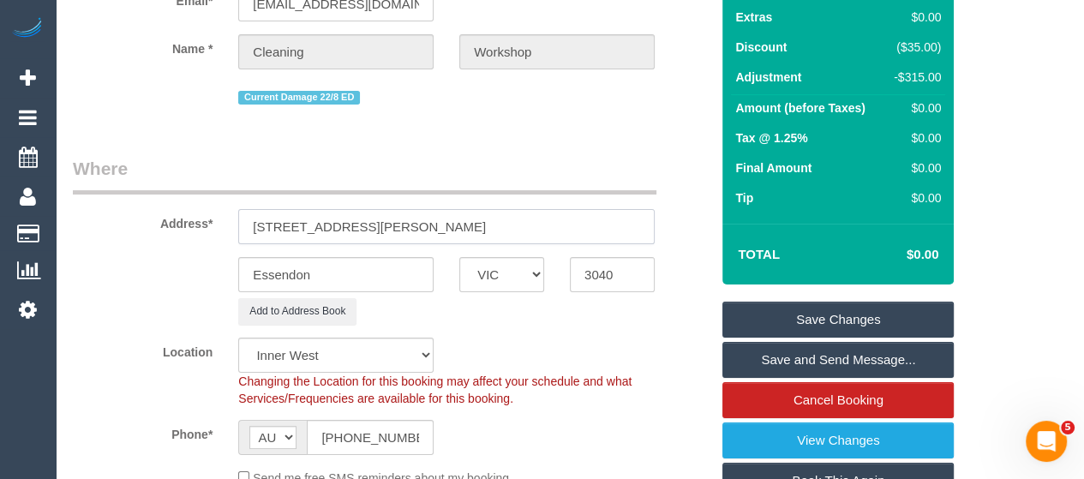
select select "object:1705"
type input "[STREET_ADDRESS][PERSON_NAME]"
click at [782, 303] on link "Save Changes" at bounding box center [837, 320] width 231 height 36
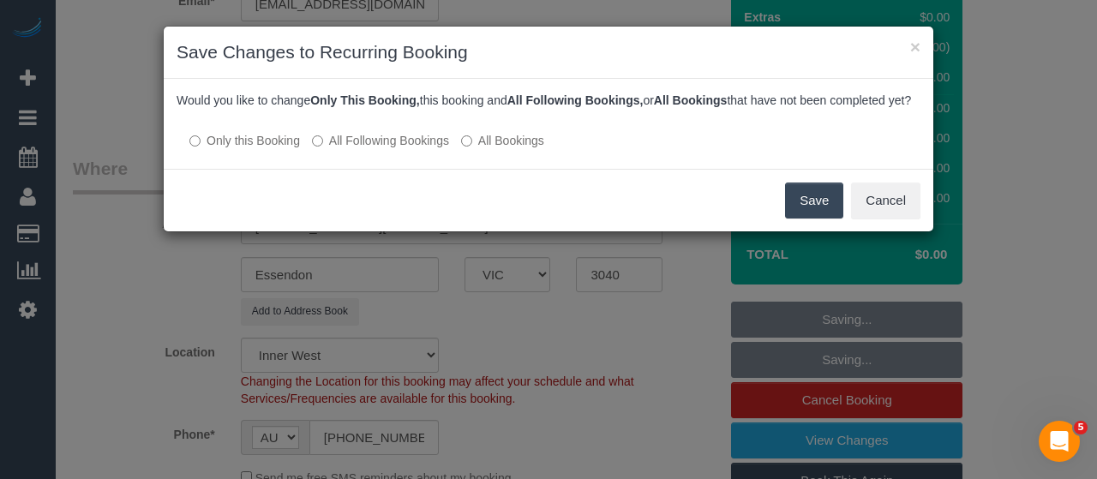
click at [810, 215] on button "Save" at bounding box center [814, 201] width 58 height 36
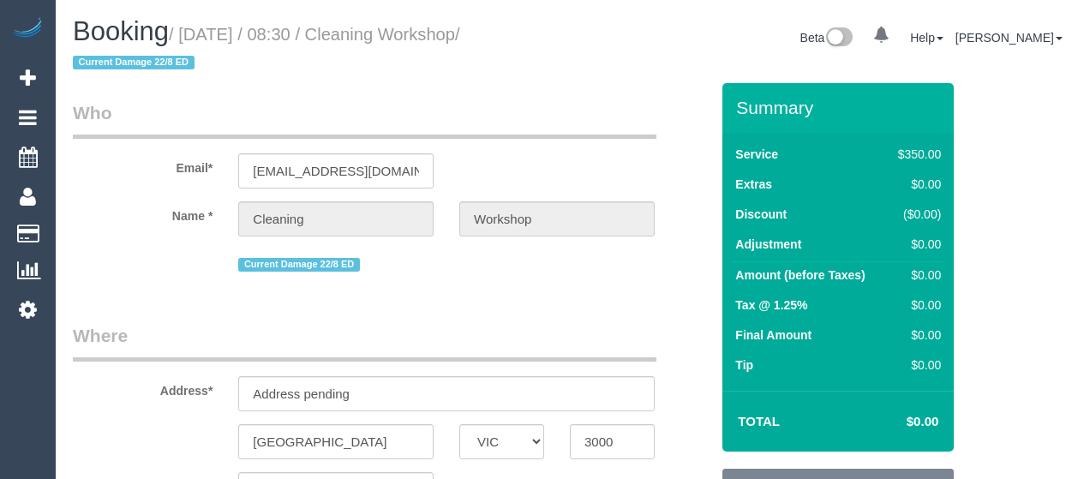
select select "VIC"
select select "300"
select select "number:28"
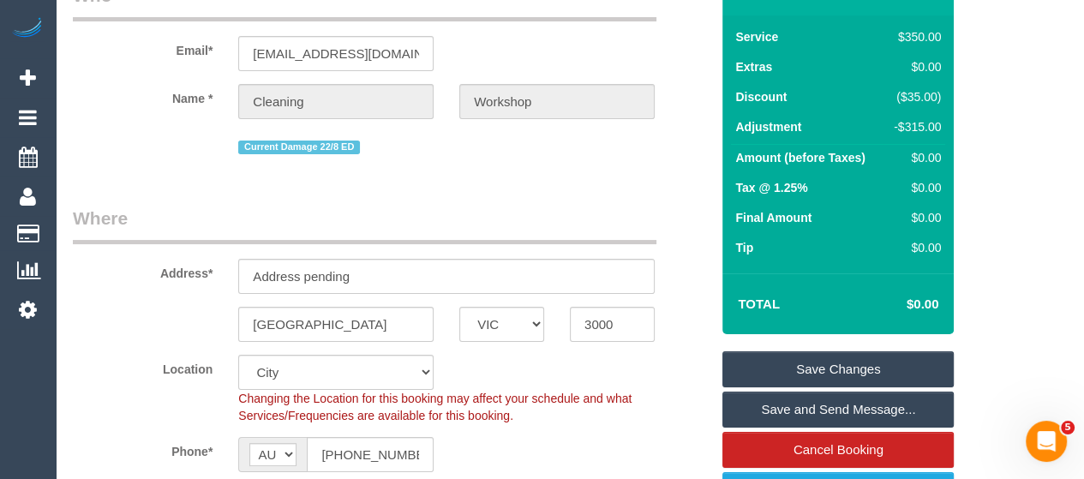
scroll to position [125, 0]
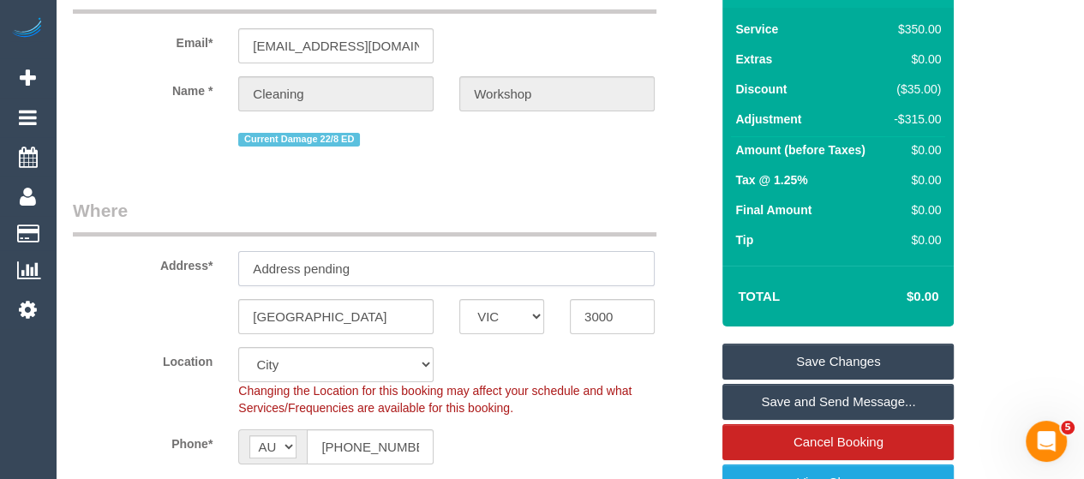
click at [446, 260] on input "Address pending" at bounding box center [446, 268] width 416 height 35
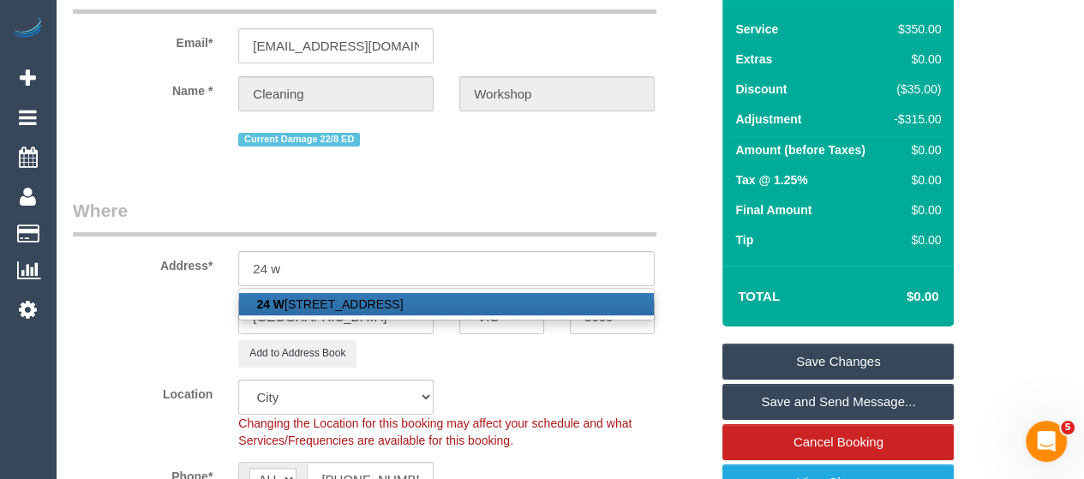
click at [430, 304] on link "24 W ynyard Crescent, Balwyn North, VIC 3104" at bounding box center [446, 304] width 415 height 22
type input "24 Wynyard Crescent"
type input "Balwyn North"
type input "3104"
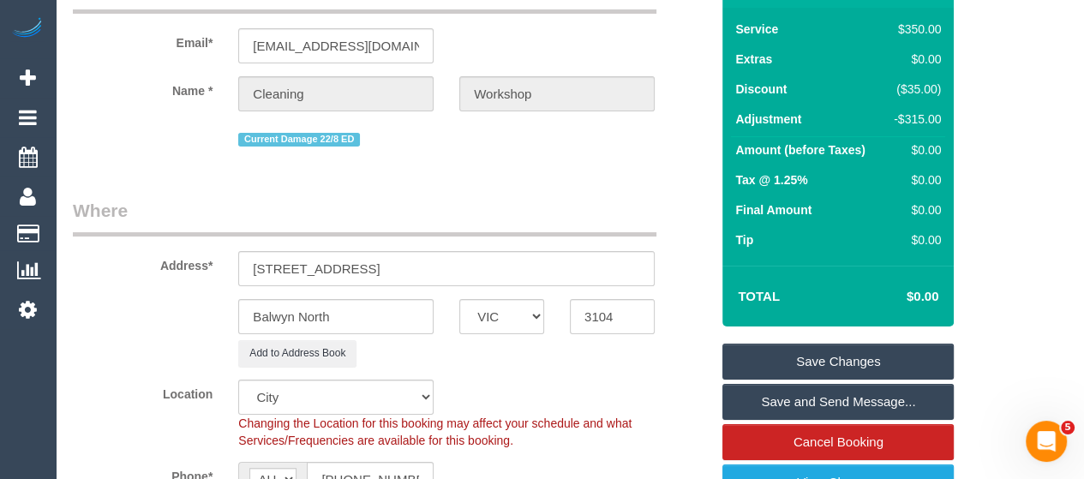
click at [768, 356] on link "Save Changes" at bounding box center [837, 362] width 231 height 36
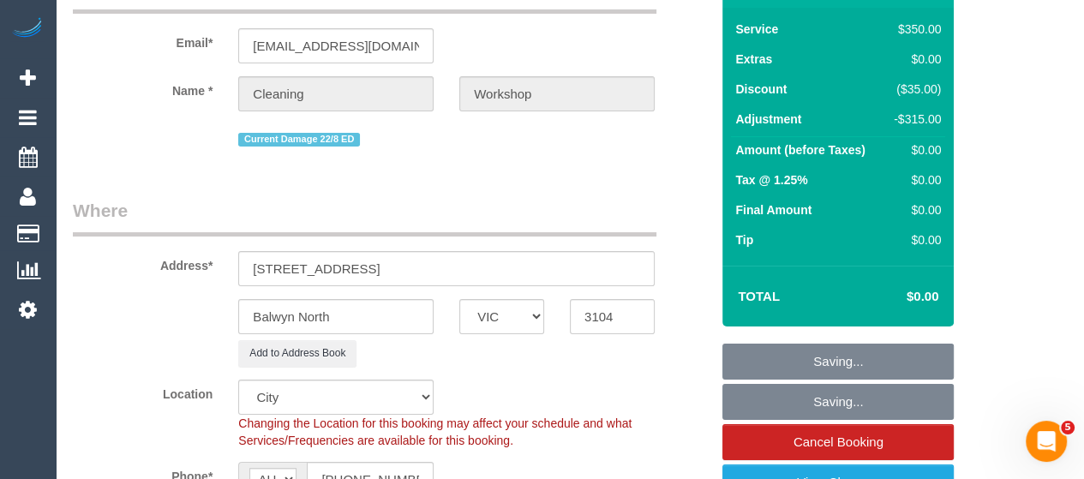
select select "58"
select select "object:1660"
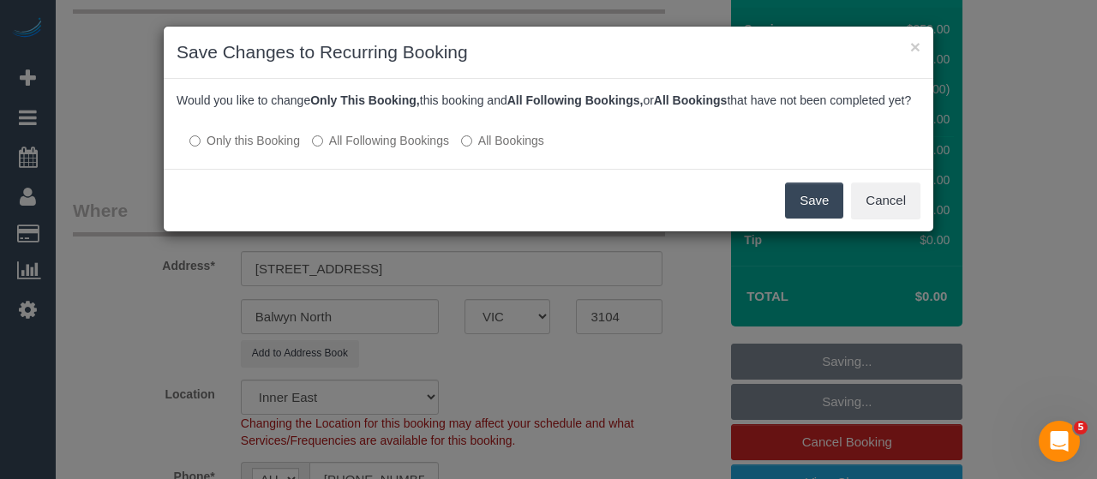
click at [804, 211] on button "Save" at bounding box center [814, 201] width 58 height 36
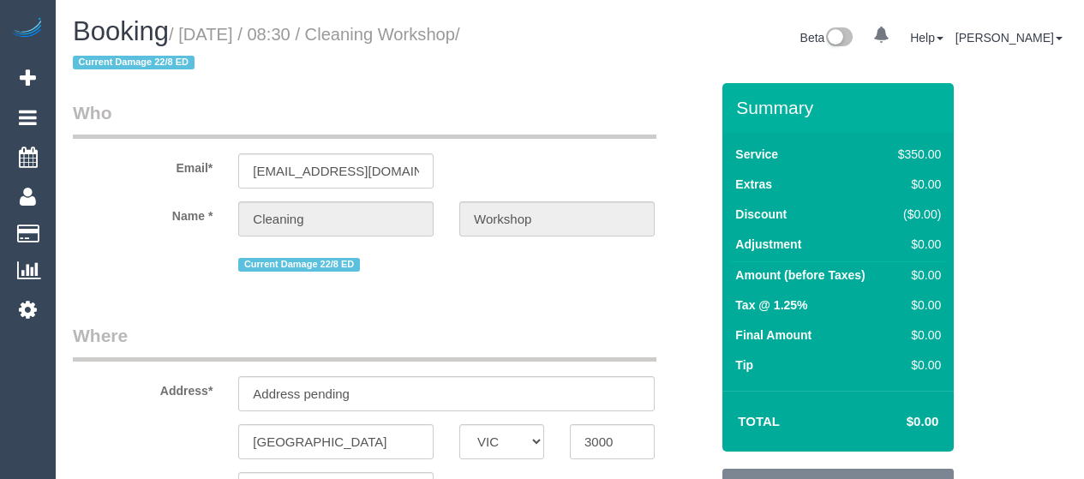
select select "VIC"
select select "300"
select select "number:28"
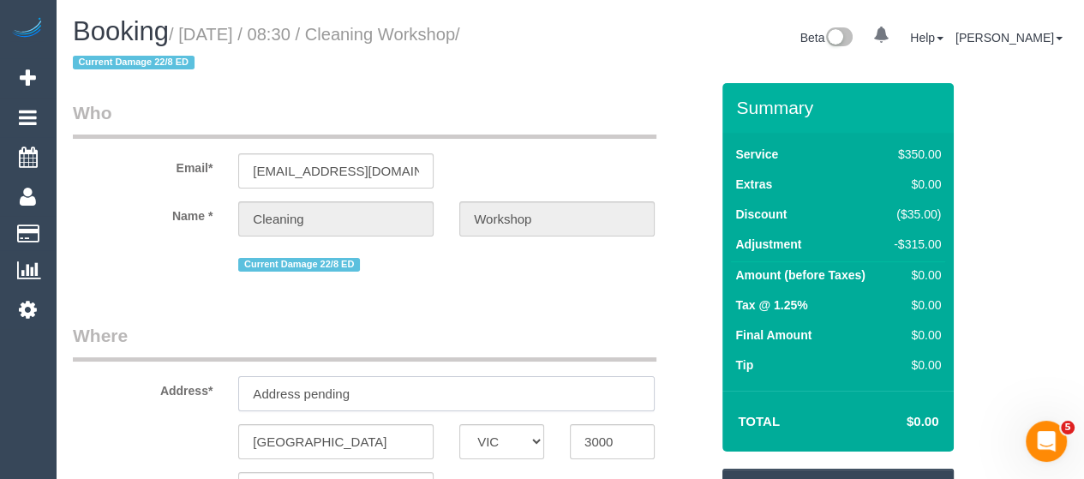
click at [416, 392] on input "Address pending" at bounding box center [446, 393] width 416 height 35
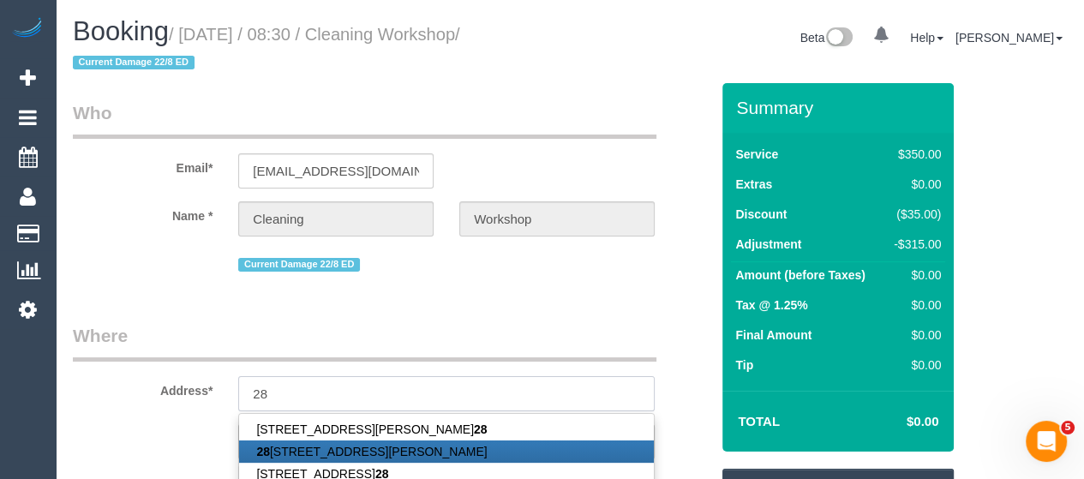
type input "[STREET_ADDRESS]"
type input "South [PERSON_NAME]"
type input "3752"
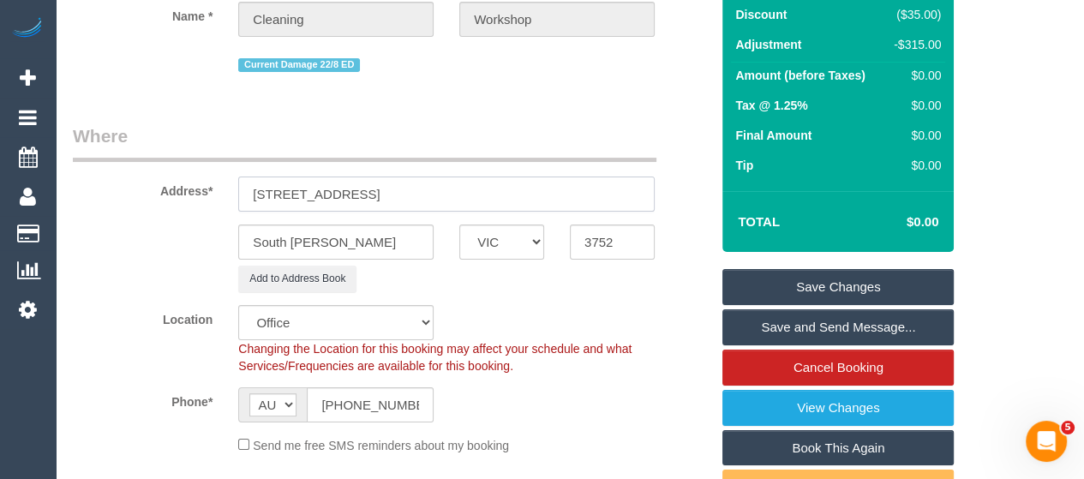
scroll to position [204, 0]
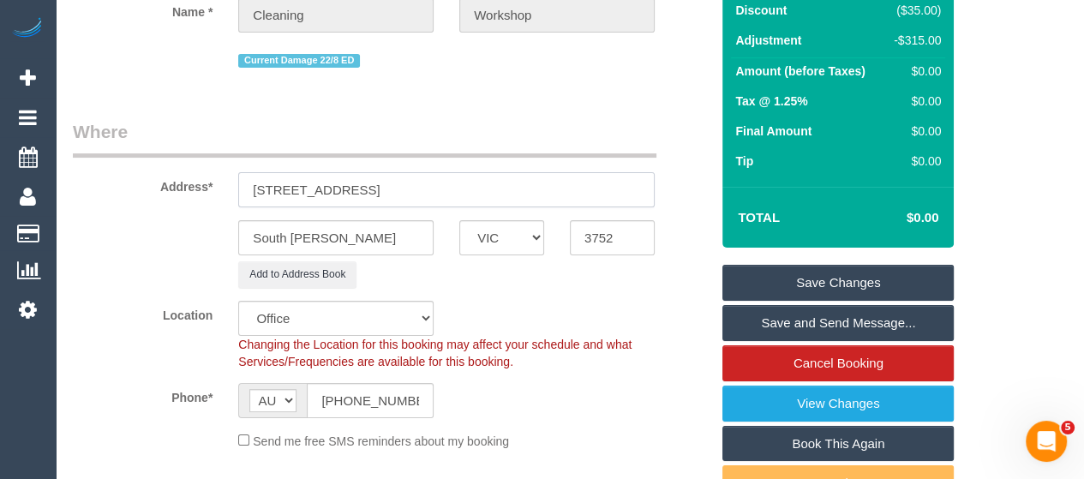
select select "51"
type input "[STREET_ADDRESS]"
click at [774, 285] on link "Save Changes" at bounding box center [837, 283] width 231 height 36
select select "object:3489"
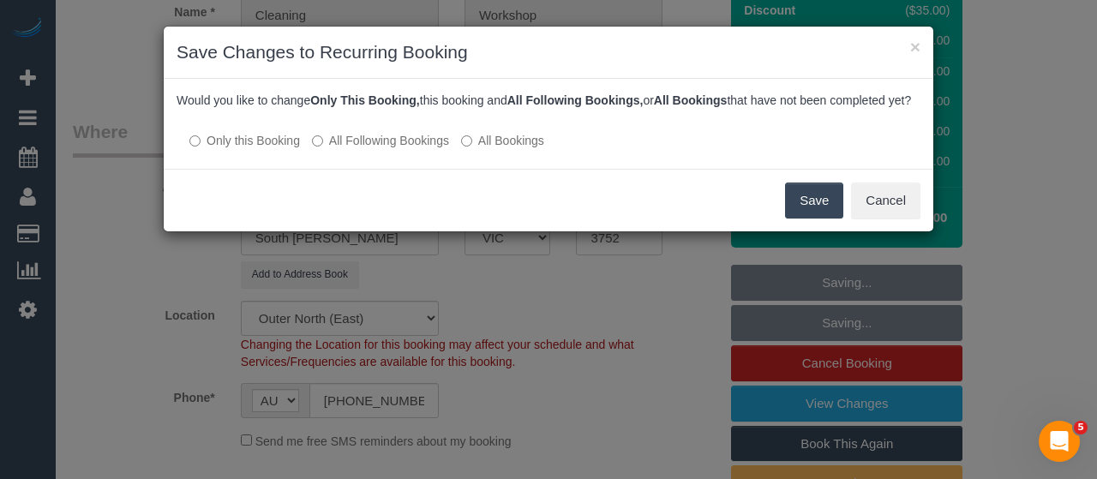
click at [794, 219] on button "Save" at bounding box center [814, 201] width 58 height 36
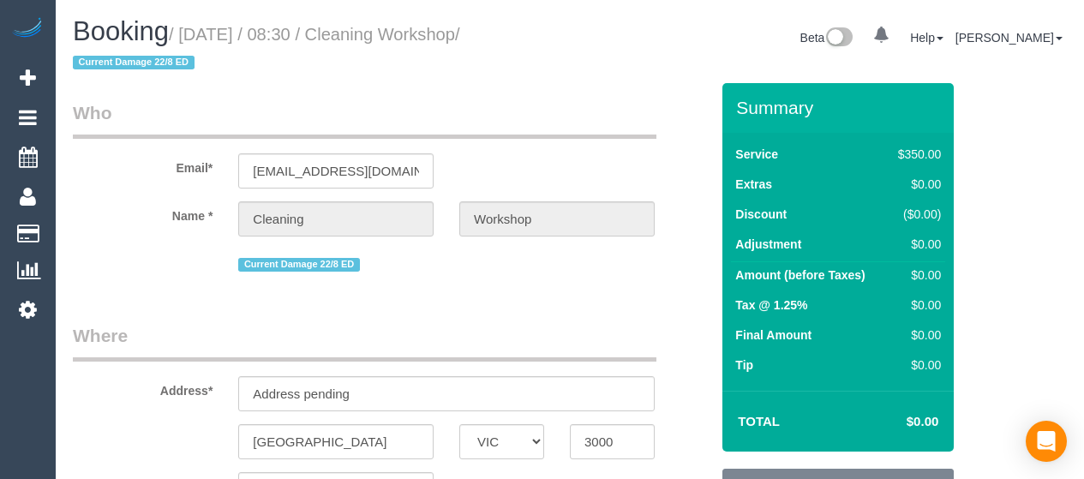
select select "VIC"
select select "300"
select select "number:28"
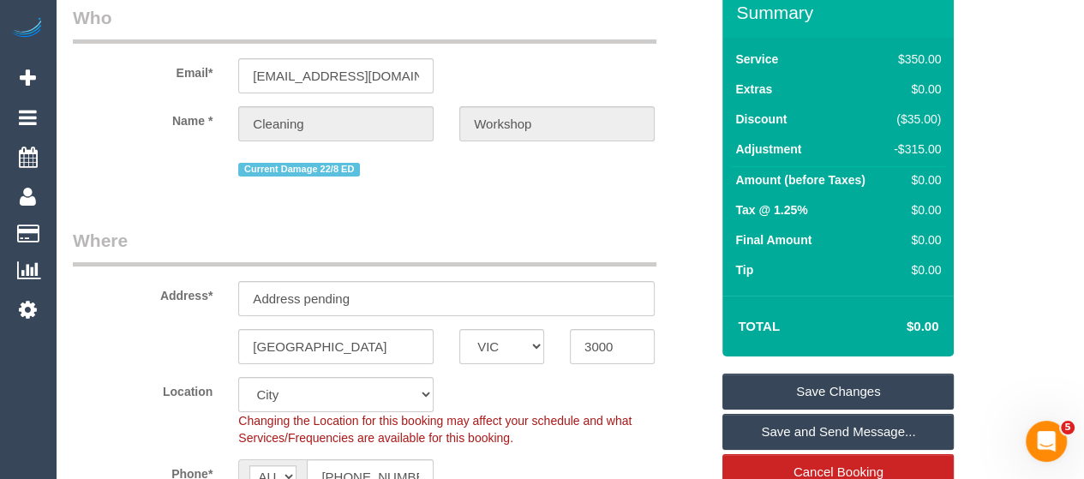
scroll to position [96, 0]
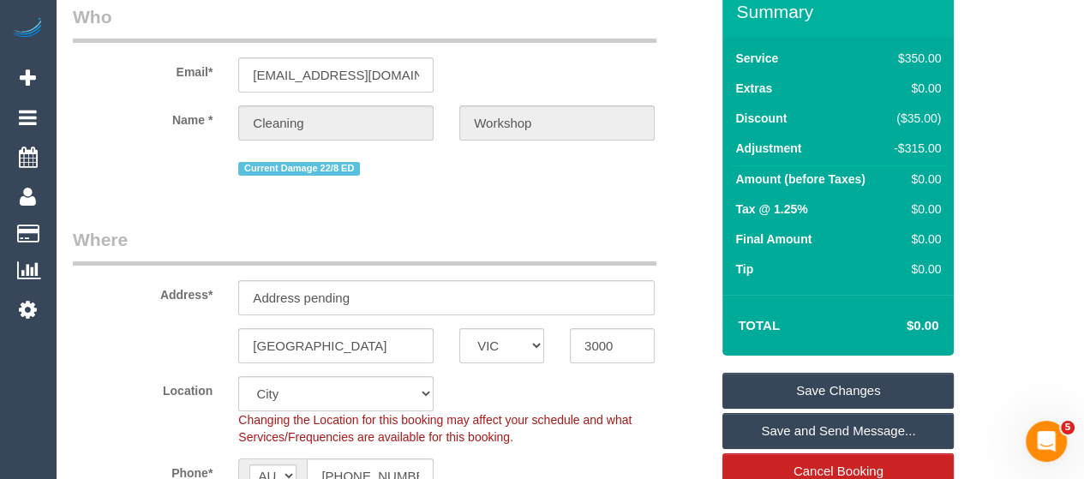
click at [362, 324] on sui-booking-address "Address* Address pending Melbourne ACT NSW NT QLD SA TAS VIC WA 3000" at bounding box center [391, 295] width 637 height 136
click at [359, 307] on input "Address pending" at bounding box center [446, 297] width 416 height 35
click at [391, 301] on input "Address pending" at bounding box center [446, 297] width 416 height 35
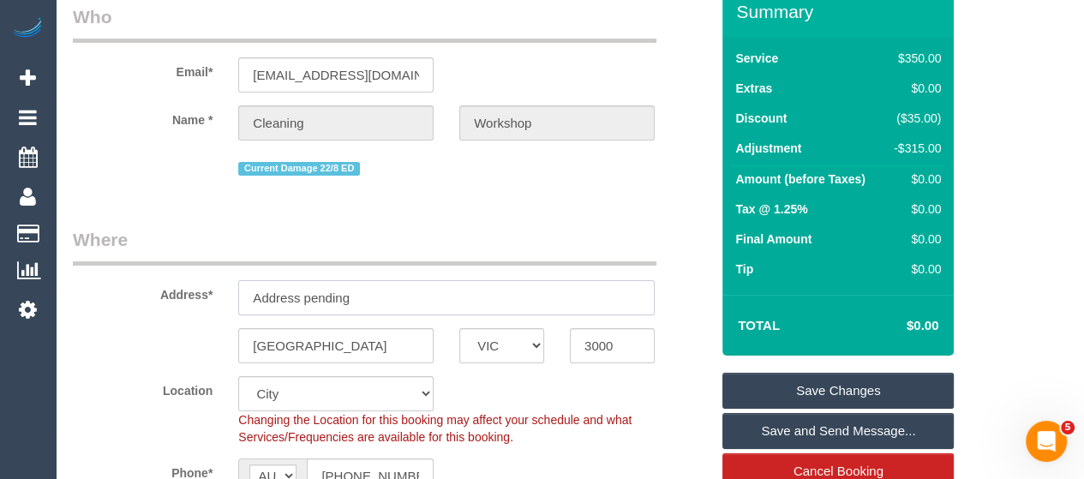
click at [391, 301] on input "Address pending" at bounding box center [446, 297] width 416 height 35
paste input "U2/ 26 Wackett St LAVERTON"
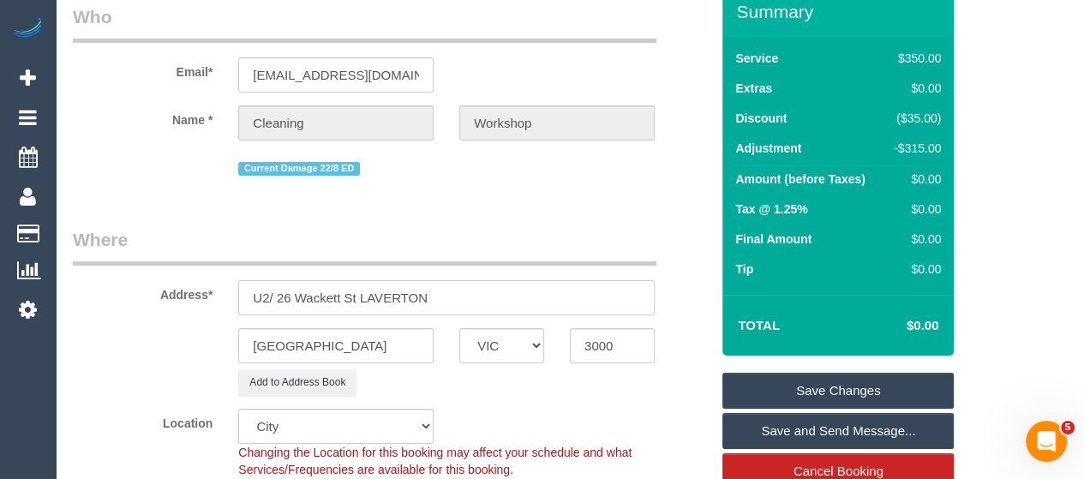
click at [261, 297] on input "U2/ 26 Wackett St LAVERTON" at bounding box center [446, 297] width 416 height 35
drag, startPoint x: 470, startPoint y: 303, endPoint x: 342, endPoint y: 303, distance: 127.7
click at [342, 303] on input "2/ 26 Wackett St LAVERTON" at bounding box center [446, 297] width 416 height 35
type input "2/ 26 Wackett Street"
type input "Laverton"
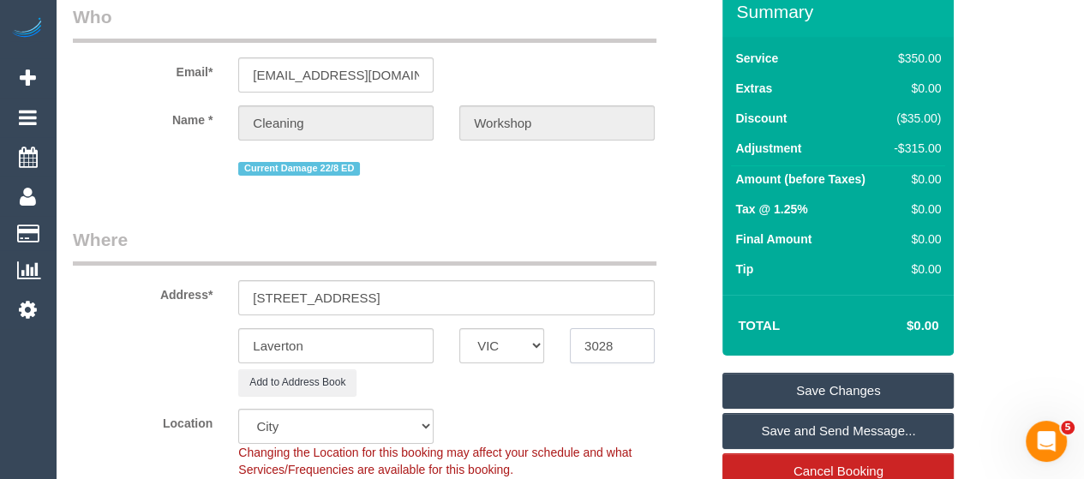
type input "3028"
click at [685, 231] on div "Address* 2/ 26 Wackett Street" at bounding box center [391, 271] width 662 height 88
select select "65"
select select "object:1657"
click at [773, 392] on link "Save Changes" at bounding box center [837, 391] width 231 height 36
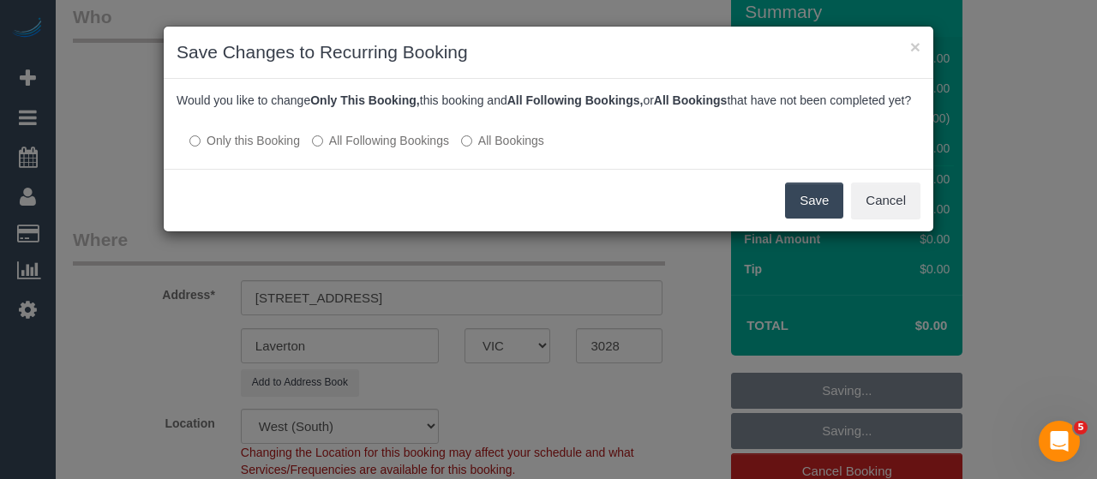
click at [806, 219] on button "Save" at bounding box center [814, 201] width 58 height 36
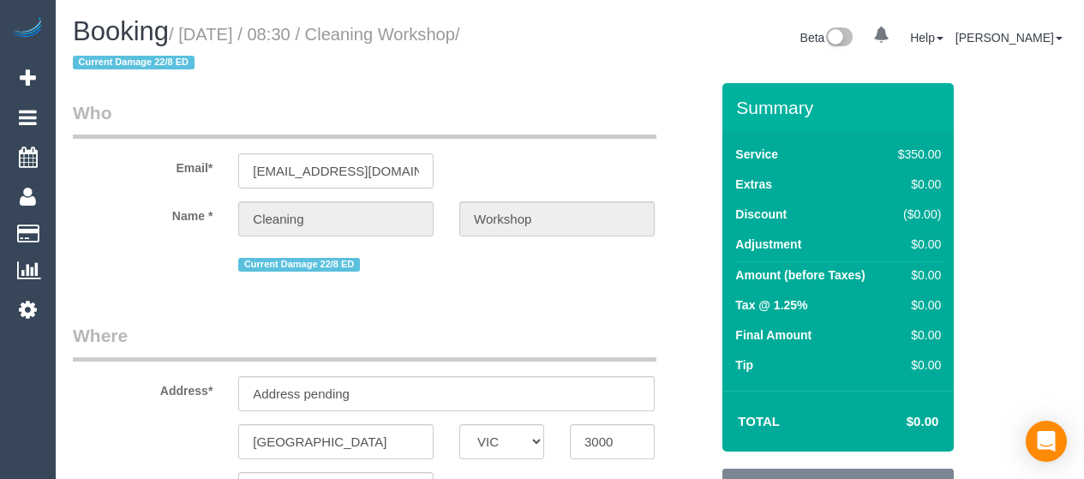
select select "VIC"
select select "300"
select select "number:28"
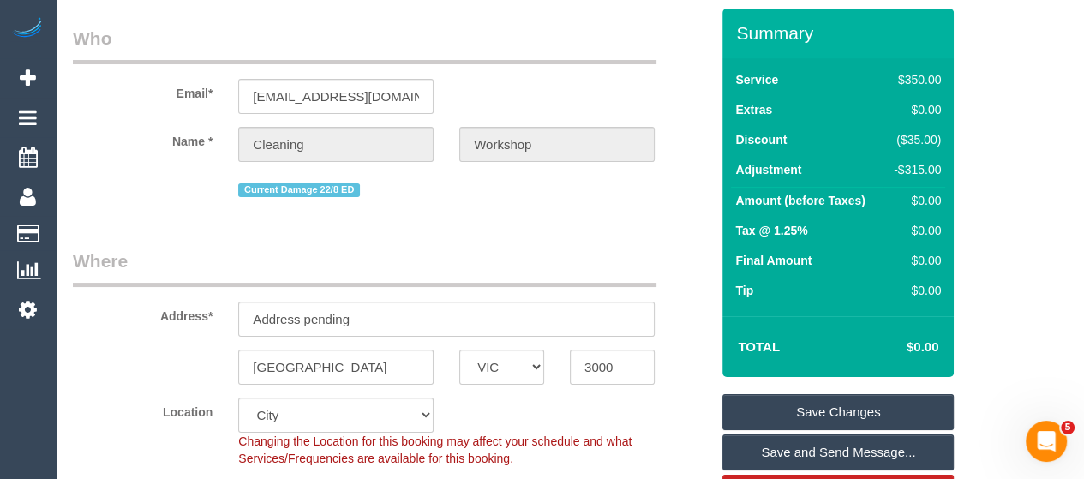
scroll to position [76, 0]
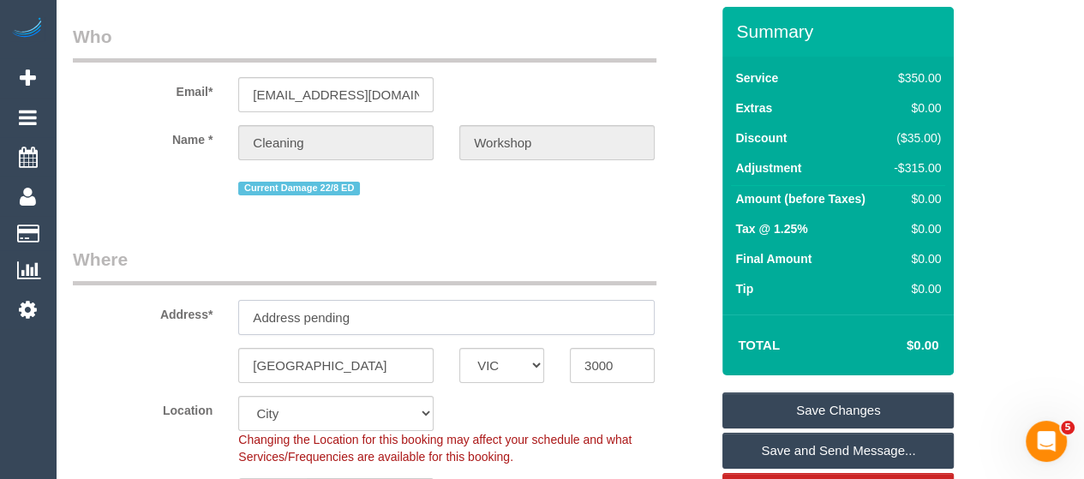
click at [368, 327] on input "Address pending" at bounding box center [446, 317] width 416 height 35
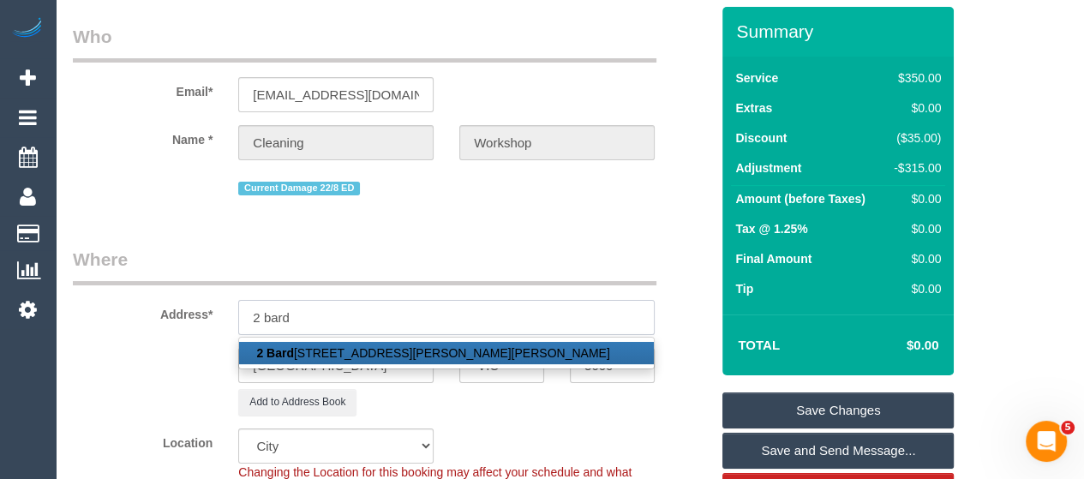
type input "[STREET_ADDRESS]"
type input "[PERSON_NAME] [PERSON_NAME]"
type input "3146"
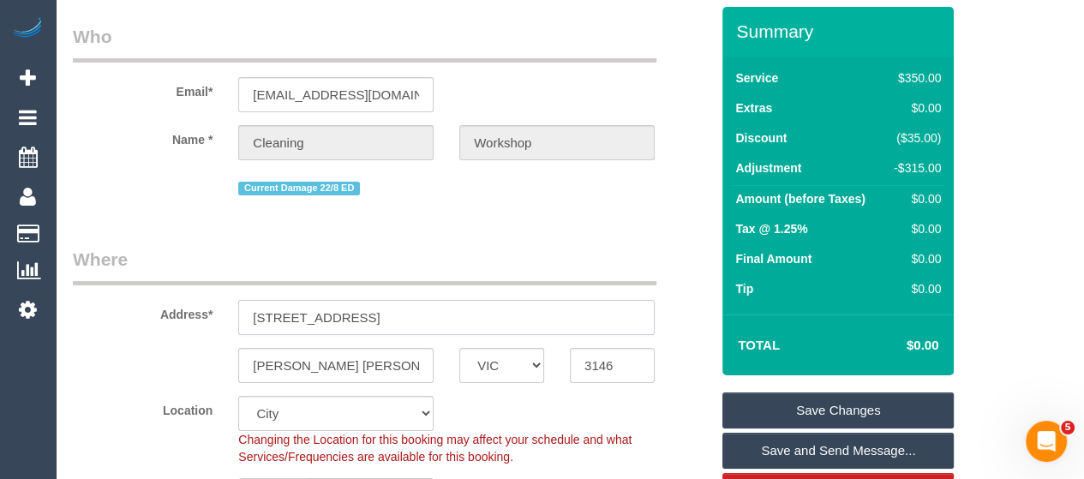
select select "55"
type input "[STREET_ADDRESS]"
click at [768, 410] on link "Save Changes" at bounding box center [837, 410] width 231 height 36
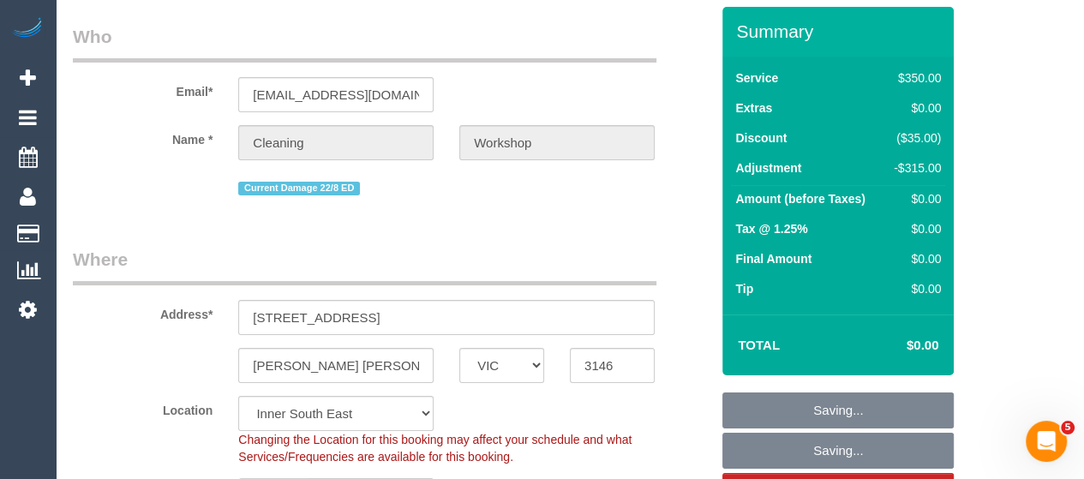
select select "object:1660"
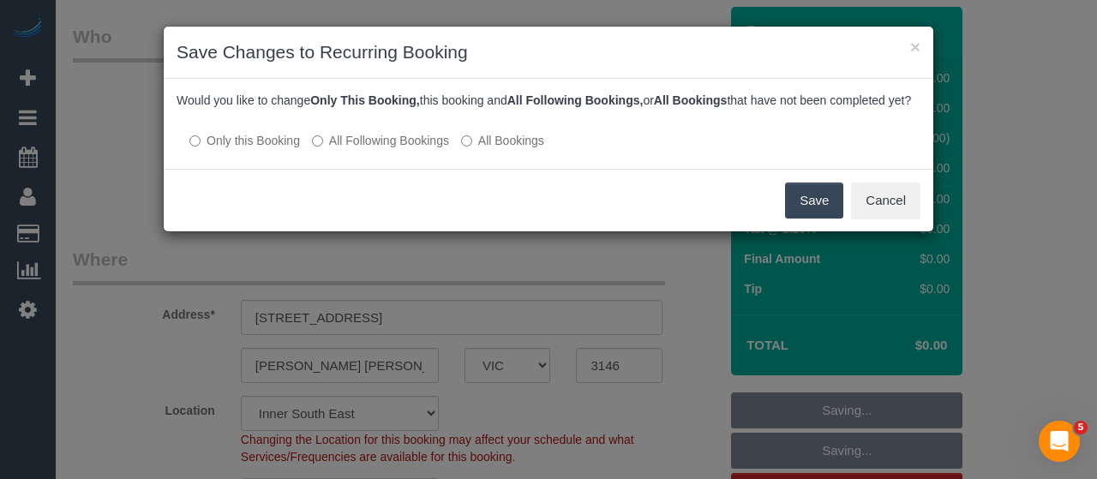
click at [819, 211] on button "Save" at bounding box center [814, 201] width 58 height 36
